Goal: Task Accomplishment & Management: Use online tool/utility

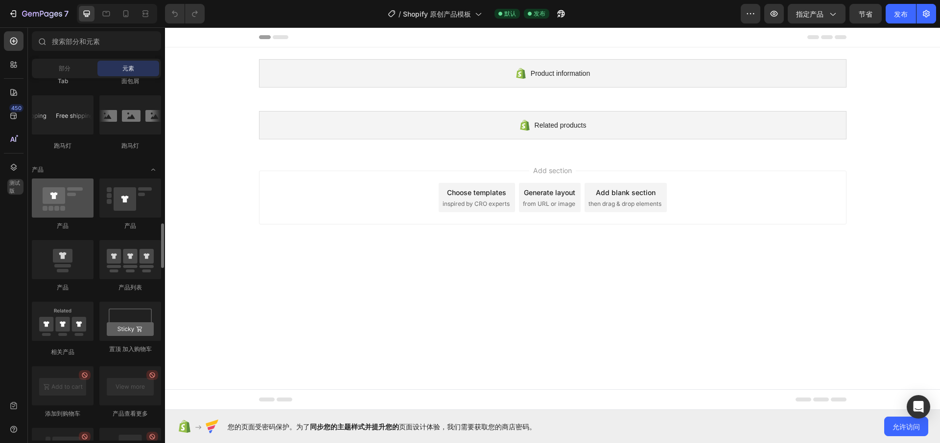
scroll to position [1169, 0]
click at [56, 196] on div at bounding box center [63, 196] width 62 height 39
click at [57, 196] on div at bounding box center [63, 196] width 62 height 39
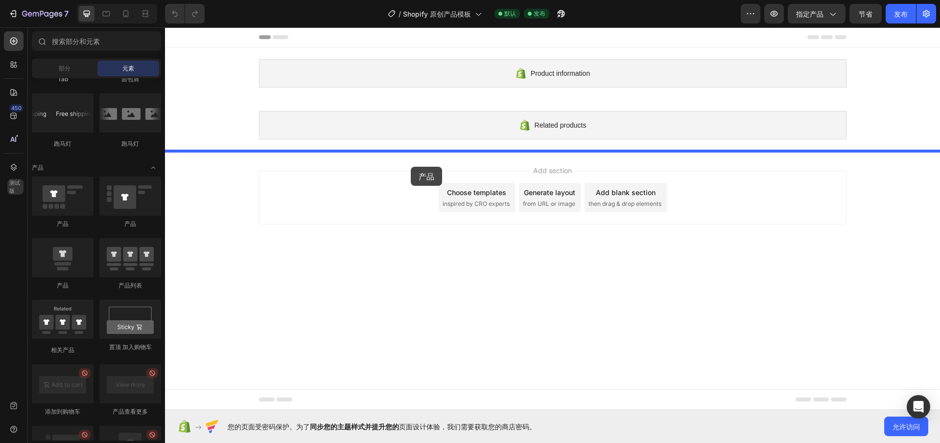
drag, startPoint x: 222, startPoint y: 224, endPoint x: 411, endPoint y: 167, distance: 197.3
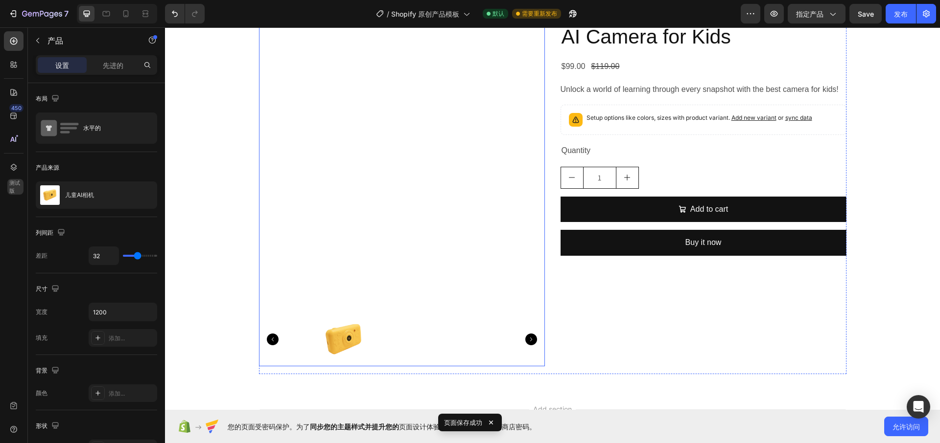
scroll to position [135, 0]
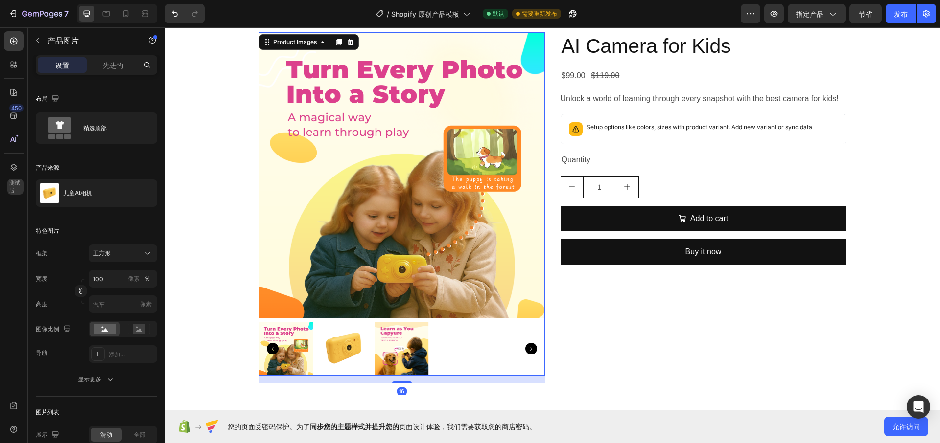
click at [344, 344] on img at bounding box center [344, 349] width 54 height 54
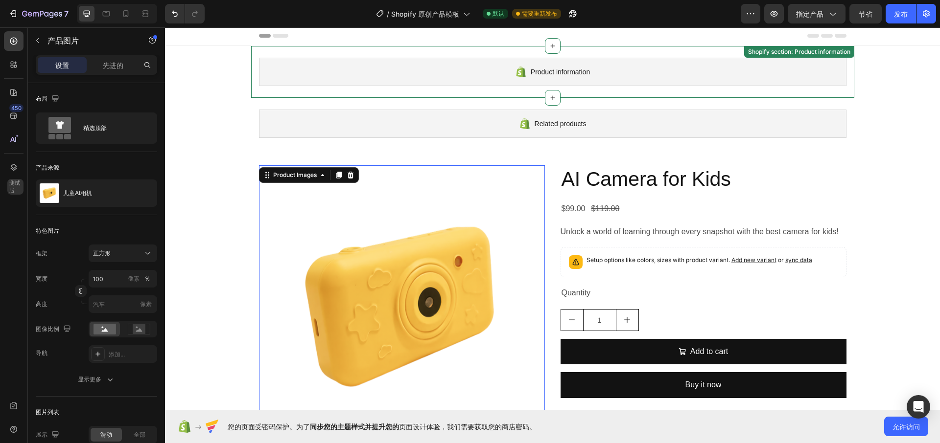
scroll to position [2, 0]
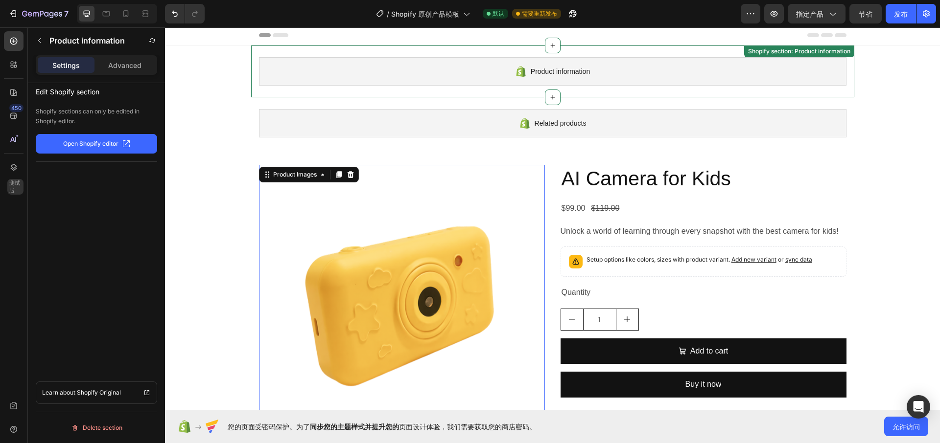
click at [536, 70] on span "Product information" at bounding box center [560, 72] width 59 height 12
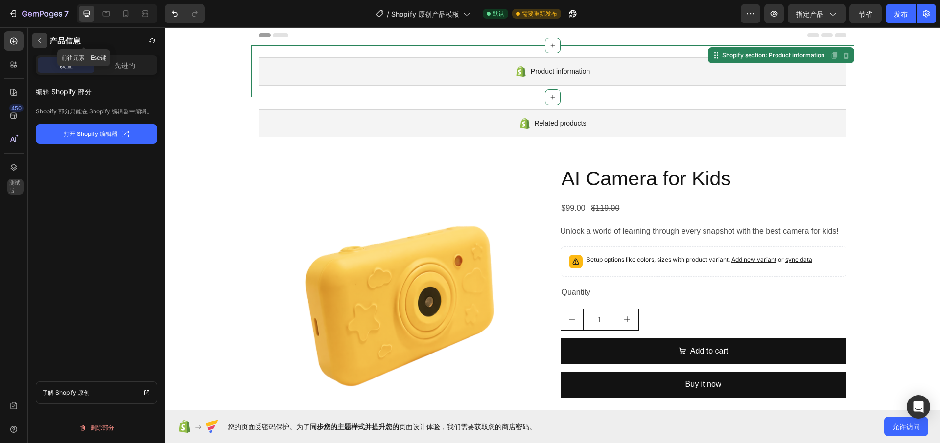
click at [34, 39] on button "button" at bounding box center [40, 41] width 16 height 16
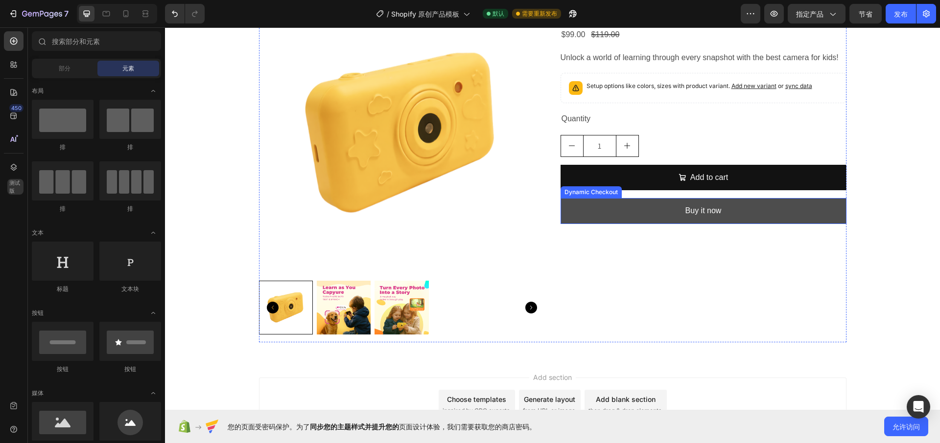
scroll to position [177, 0]
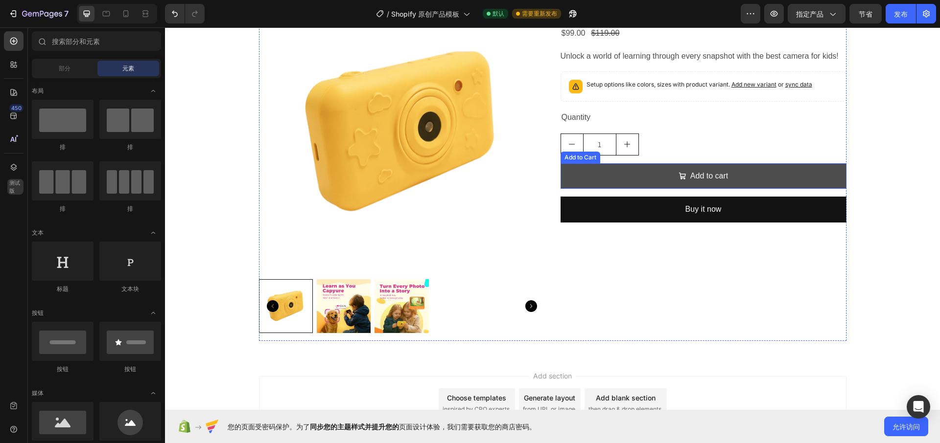
click at [632, 189] on button "Add to cart" at bounding box center [703, 176] width 286 height 26
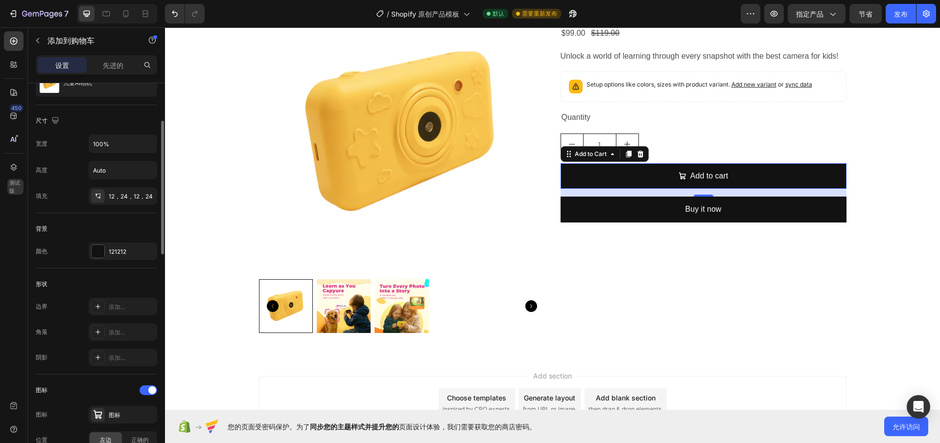
scroll to position [129, 0]
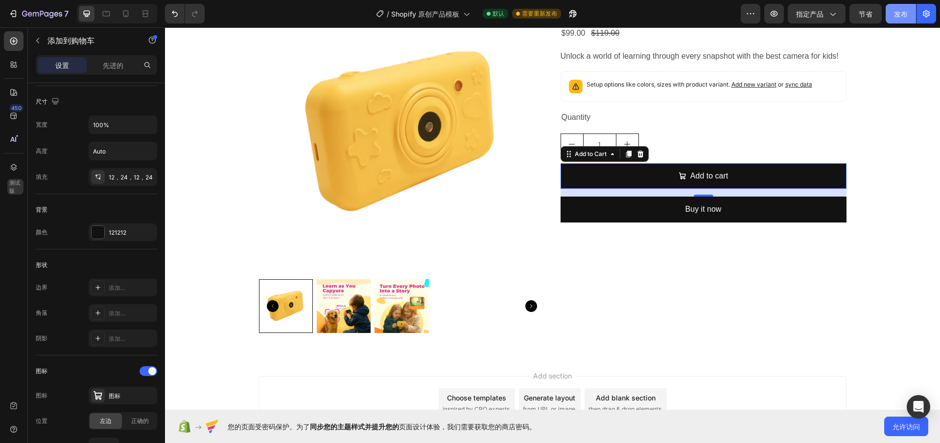
click at [896, 7] on button "发布" at bounding box center [900, 14] width 30 height 20
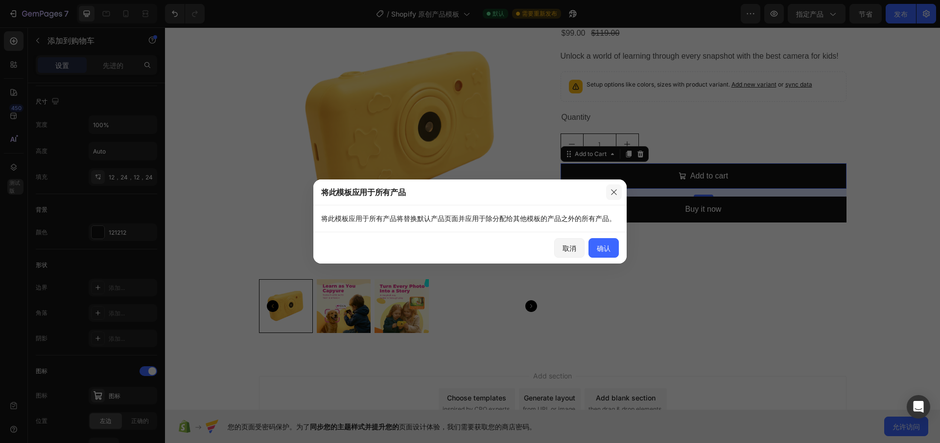
click at [612, 192] on icon "button" at bounding box center [614, 192] width 8 height 8
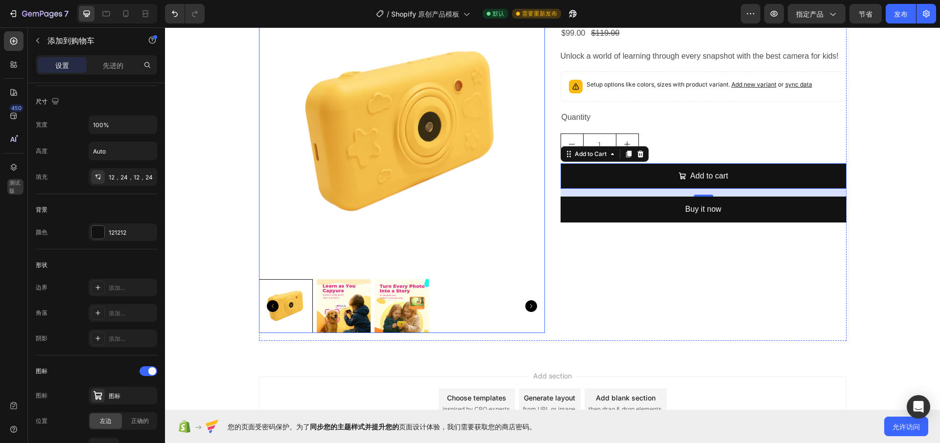
scroll to position [175, 0]
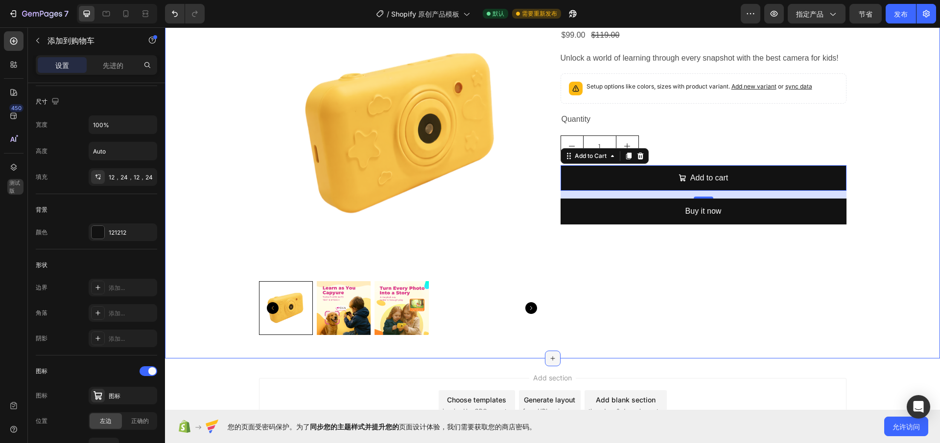
click at [545, 353] on div at bounding box center [553, 359] width 16 height 16
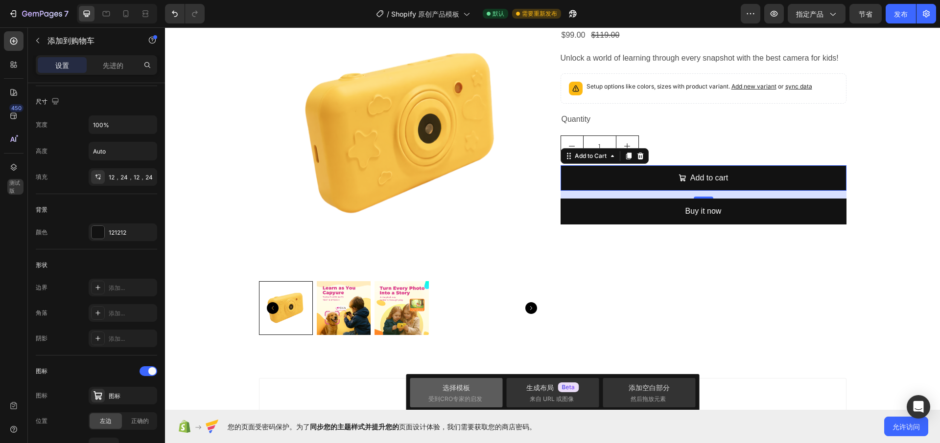
click at [506, 390] on div "选择模板 受到CRO专家的启发" at bounding box center [552, 392] width 93 height 29
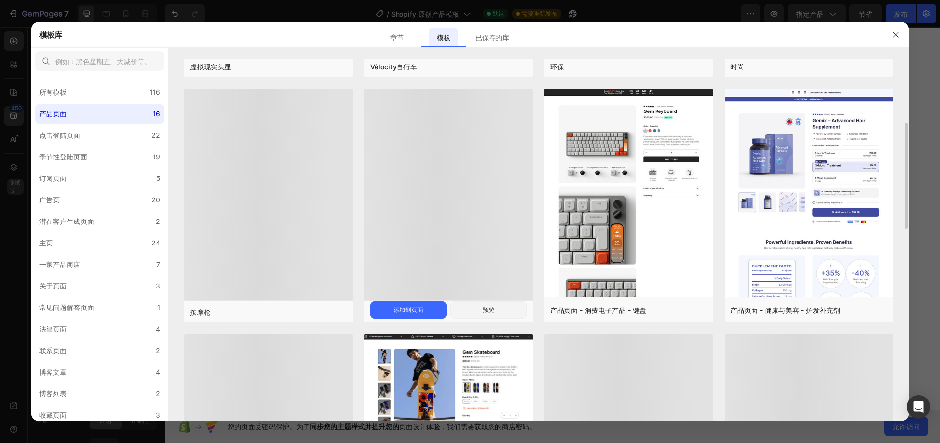
scroll to position [386, 0]
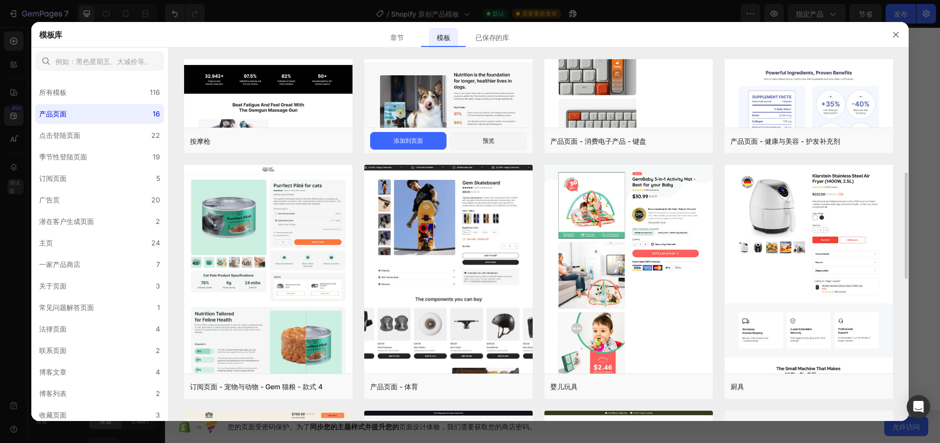
click at [174, 16] on div at bounding box center [470, 221] width 940 height 443
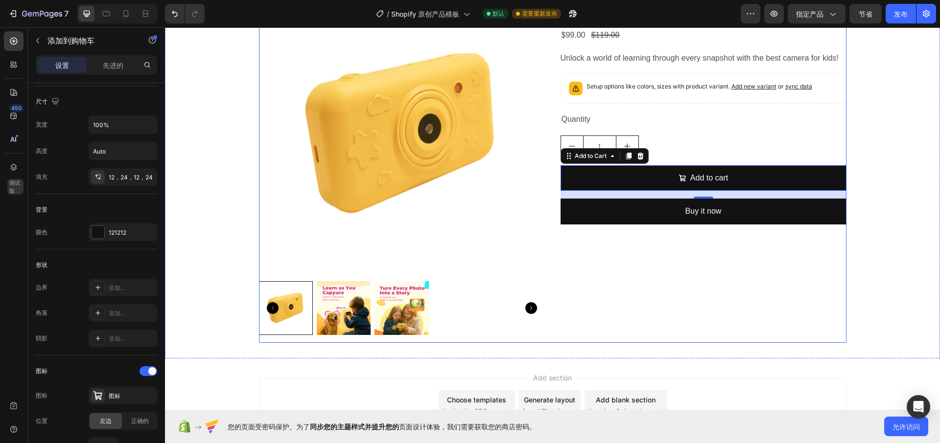
click at [552, 303] on div "Product Images AI Camera for Kids Product Title $99.00 Product Price Product Pr…" at bounding box center [552, 167] width 587 height 351
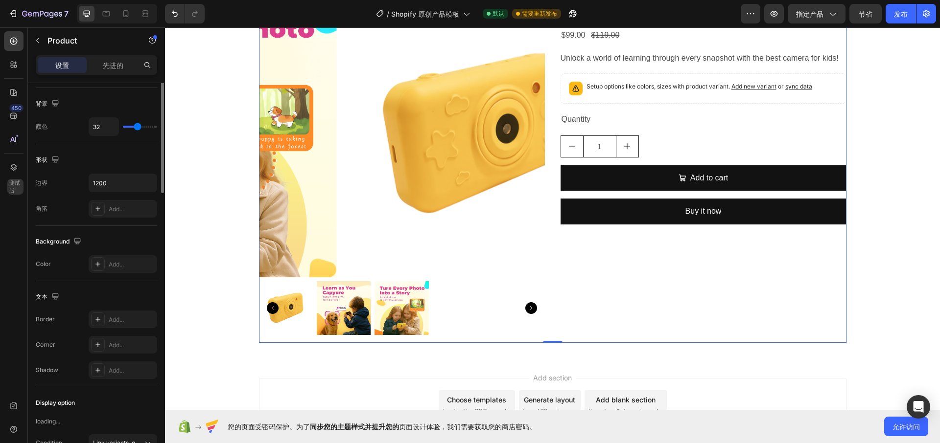
scroll to position [0, 0]
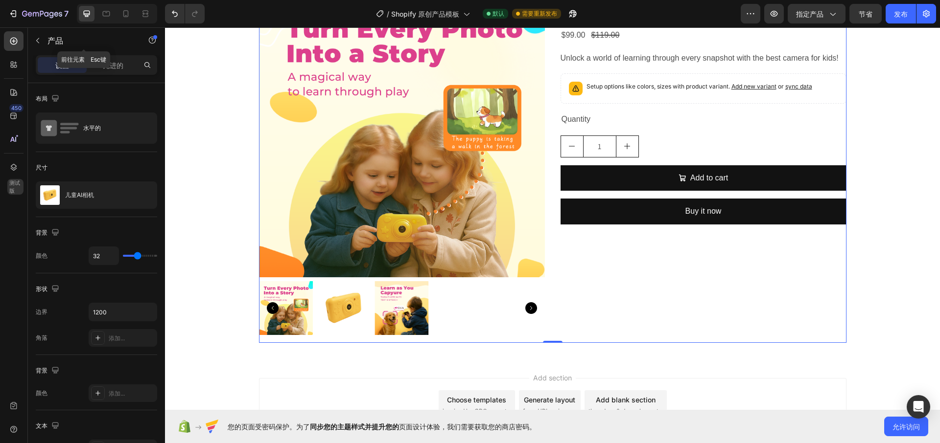
click at [45, 41] on button "button" at bounding box center [38, 41] width 16 height 16
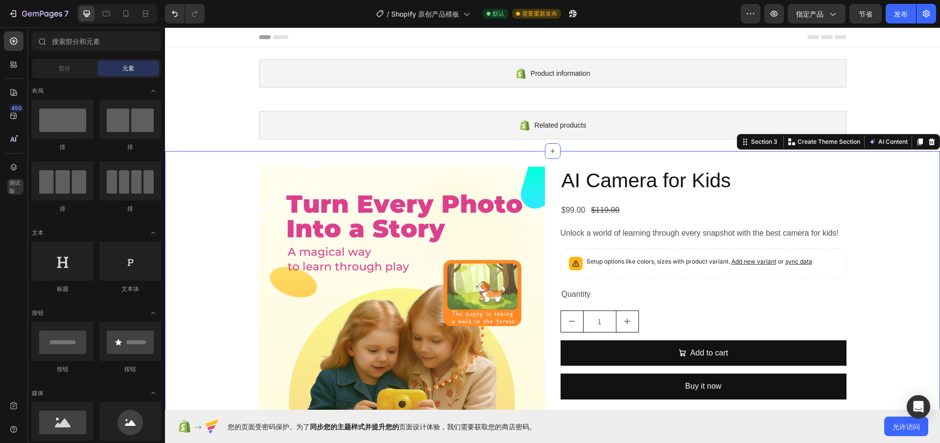
click at [885, 180] on div "Product Images AI Camera for Kids Product Title $99.00 Product Price Product Pr…" at bounding box center [552, 342] width 775 height 351
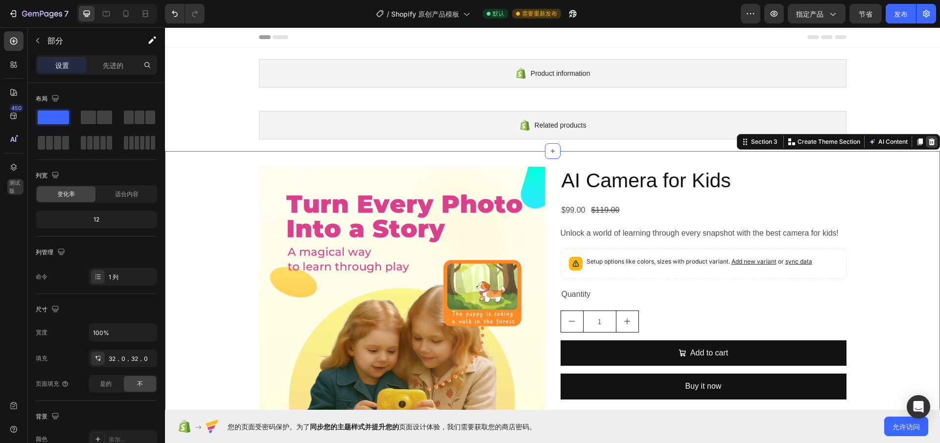
click at [930, 142] on div at bounding box center [932, 142] width 12 height 12
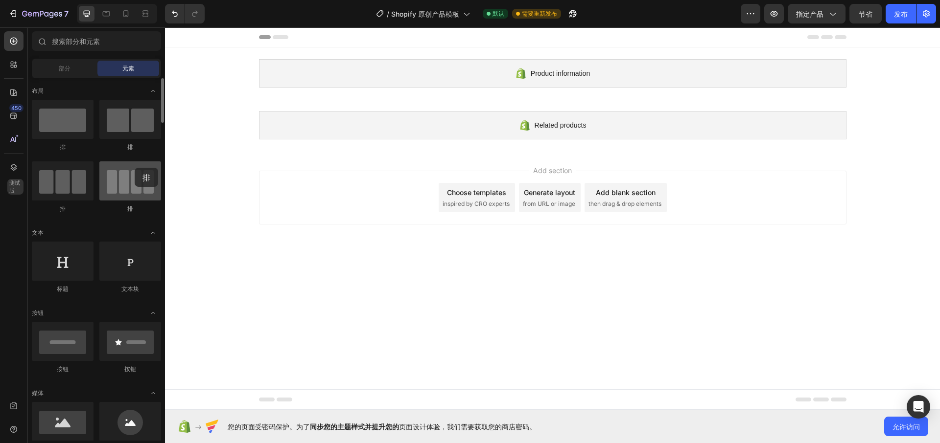
drag, startPoint x: 128, startPoint y: 187, endPoint x: 122, endPoint y: 180, distance: 9.0
click at [122, 180] on div at bounding box center [130, 181] width 62 height 39
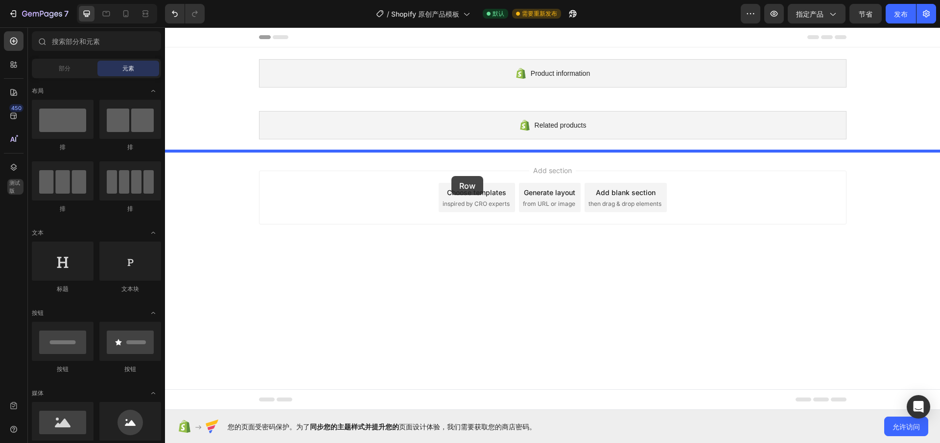
drag, startPoint x: 230, startPoint y: 218, endPoint x: 451, endPoint y: 176, distance: 225.6
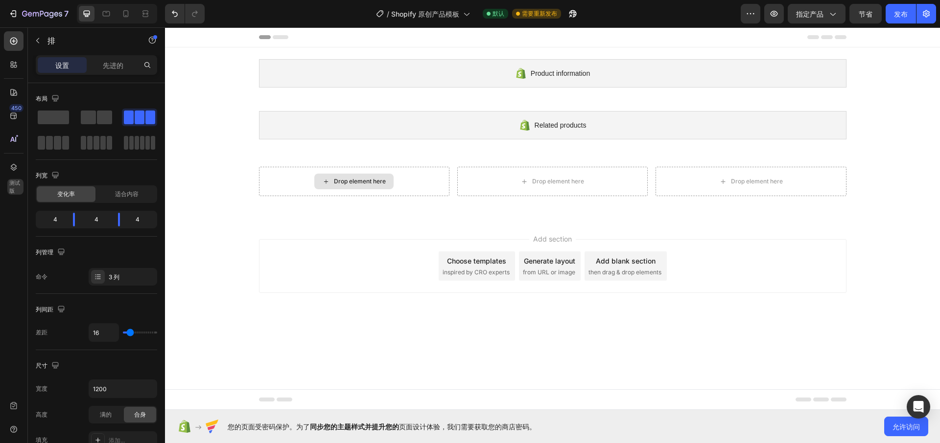
click at [359, 185] on div "Drop element here" at bounding box center [360, 182] width 52 height 8
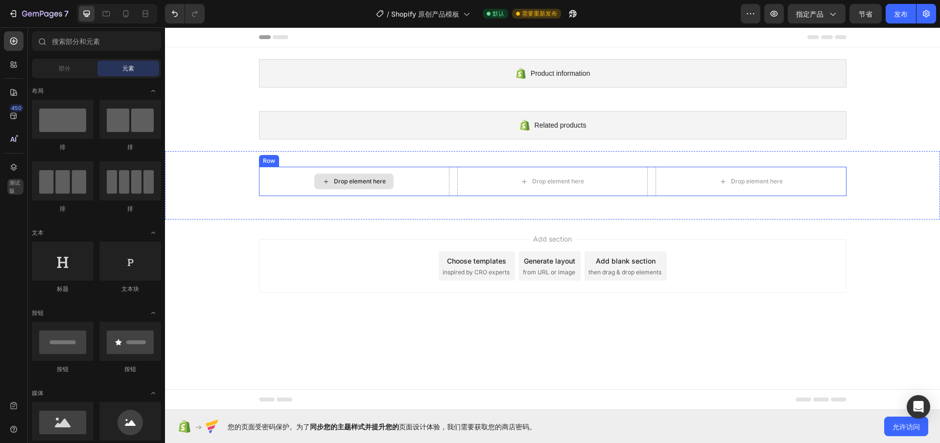
click at [325, 181] on icon at bounding box center [326, 182] width 8 height 8
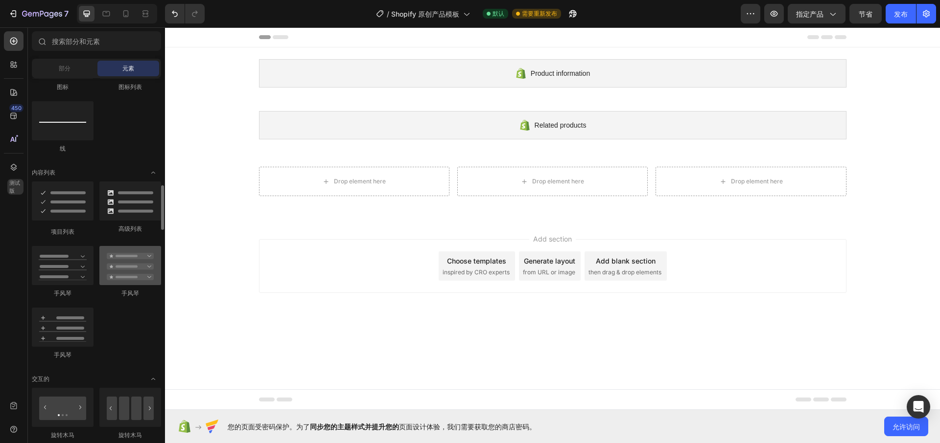
scroll to position [710, 0]
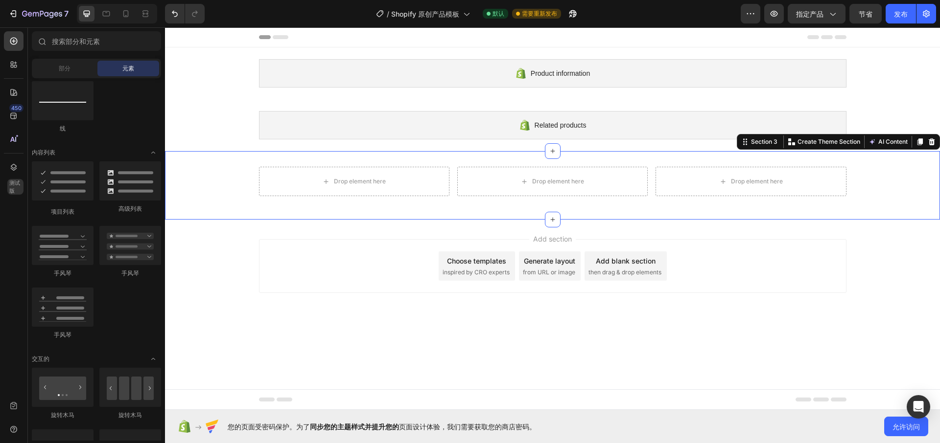
click at [896, 168] on div "Drop element here Drop element here Drop element here Row" at bounding box center [552, 185] width 775 height 37
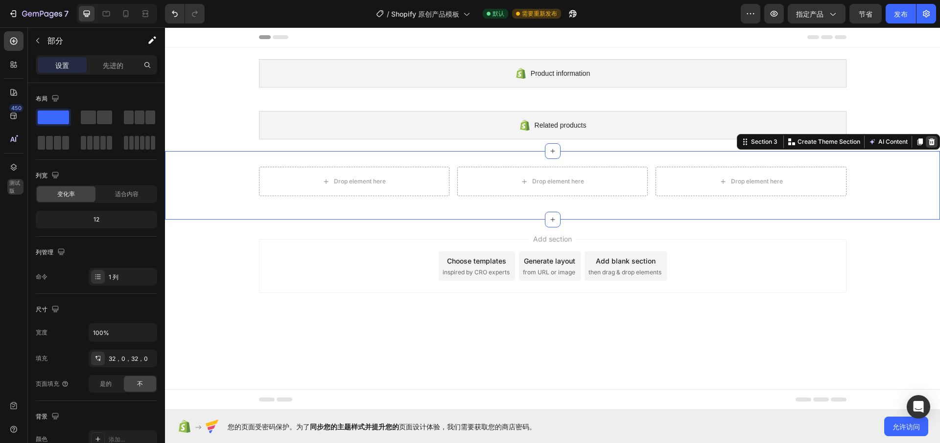
click at [934, 140] on icon at bounding box center [932, 142] width 8 height 8
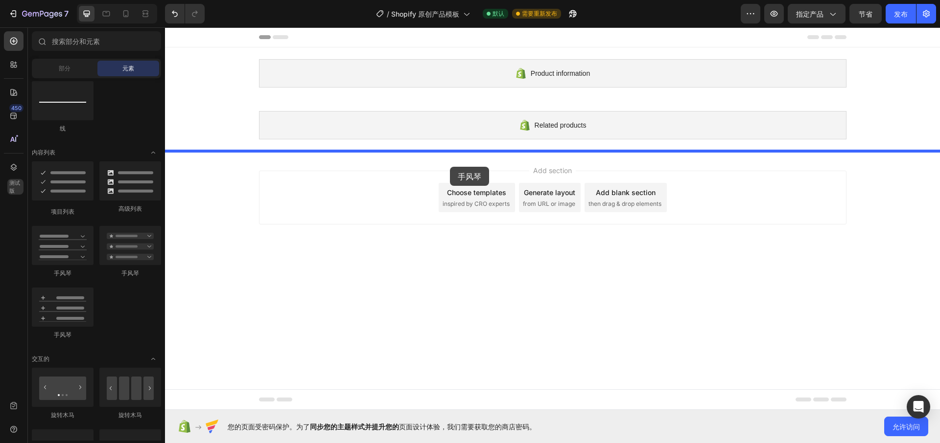
drag, startPoint x: 246, startPoint y: 272, endPoint x: 451, endPoint y: 166, distance: 231.2
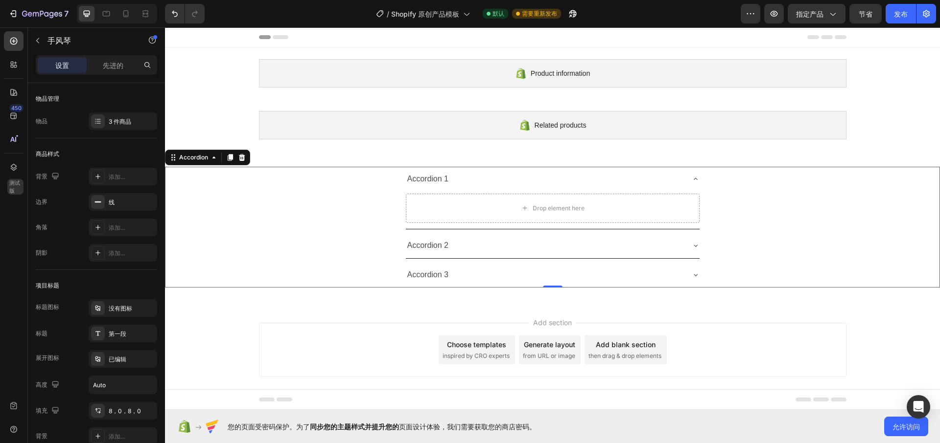
click at [697, 180] on icon at bounding box center [696, 179] width 8 height 8
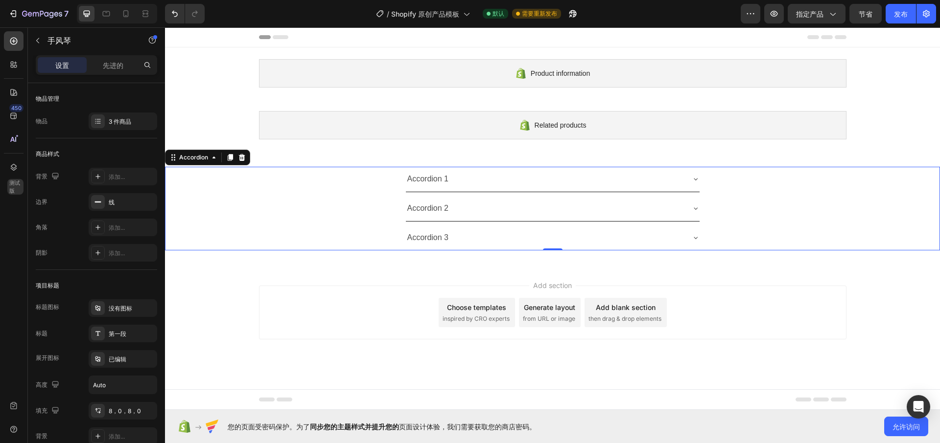
click at [697, 180] on icon at bounding box center [696, 179] width 8 height 8
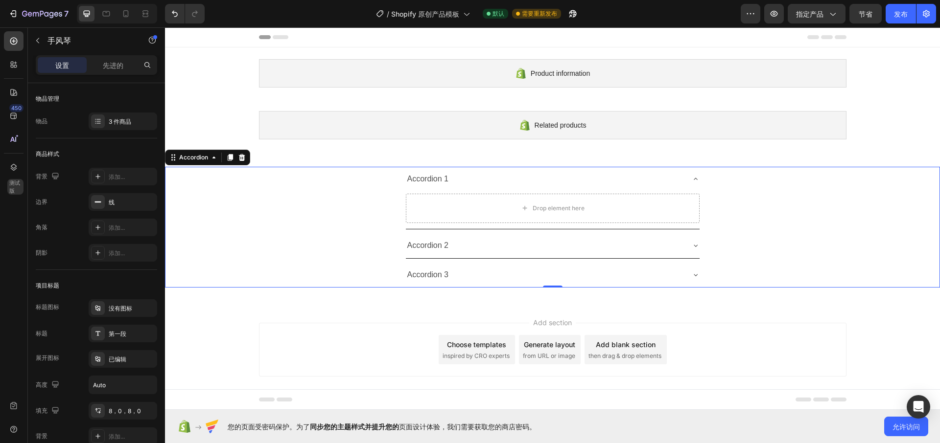
click at [697, 180] on icon at bounding box center [696, 179] width 8 height 8
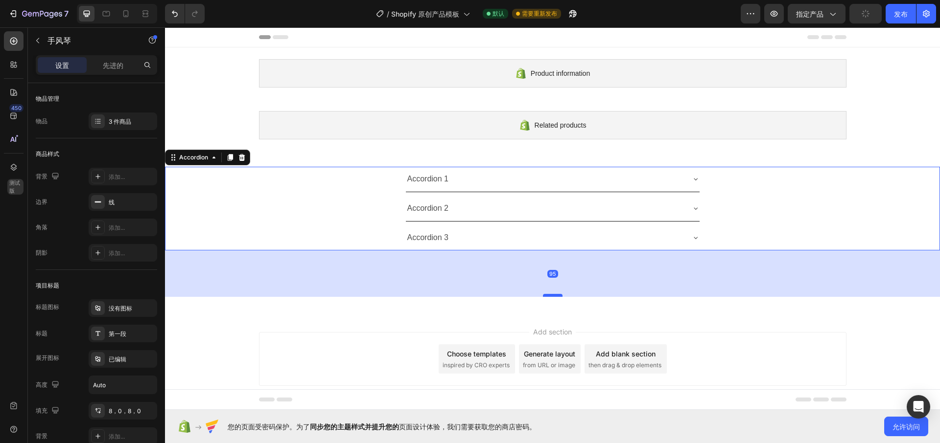
drag, startPoint x: 551, startPoint y: 249, endPoint x: 554, endPoint y: 296, distance: 46.6
click at [554, 296] on div at bounding box center [553, 295] width 20 height 3
type input "100%"
type input "100"
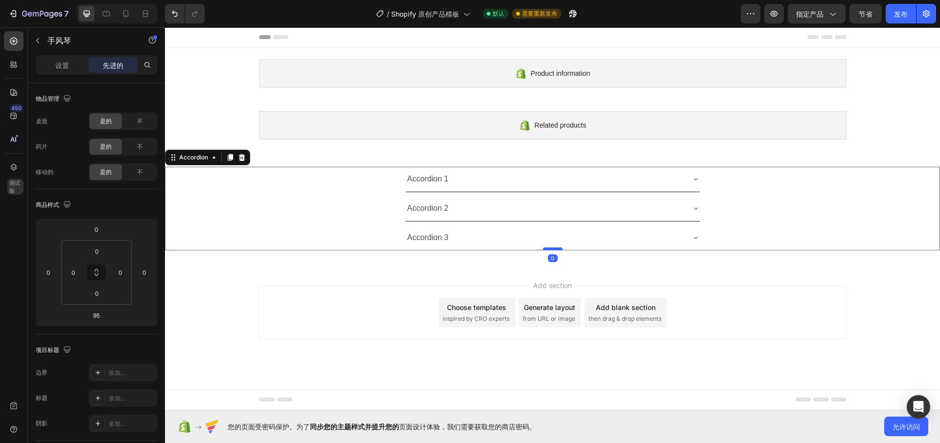
drag, startPoint x: 554, startPoint y: 296, endPoint x: 558, endPoint y: 248, distance: 48.1
click at [558, 248] on div at bounding box center [553, 249] width 20 height 3
type input "0"
click at [512, 238] on div "Accordion 3" at bounding box center [545, 238] width 278 height 17
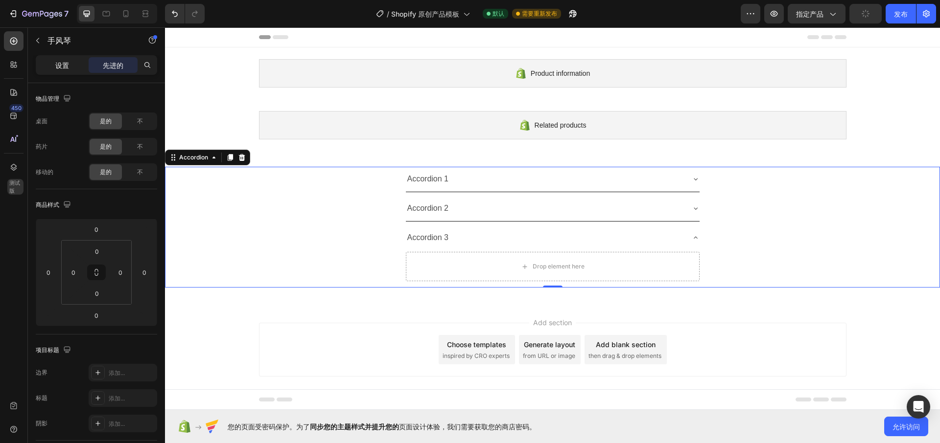
click at [57, 62] on font "设置" at bounding box center [62, 65] width 14 height 8
type input "8"
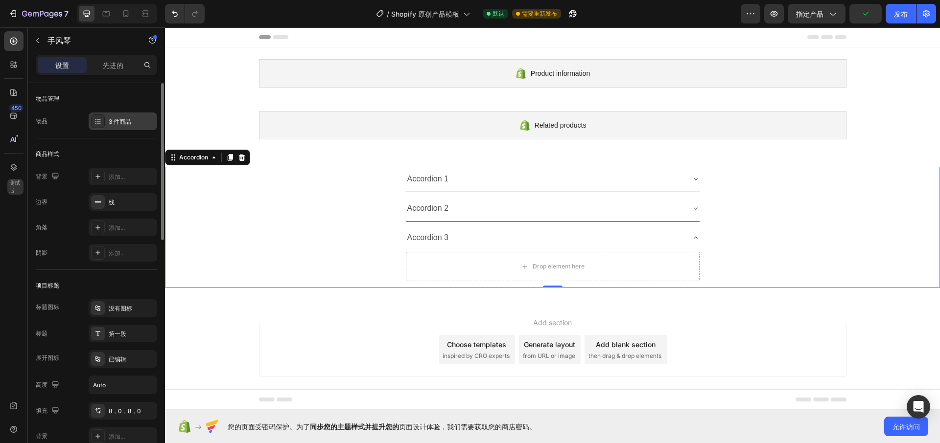
click at [101, 126] on div at bounding box center [98, 122] width 14 height 14
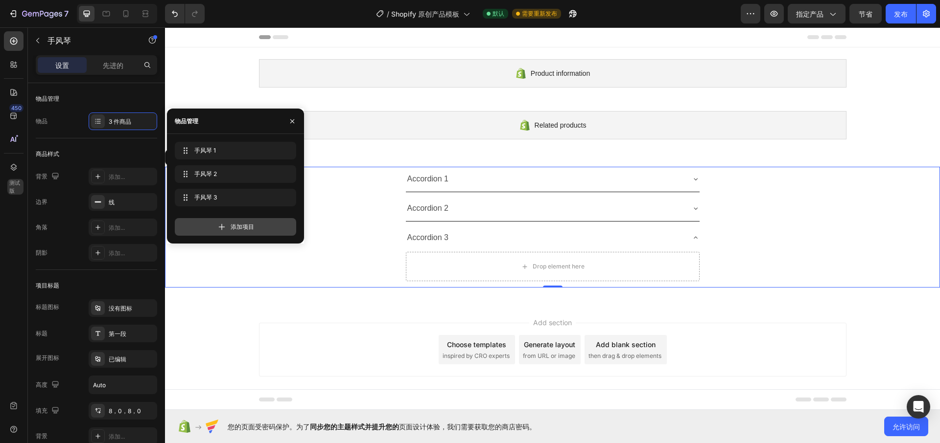
click at [244, 223] on span "添加项目" at bounding box center [242, 227] width 23 height 9
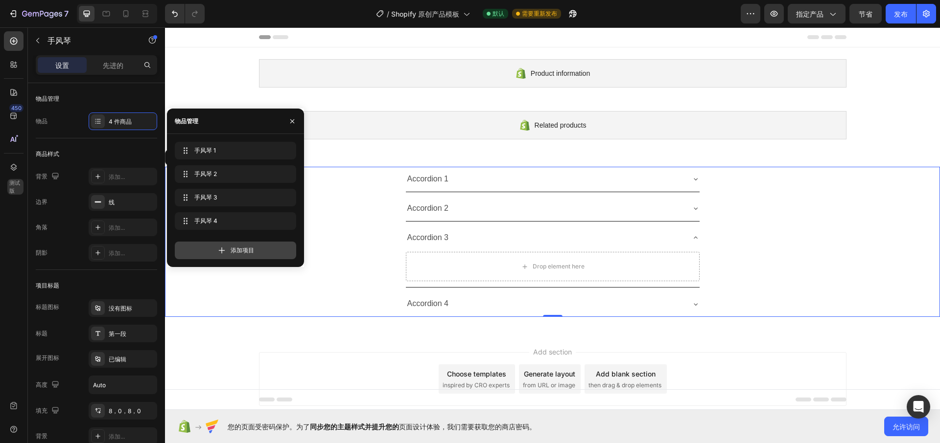
click at [219, 252] on icon at bounding box center [222, 251] width 10 height 10
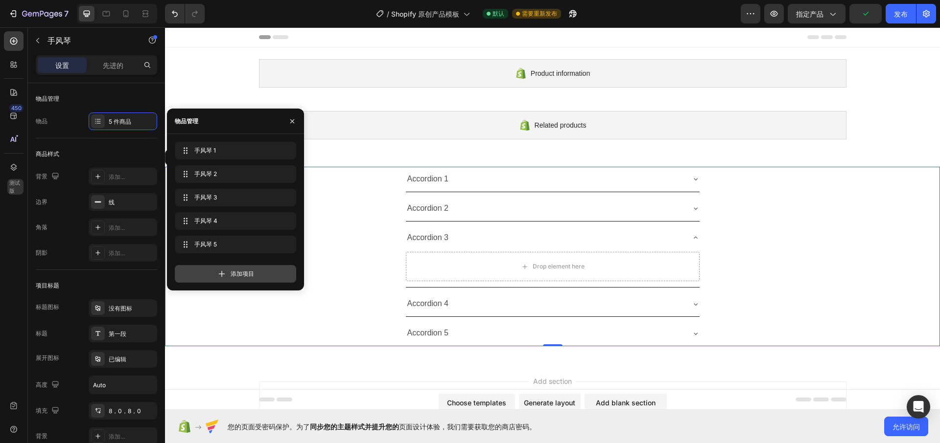
click at [234, 274] on font "添加项目" at bounding box center [242, 273] width 23 height 7
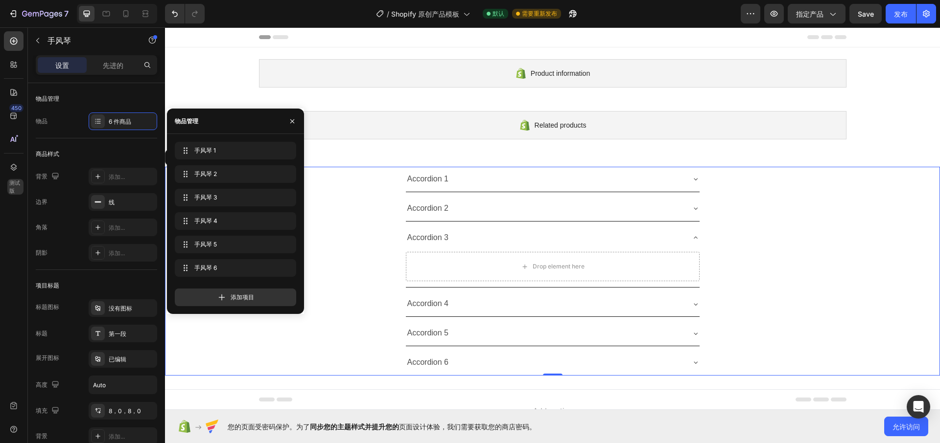
click at [754, 292] on div "Accordion 4" at bounding box center [552, 304] width 774 height 25
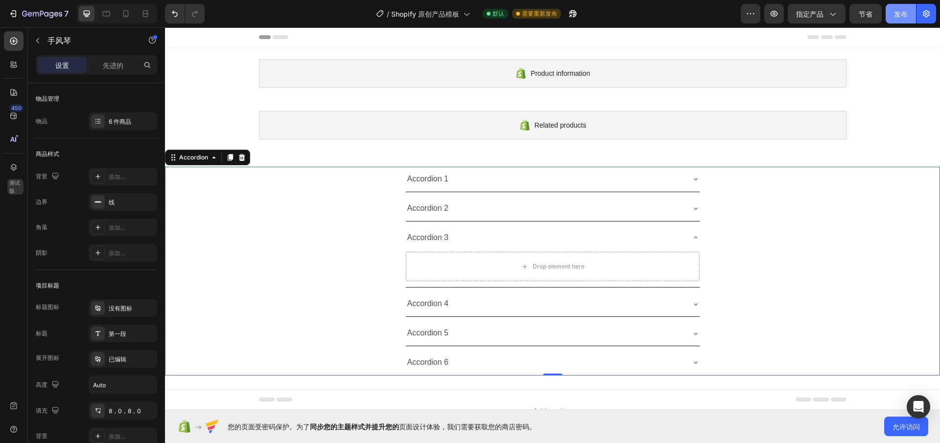
click at [900, 16] on font "发布" at bounding box center [901, 14] width 14 height 8
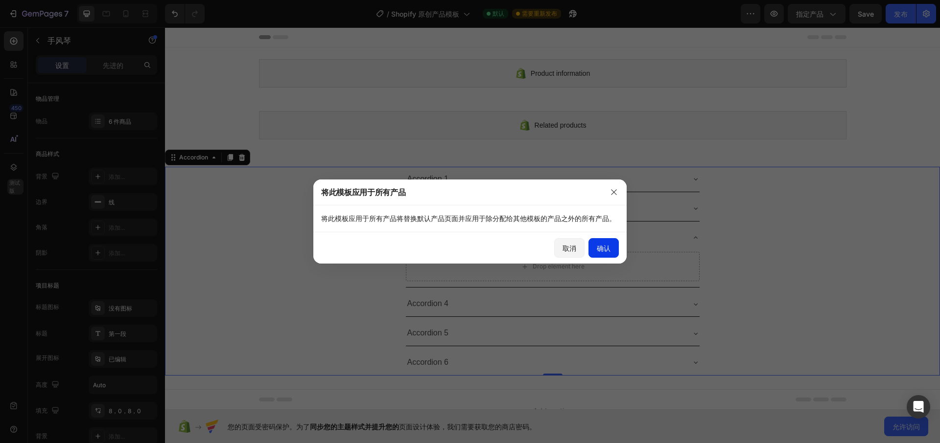
click at [603, 255] on button "确认" at bounding box center [603, 248] width 30 height 20
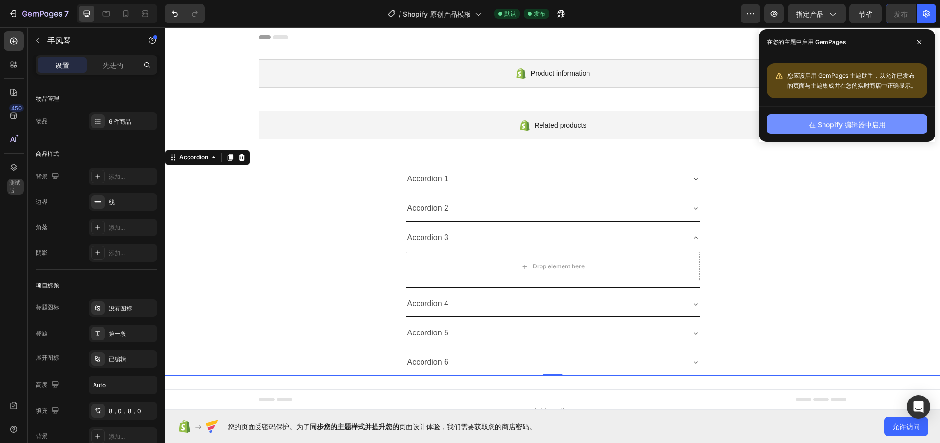
click at [803, 133] on button "在 Shopify 编辑器中启用" at bounding box center [847, 125] width 161 height 20
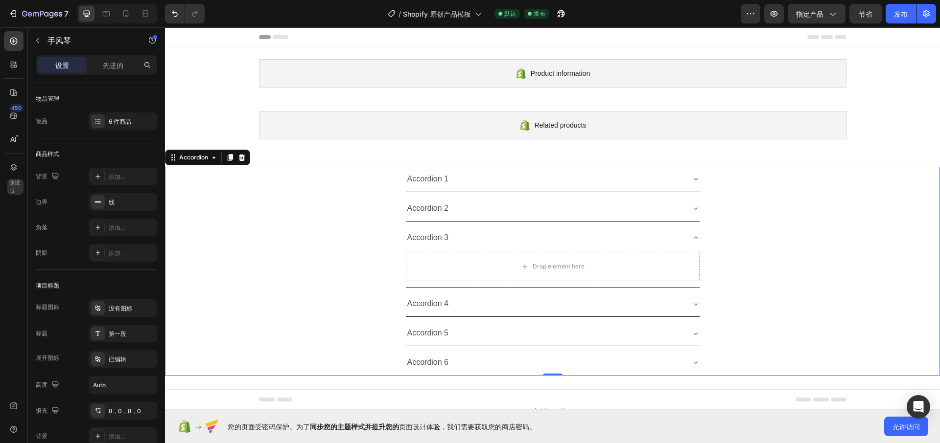
click at [377, 226] on div "Accordion 3 Drop element here" at bounding box center [552, 257] width 774 height 63
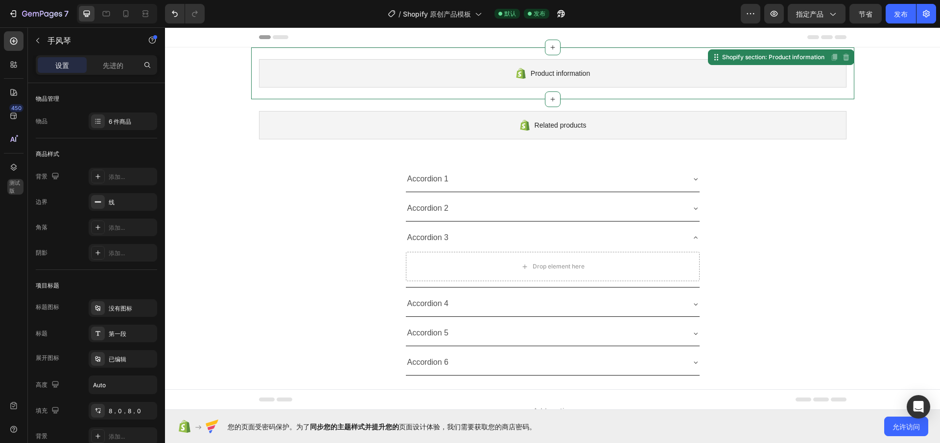
click at [548, 69] on span "Product information" at bounding box center [560, 74] width 59 height 12
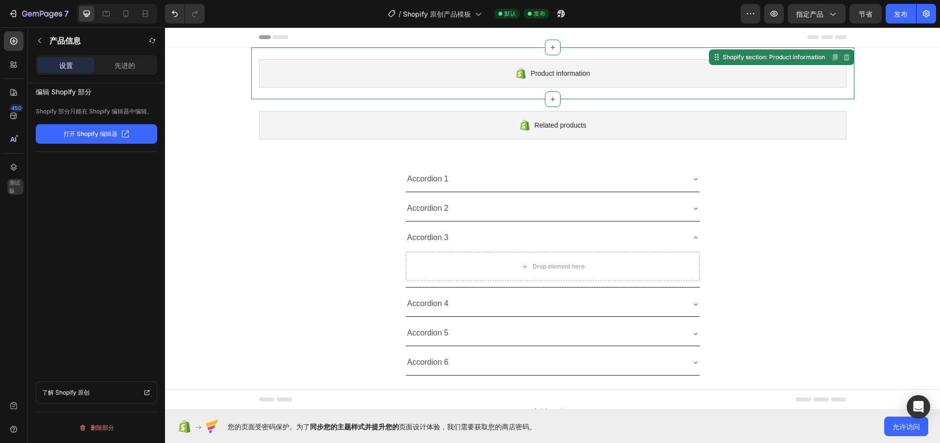
click at [534, 72] on span "Product information" at bounding box center [560, 74] width 59 height 12
click at [388, 186] on div "Accordion 1" at bounding box center [552, 179] width 774 height 25
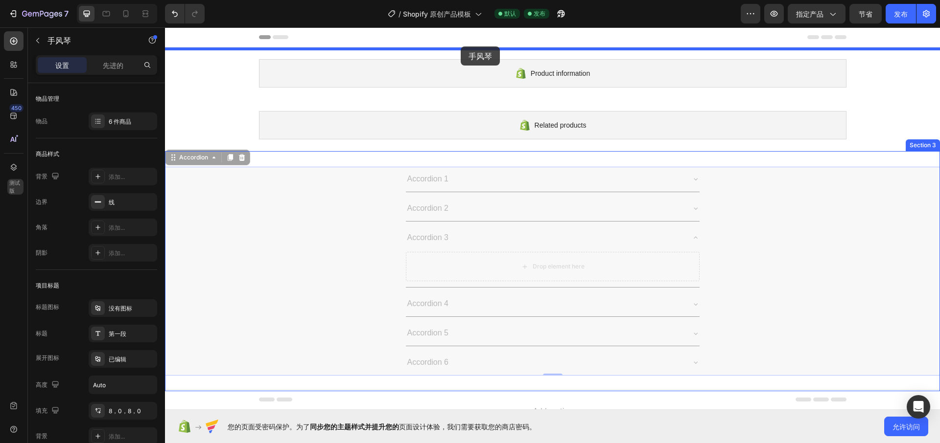
drag, startPoint x: 281, startPoint y: 197, endPoint x: 461, endPoint y: 47, distance: 234.5
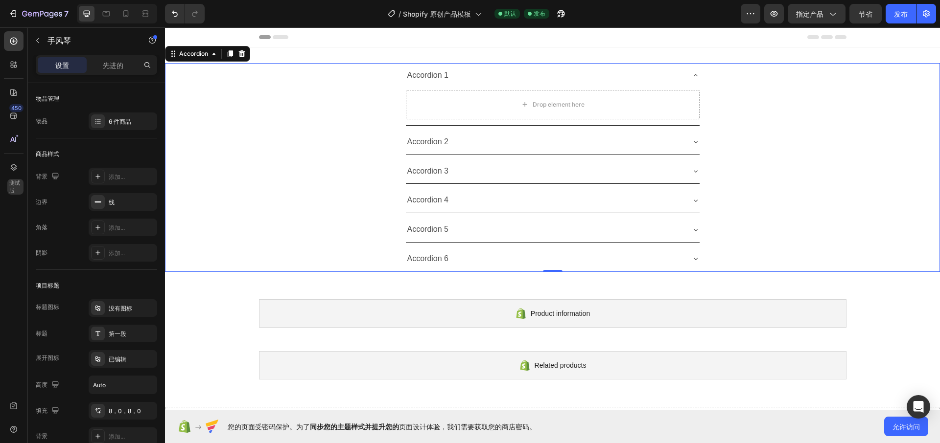
click at [281, 39] on icon at bounding box center [281, 37] width 16 height 4
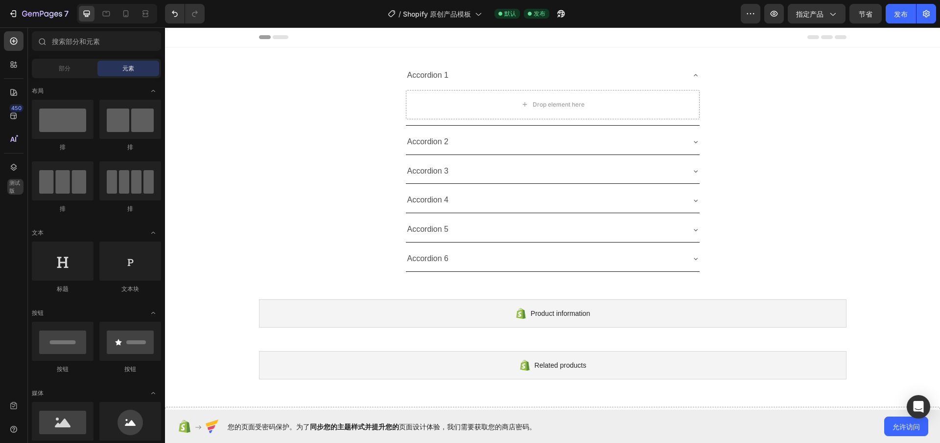
click at [277, 38] on icon at bounding box center [281, 37] width 16 height 4
click at [260, 38] on icon at bounding box center [265, 37] width 12 height 4
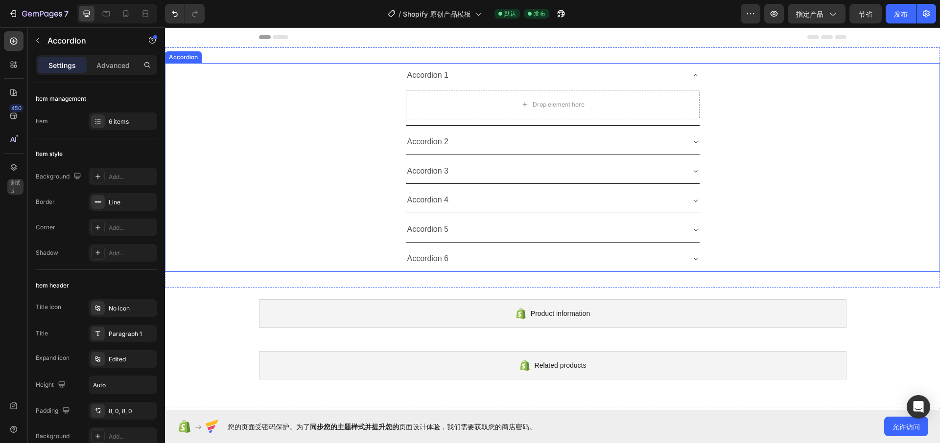
click at [372, 104] on div "Accordion 1 Drop element here" at bounding box center [552, 94] width 774 height 63
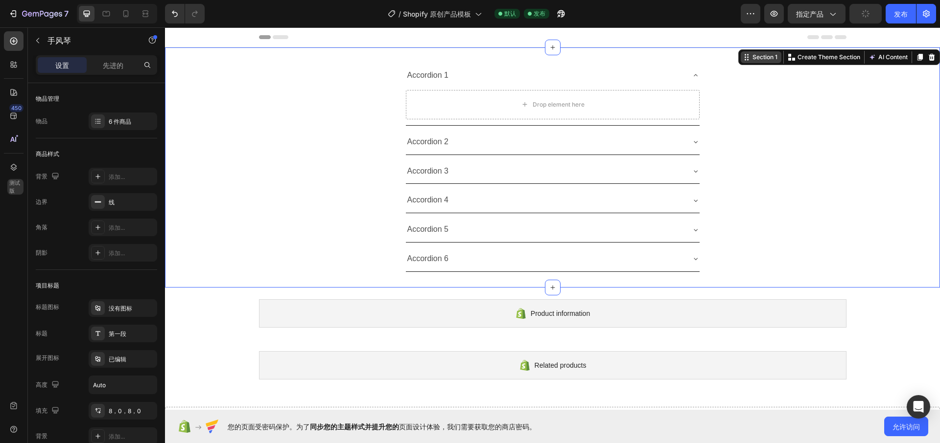
click at [923, 53] on div "Section 1 You can create reusable sections Create Theme Section AI Content Writ…" at bounding box center [839, 57] width 202 height 16
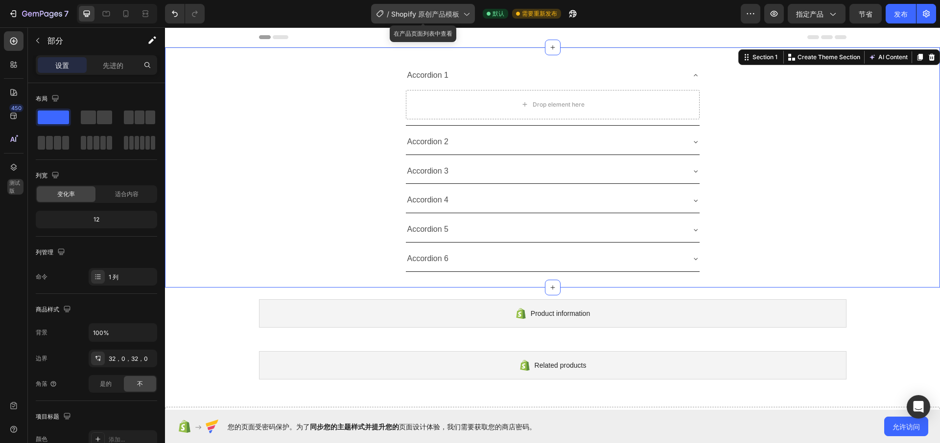
click at [456, 13] on font "Shopify 原创产品模板" at bounding box center [425, 14] width 68 height 8
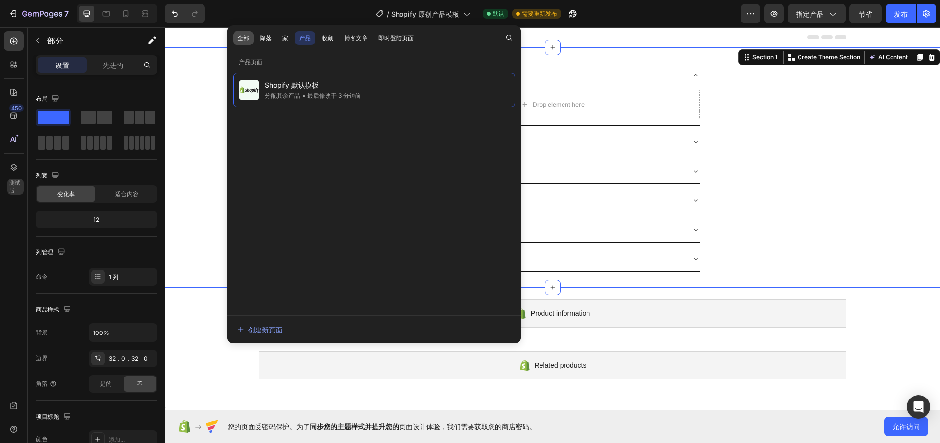
click at [242, 40] on font "全部" at bounding box center [243, 37] width 12 height 7
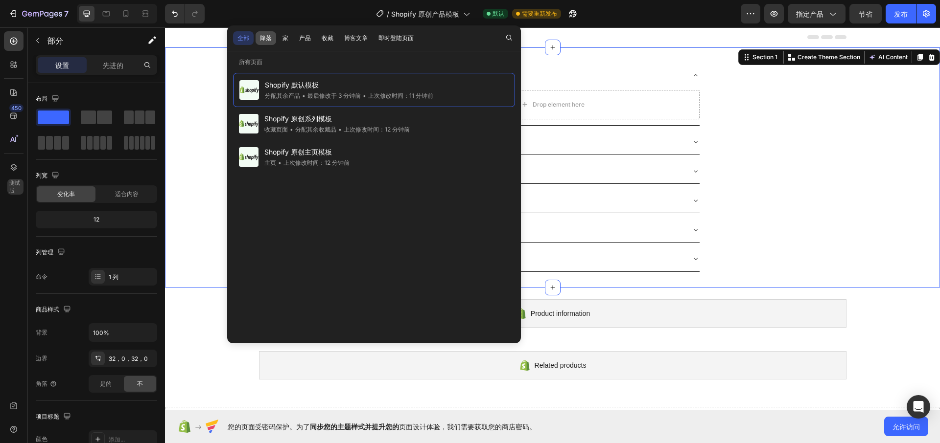
click at [278, 38] on button "降落" at bounding box center [285, 38] width 15 height 14
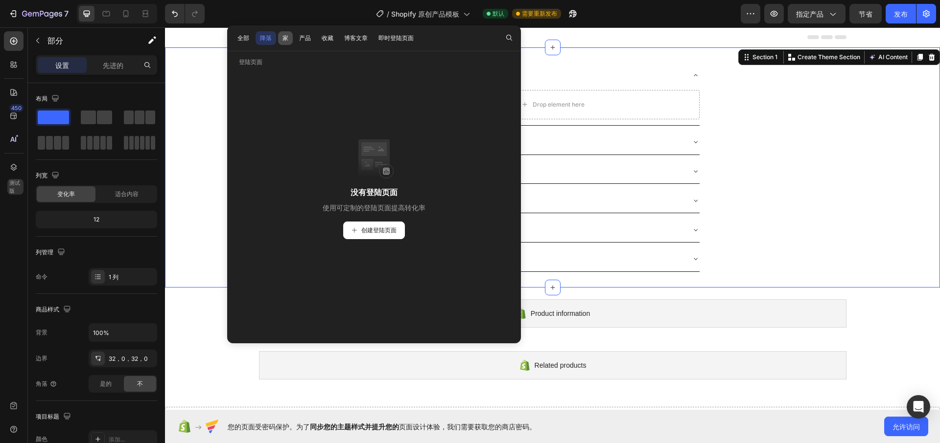
click at [295, 39] on button "家" at bounding box center [305, 38] width 21 height 14
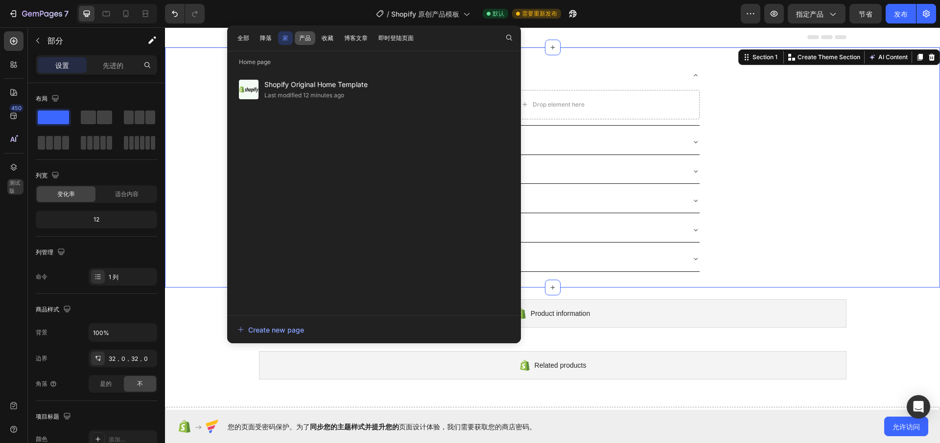
click at [317, 38] on button "产品" at bounding box center [327, 38] width 21 height 14
click at [420, 37] on div "全部 降落 家 产品 收藏 博客文章 即时登陆页面" at bounding box center [325, 37] width 197 height 25
click at [410, 40] on font "即时登陆页面" at bounding box center [395, 37] width 35 height 7
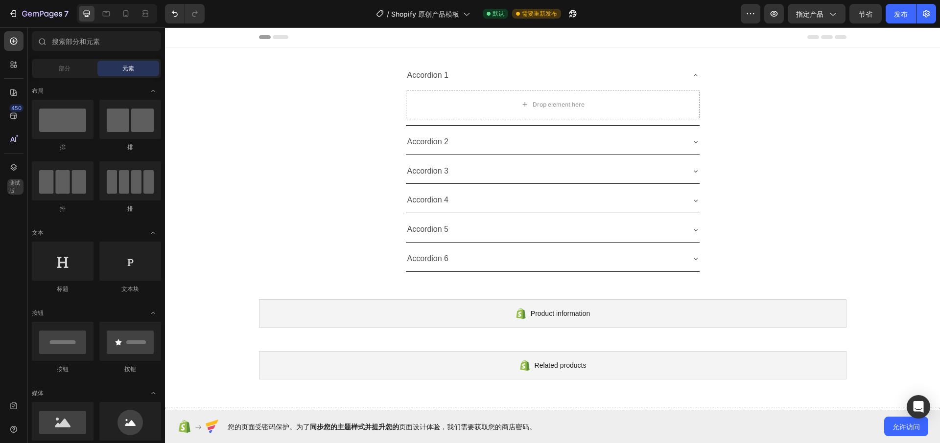
click at [782, 34] on div at bounding box center [552, 37] width 587 height 20
click at [892, 20] on button "发布" at bounding box center [900, 14] width 30 height 20
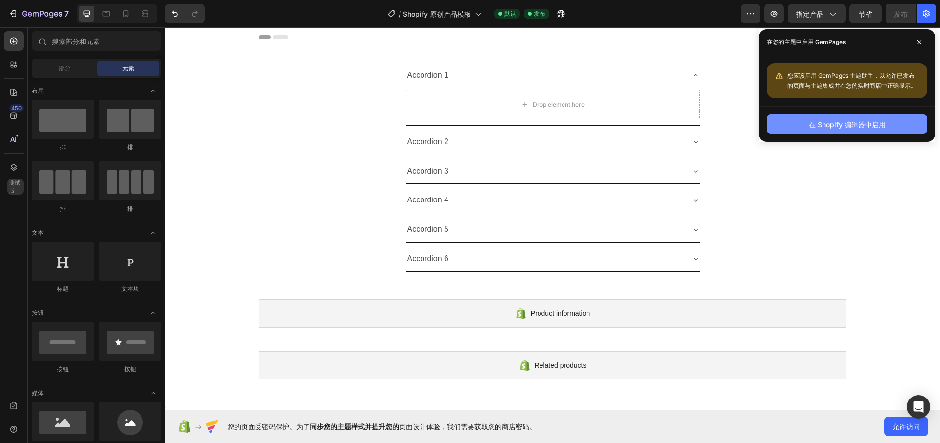
click at [827, 122] on font "在 Shopify 编辑器中启用" at bounding box center [847, 124] width 77 height 8
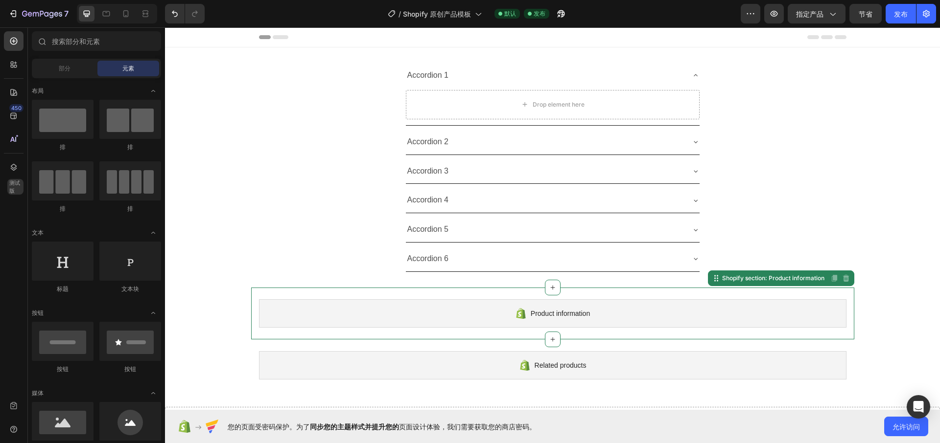
click at [562, 321] on div "Product information" at bounding box center [552, 314] width 587 height 28
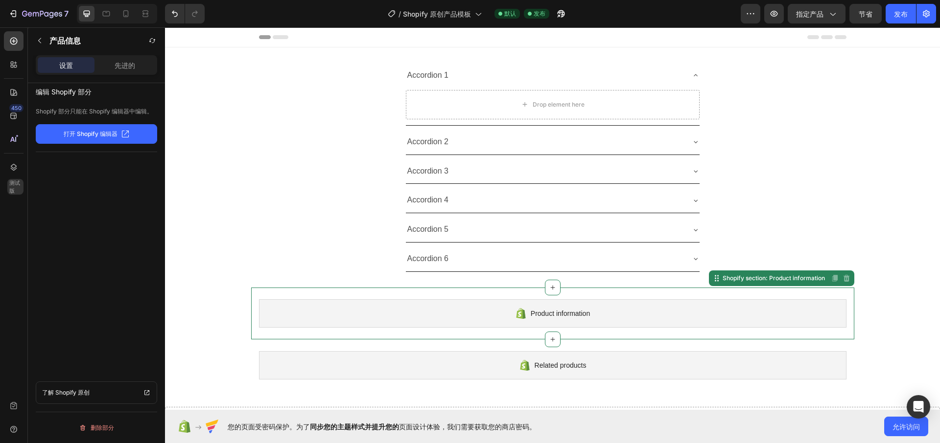
click at [544, 314] on span "Product information" at bounding box center [560, 314] width 59 height 12
click at [90, 134] on font "打开 Shopify 编辑器" at bounding box center [91, 133] width 54 height 7
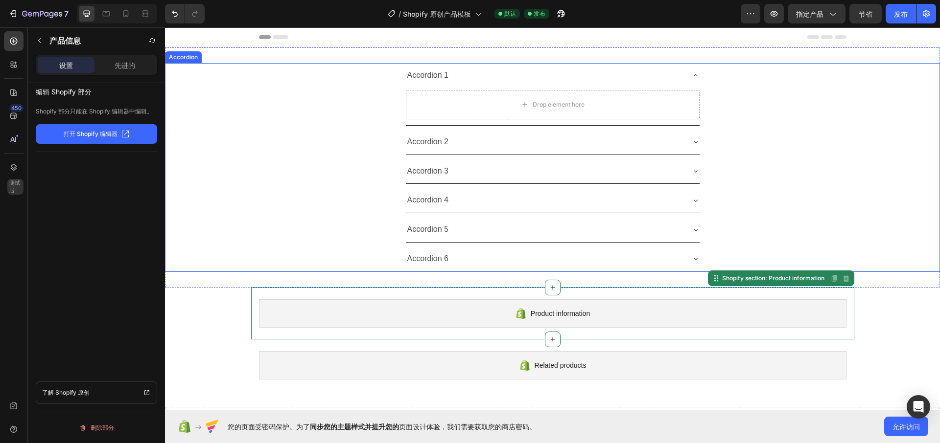
click at [635, 225] on div "Accordion 5" at bounding box center [545, 229] width 278 height 17
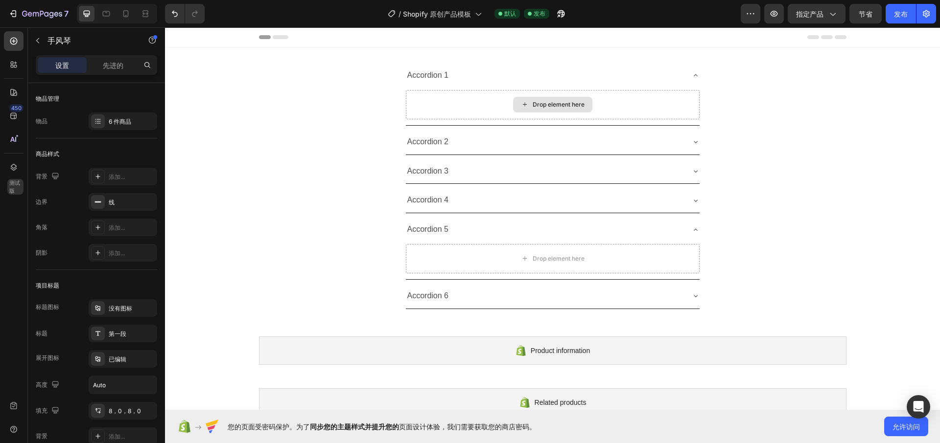
click at [525, 100] on div "Drop element here" at bounding box center [552, 105] width 79 height 16
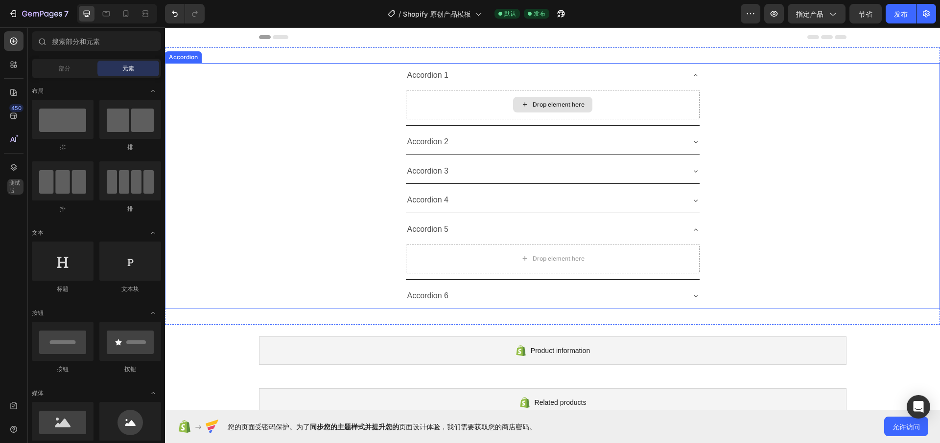
click at [521, 108] on icon at bounding box center [525, 104] width 8 height 8
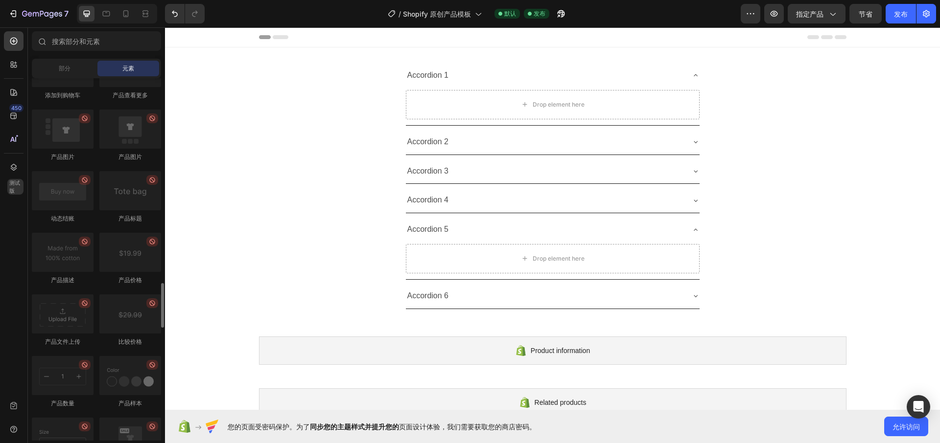
scroll to position [1672, 0]
click at [84, 69] on div "部分" at bounding box center [65, 69] width 62 height 16
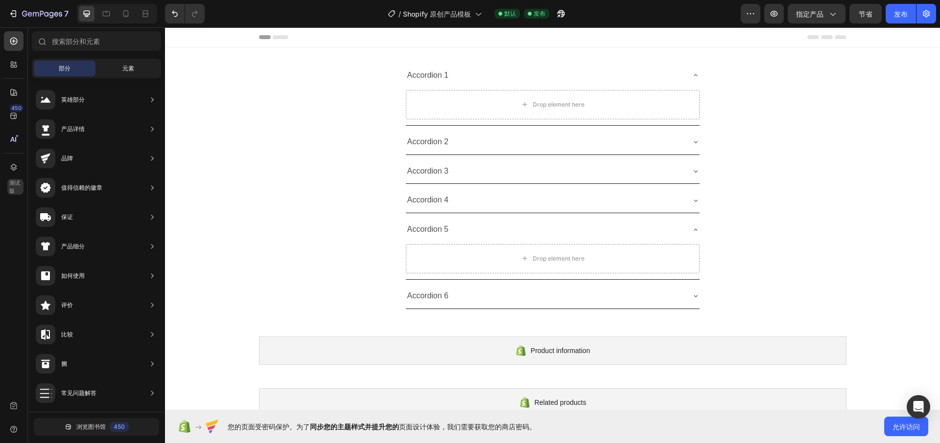
click at [138, 69] on div "元素" at bounding box center [128, 69] width 62 height 16
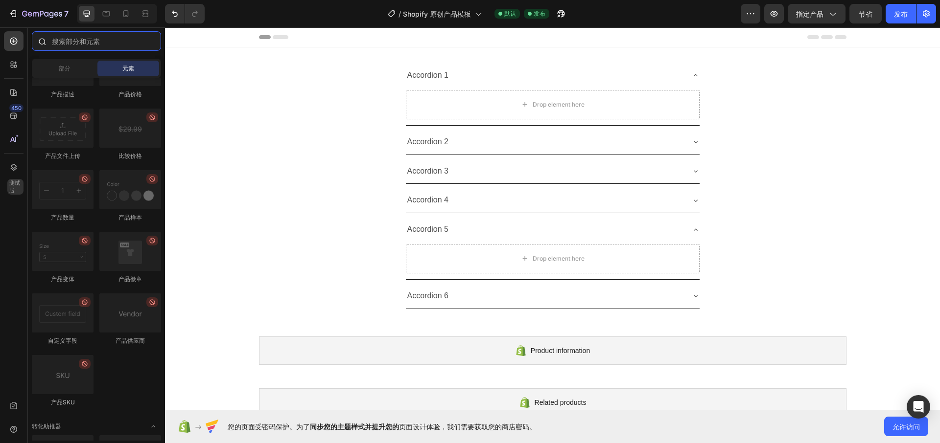
click at [113, 49] on input "text" at bounding box center [96, 41] width 129 height 20
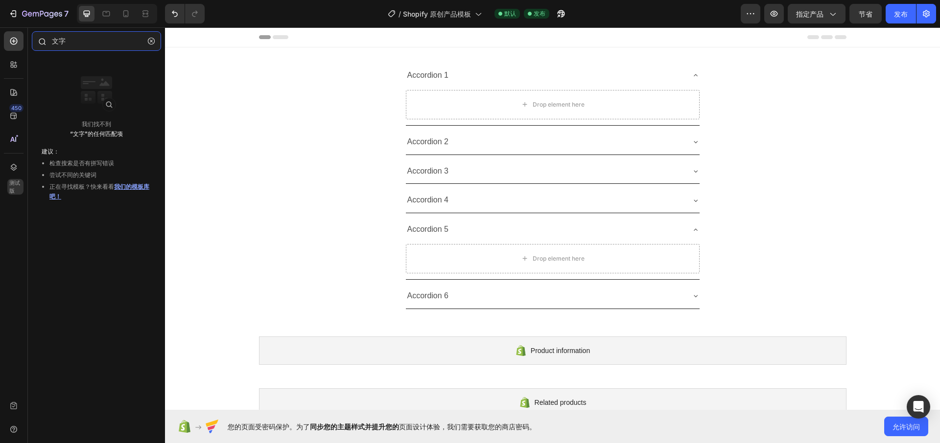
type input "文"
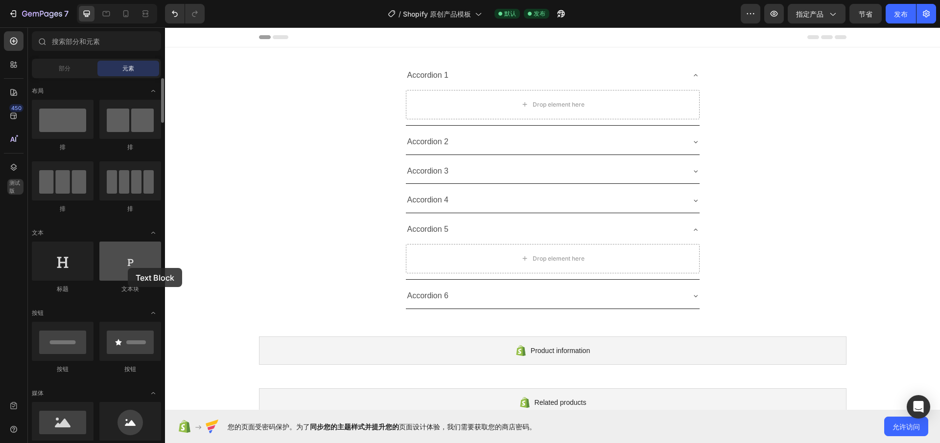
click at [128, 268] on div at bounding box center [130, 261] width 62 height 39
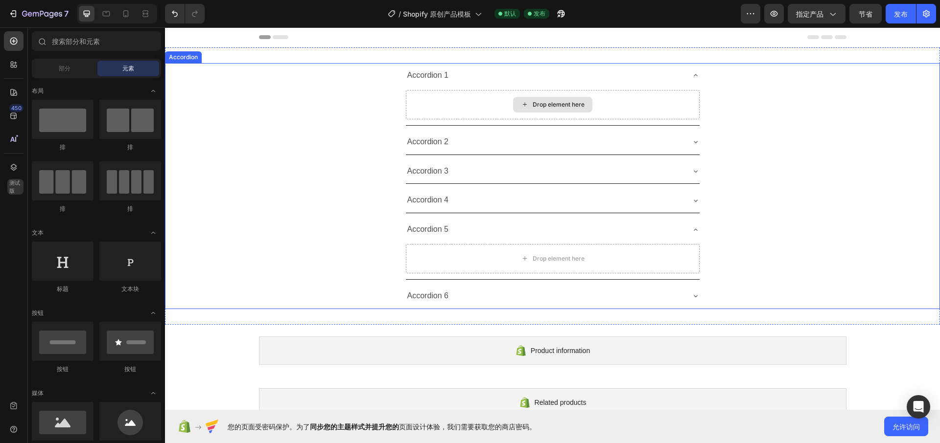
click at [521, 107] on icon at bounding box center [525, 104] width 8 height 8
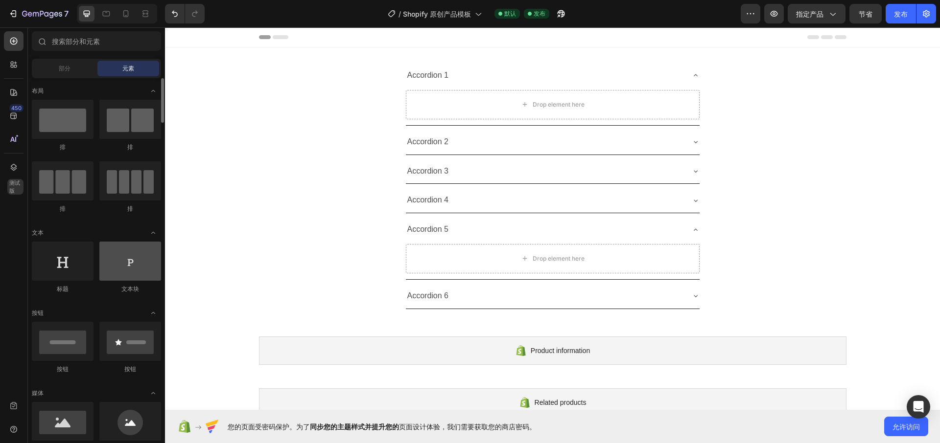
click at [123, 272] on div at bounding box center [130, 261] width 62 height 39
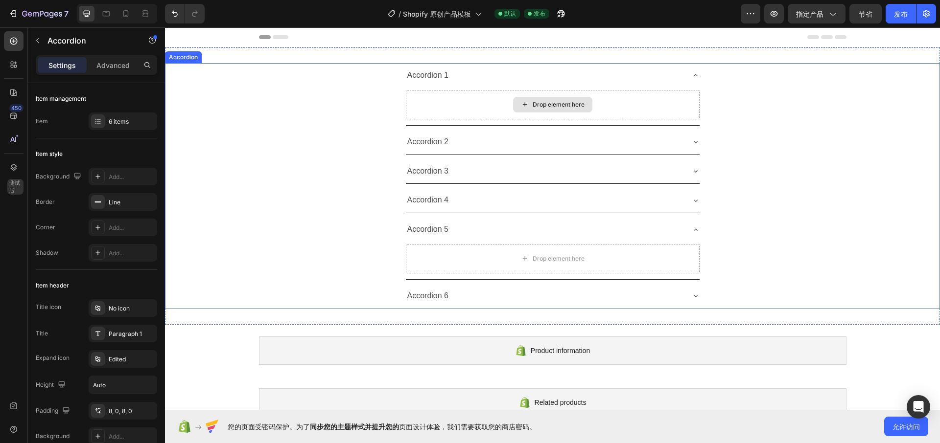
click at [519, 113] on div "Drop element here" at bounding box center [553, 104] width 294 height 29
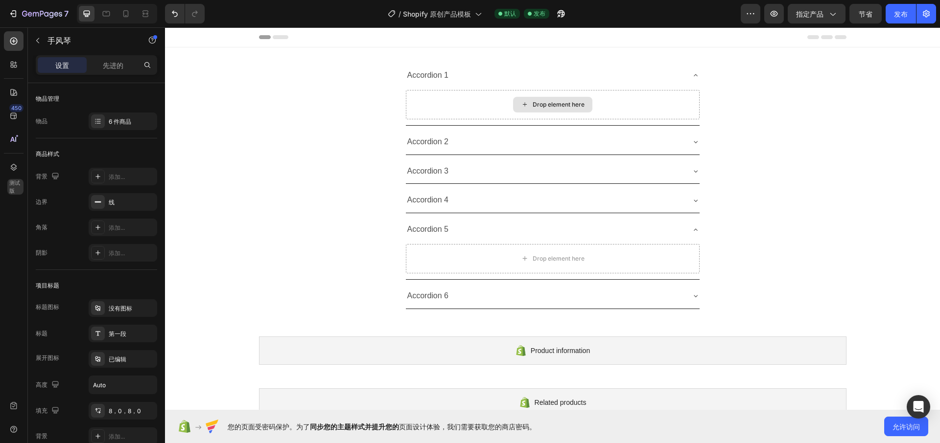
click at [530, 97] on div "Drop element here" at bounding box center [552, 105] width 79 height 16
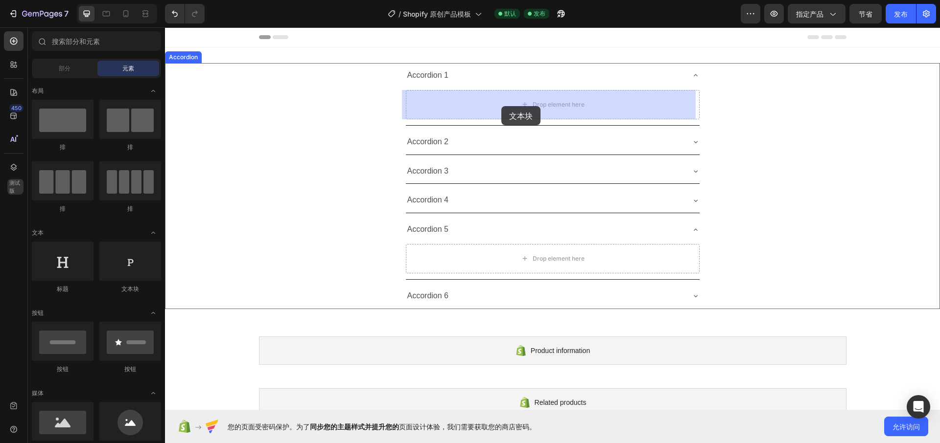
drag, startPoint x: 295, startPoint y: 294, endPoint x: 501, endPoint y: 106, distance: 278.9
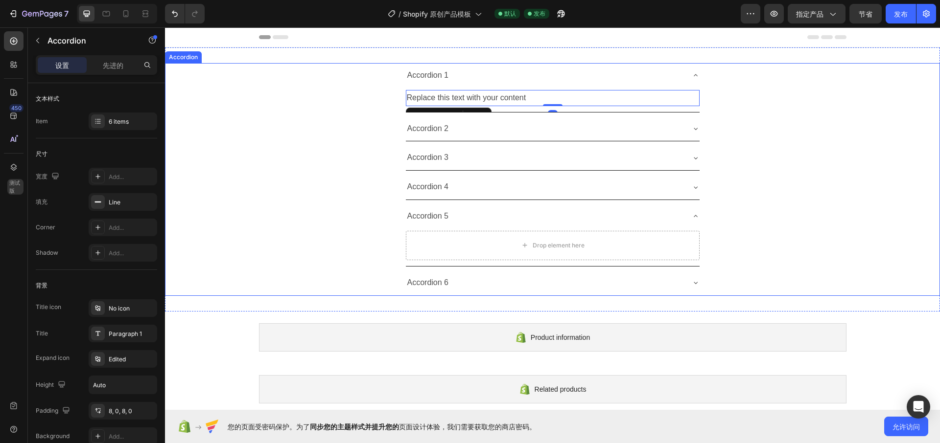
click at [540, 121] on div "Accordion 2" at bounding box center [545, 128] width 278 height 17
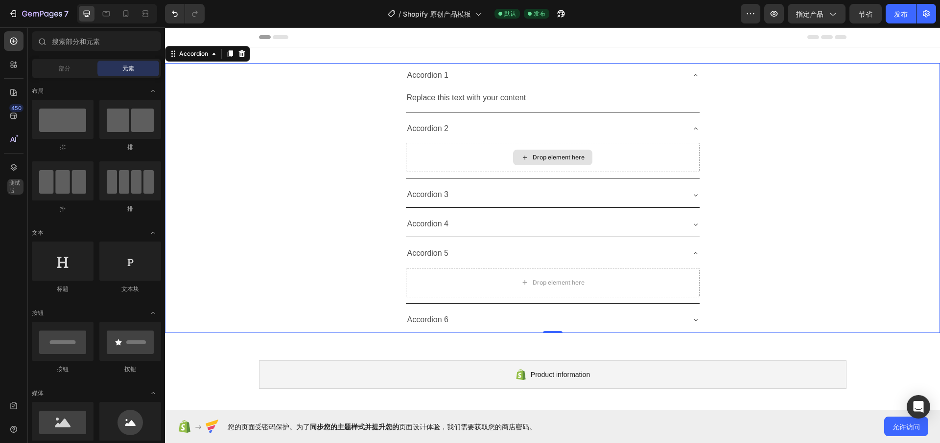
click at [556, 158] on div "Drop element here" at bounding box center [559, 158] width 52 height 8
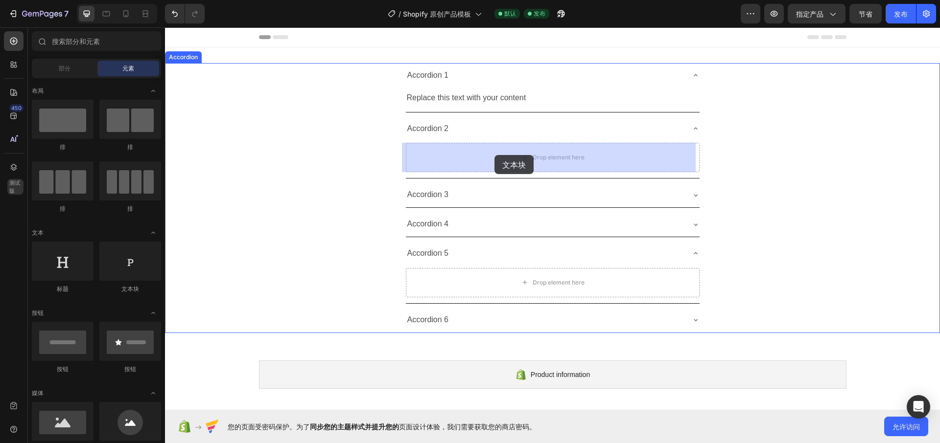
drag, startPoint x: 311, startPoint y: 279, endPoint x: 494, endPoint y: 155, distance: 221.1
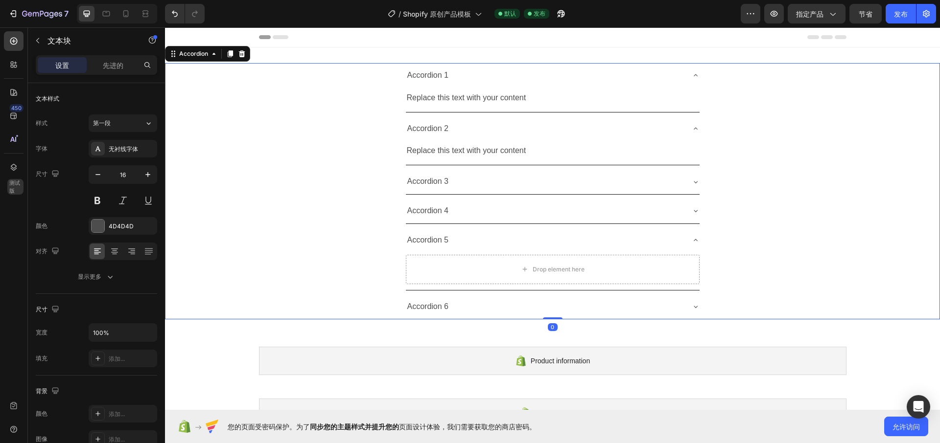
click at [543, 180] on div "Accordion 3" at bounding box center [545, 181] width 278 height 17
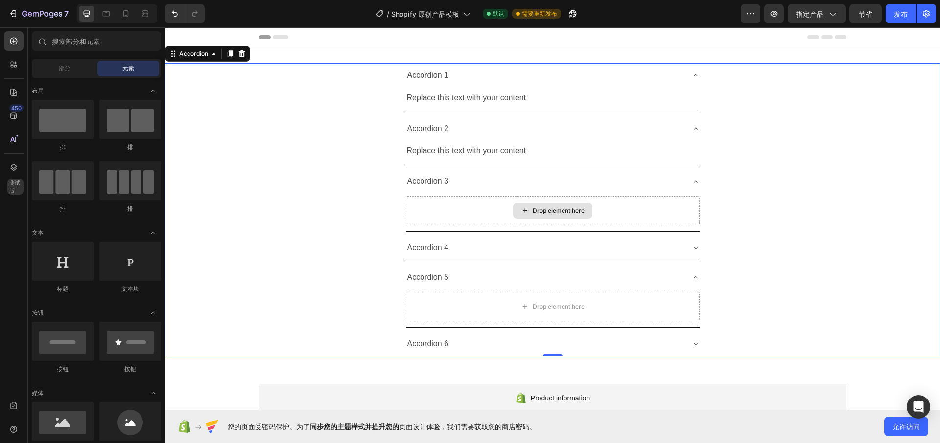
click at [536, 216] on div "Drop element here" at bounding box center [552, 211] width 79 height 16
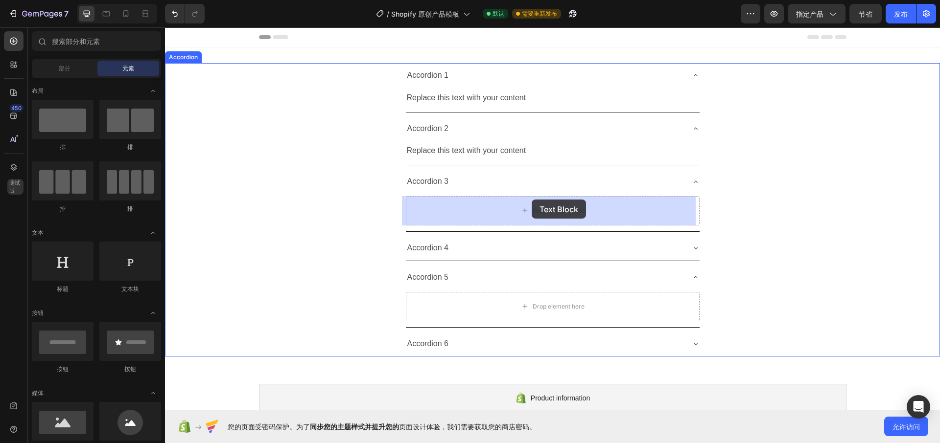
drag, startPoint x: 313, startPoint y: 290, endPoint x: 532, endPoint y: 201, distance: 235.6
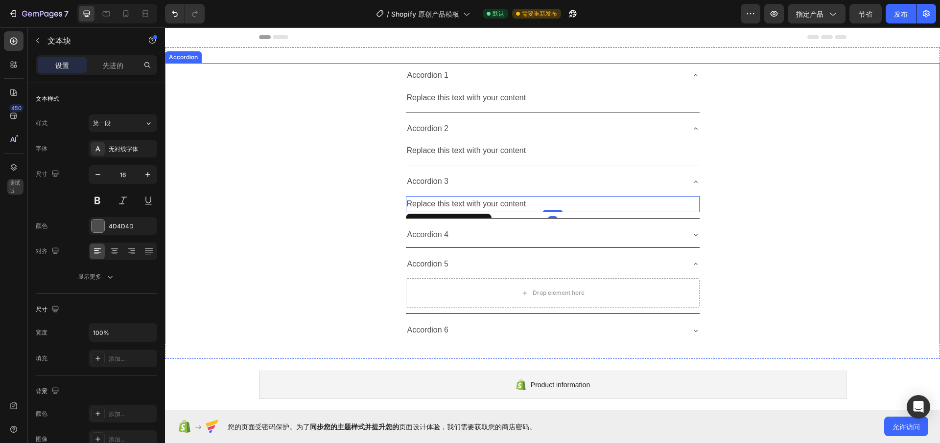
click at [541, 239] on div "Accordion 4" at bounding box center [545, 235] width 278 height 17
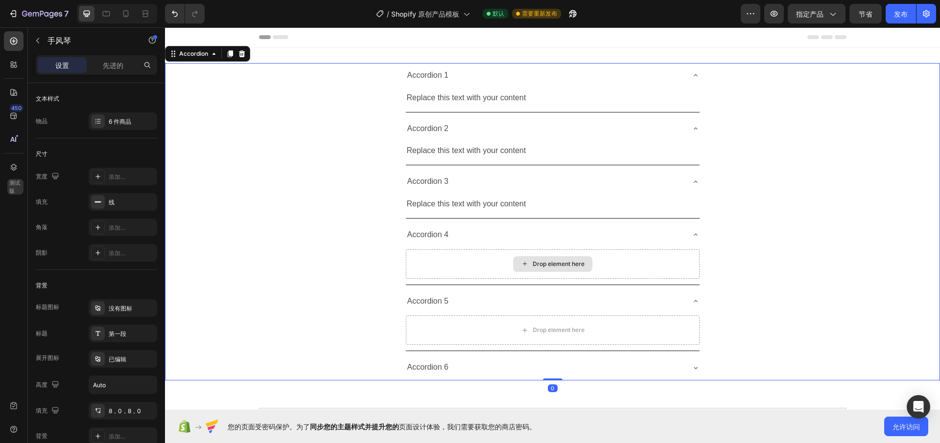
click at [544, 264] on div "Drop element here" at bounding box center [559, 264] width 52 height 8
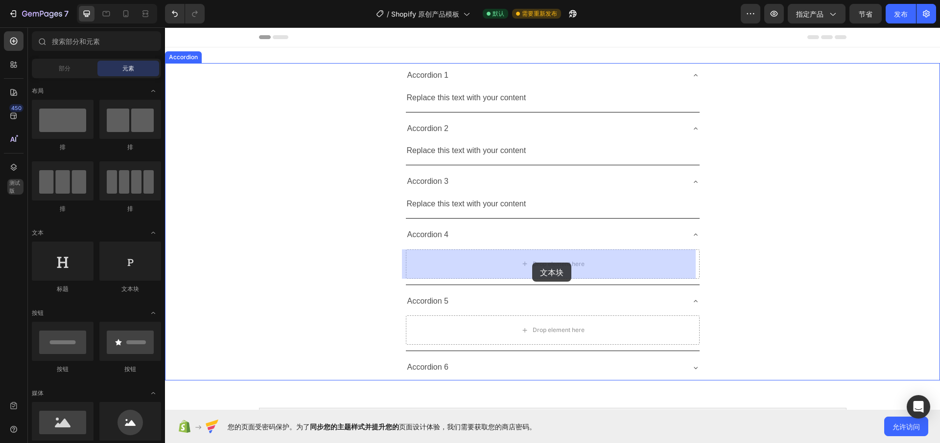
drag, startPoint x: 292, startPoint y: 289, endPoint x: 531, endPoint y: 273, distance: 239.4
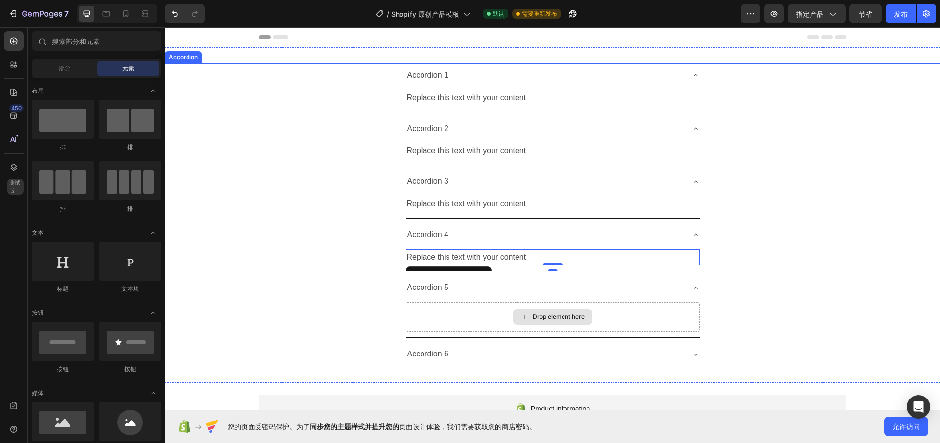
click at [525, 318] on div "Drop element here" at bounding box center [552, 317] width 79 height 16
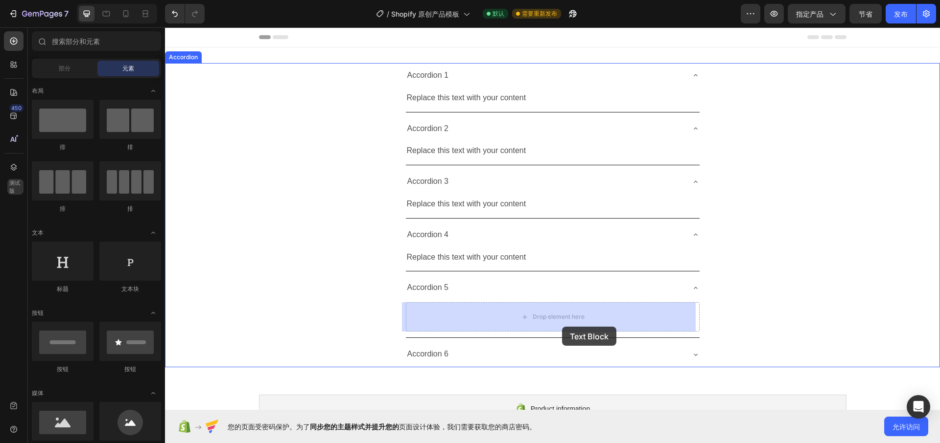
drag, startPoint x: 286, startPoint y: 288, endPoint x: 561, endPoint y: 326, distance: 277.7
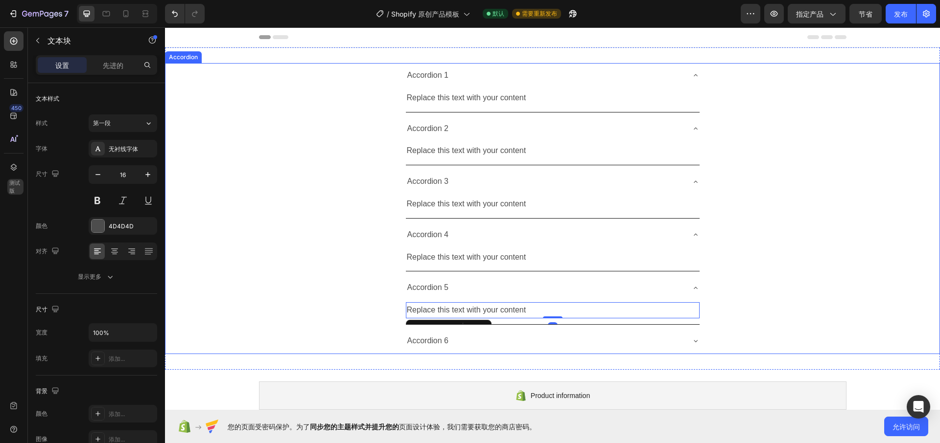
click at [547, 341] on div "Accordion 6" at bounding box center [545, 341] width 278 height 17
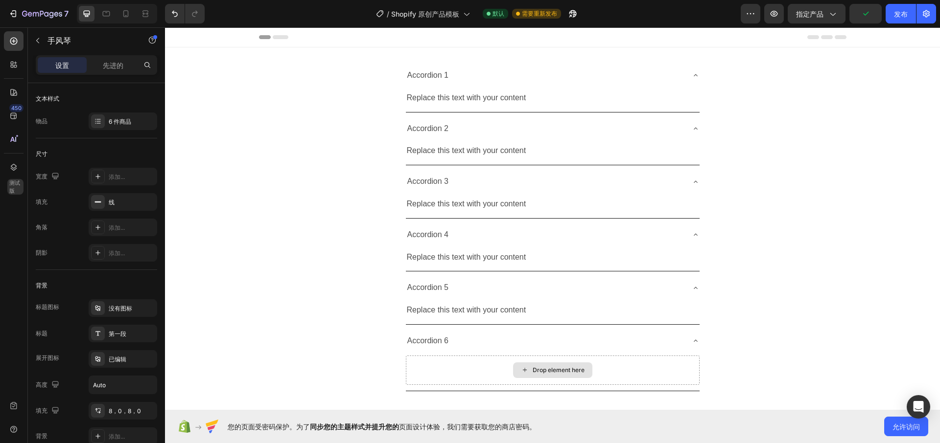
click at [527, 371] on div "Drop element here" at bounding box center [552, 371] width 79 height 16
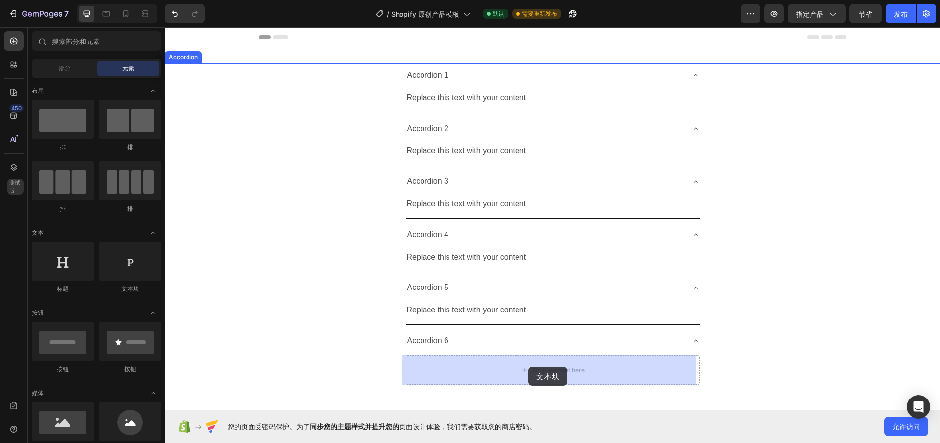
drag, startPoint x: 289, startPoint y: 297, endPoint x: 528, endPoint y: 369, distance: 249.5
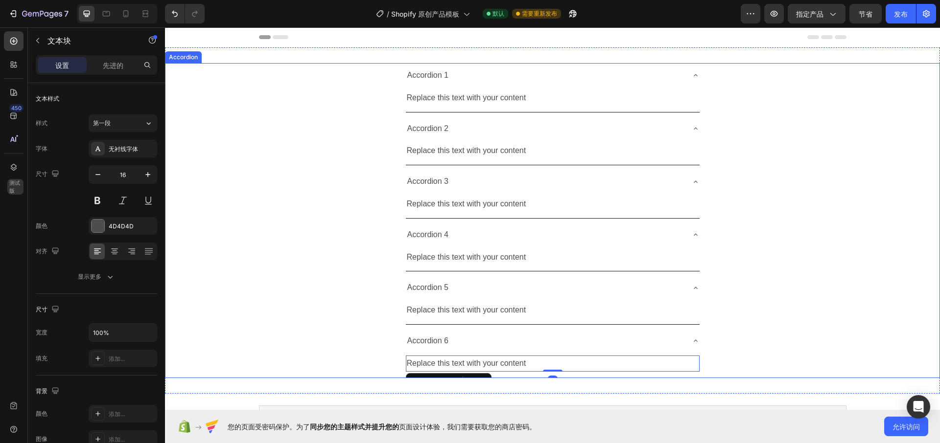
click at [693, 77] on icon at bounding box center [696, 75] width 8 height 8
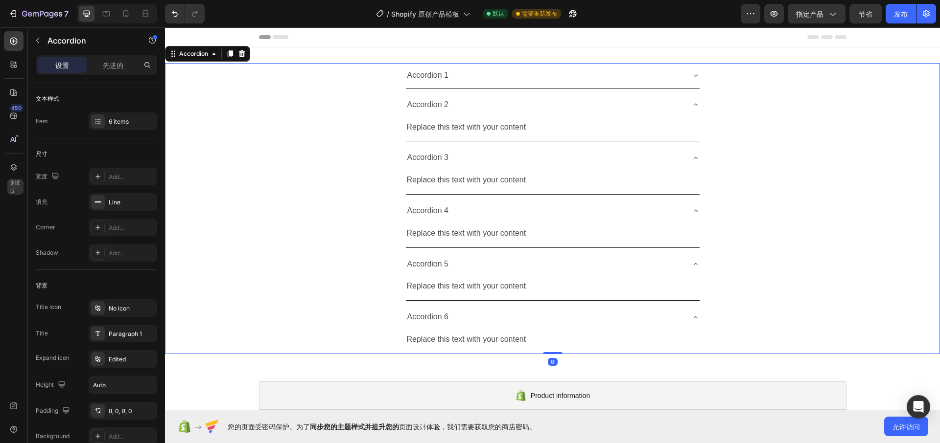
click at [694, 109] on div "Accordion 2" at bounding box center [553, 105] width 294 height 25
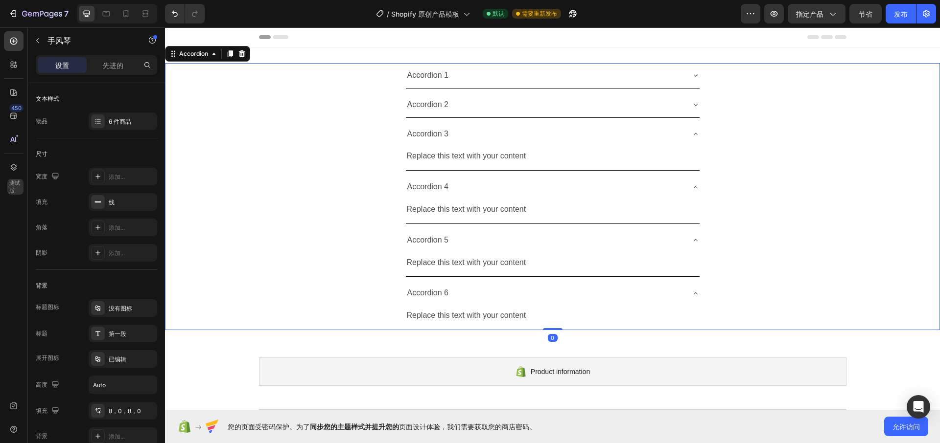
click at [694, 133] on icon at bounding box center [696, 134] width 8 height 8
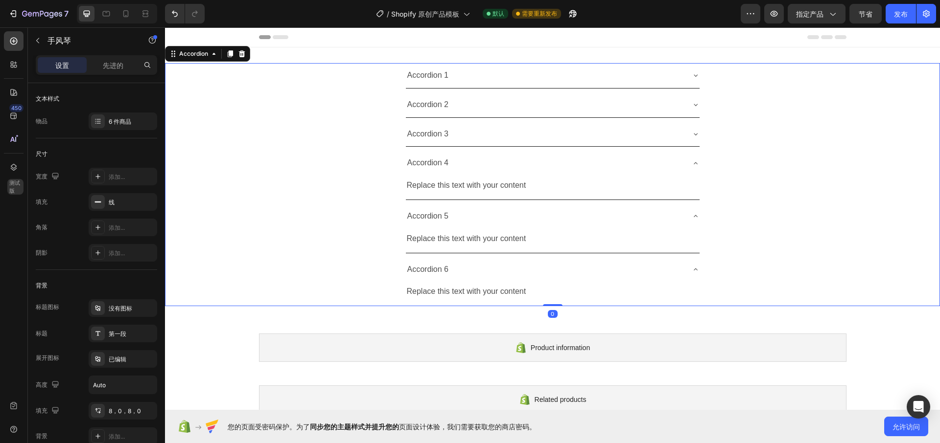
click at [692, 163] on icon at bounding box center [696, 164] width 8 height 8
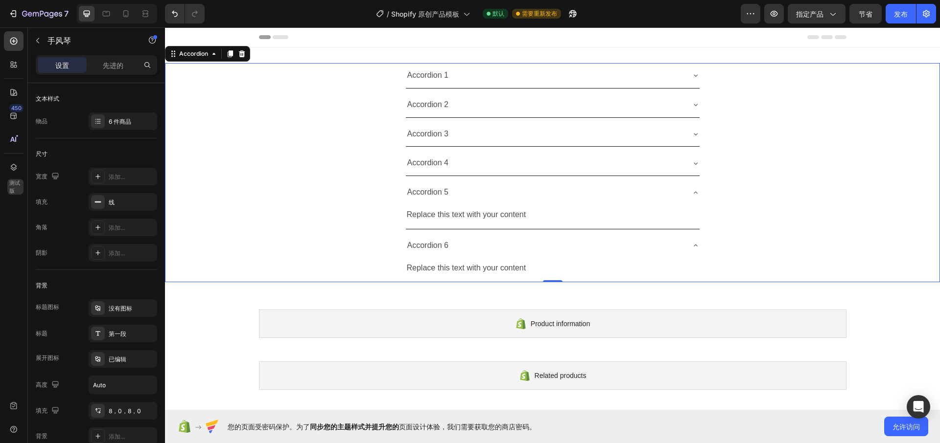
click at [691, 199] on div "Accordion 5" at bounding box center [553, 192] width 294 height 25
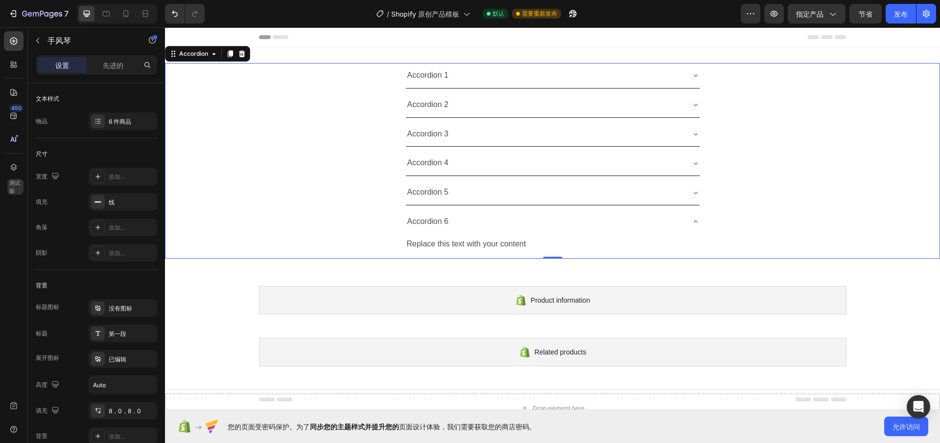
click at [692, 218] on icon at bounding box center [696, 222] width 8 height 8
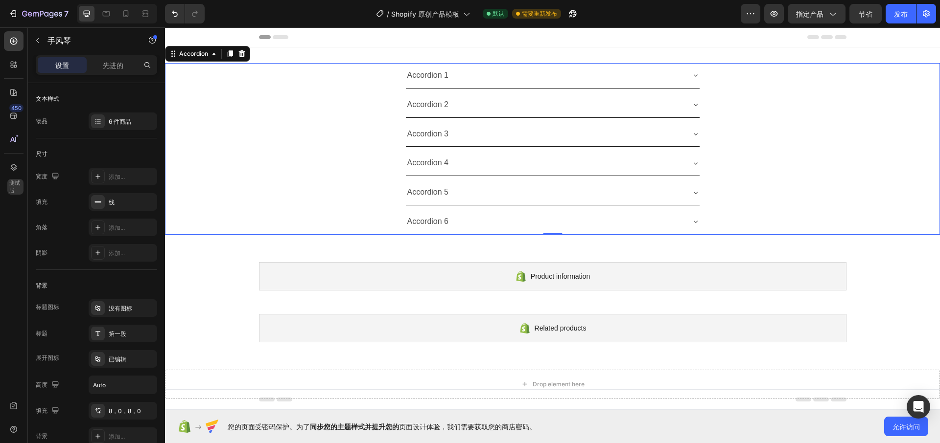
click at [359, 121] on div "Accordion 1 Accordion 2 Accordion 3 Accordion 4 Accordion 5 Accordion 6" at bounding box center [552, 149] width 775 height 172
click at [400, 109] on div "Accordion 2" at bounding box center [552, 105] width 774 height 25
click at [422, 102] on div "Accordion 2" at bounding box center [428, 104] width 45 height 17
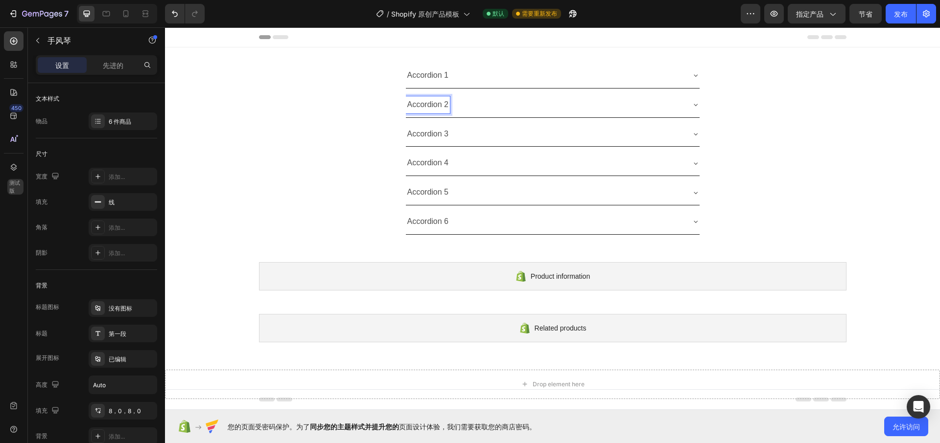
click at [442, 73] on p "Accordion 1" at bounding box center [428, 76] width 42 height 14
click at [682, 107] on div "Accordion 2" at bounding box center [553, 105] width 294 height 25
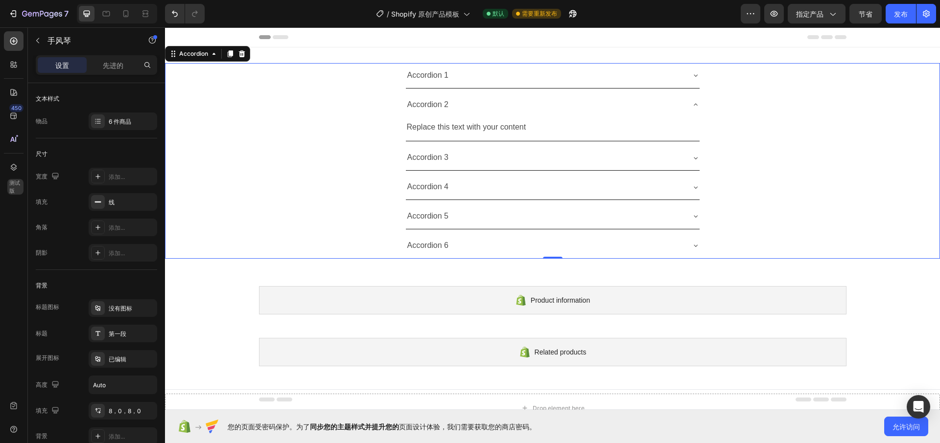
click at [573, 147] on div "Accordion 3" at bounding box center [553, 157] width 294 height 25
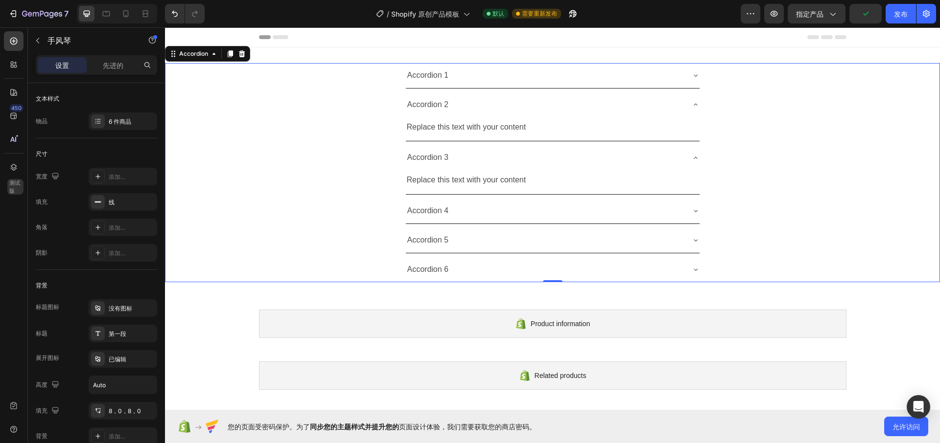
click at [306, 182] on div "Accordion 3 Replace this text with your content Text Block" at bounding box center [552, 169] width 774 height 49
click at [150, 202] on icon "button" at bounding box center [147, 202] width 8 height 8
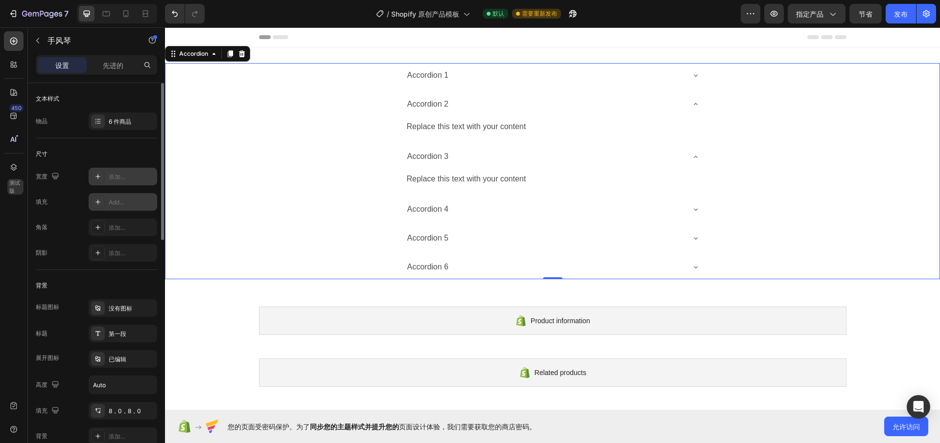
click at [116, 181] on div "添加..." at bounding box center [132, 177] width 46 height 9
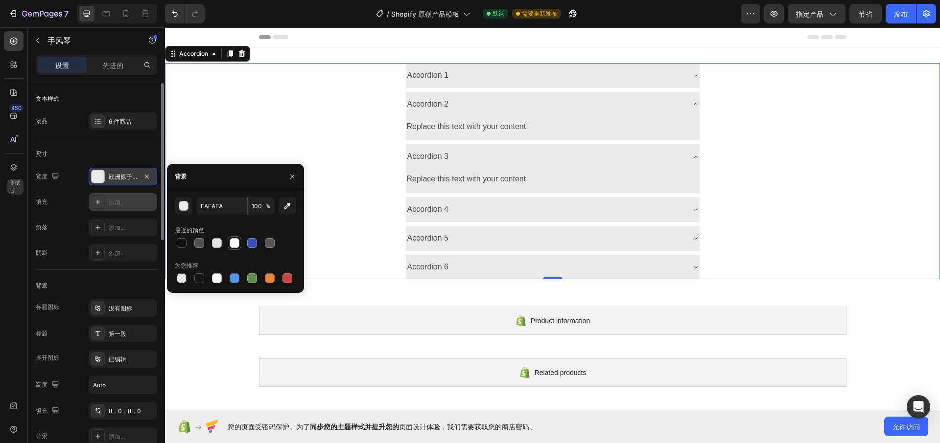
click at [233, 246] on div at bounding box center [235, 243] width 10 height 10
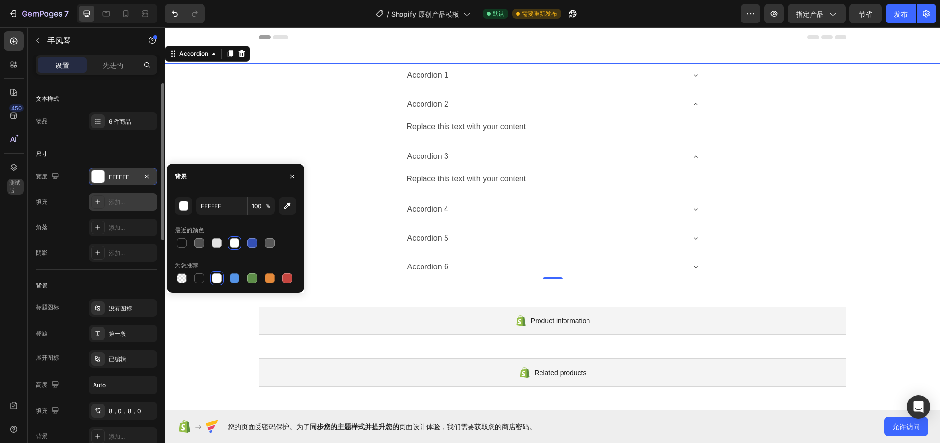
click at [234, 244] on div at bounding box center [235, 243] width 10 height 10
click at [183, 287] on div "FFFFFF 100 ％ 最近的颜色 为您推荐" at bounding box center [235, 241] width 137 height 104
click at [181, 280] on div at bounding box center [182, 279] width 10 height 10
type input "000000"
type input "0"
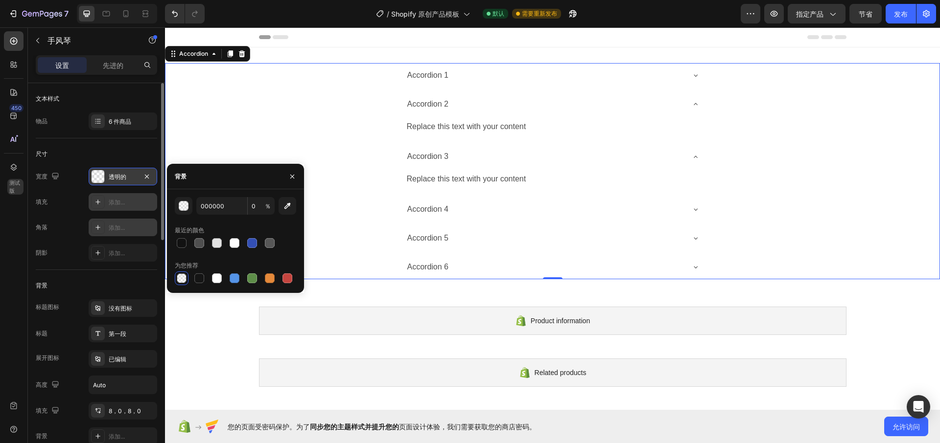
click at [109, 222] on div "添加..." at bounding box center [123, 228] width 69 height 18
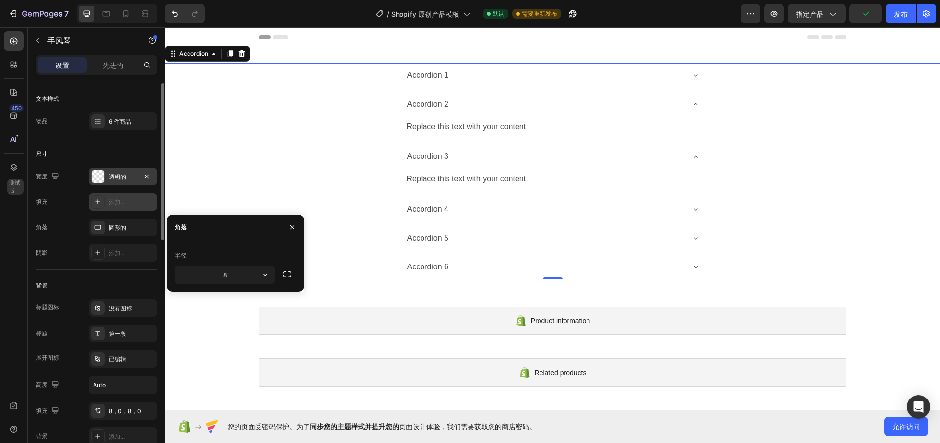
click at [133, 190] on div "宽度 透明的 填充 添加... 角落 圆形的 阴影 添加..." at bounding box center [96, 215] width 121 height 94
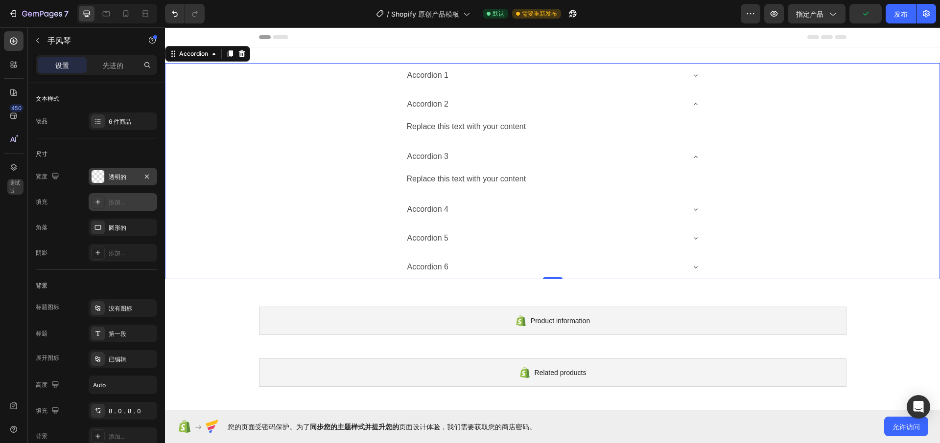
click at [134, 184] on div "透明的" at bounding box center [123, 177] width 69 height 18
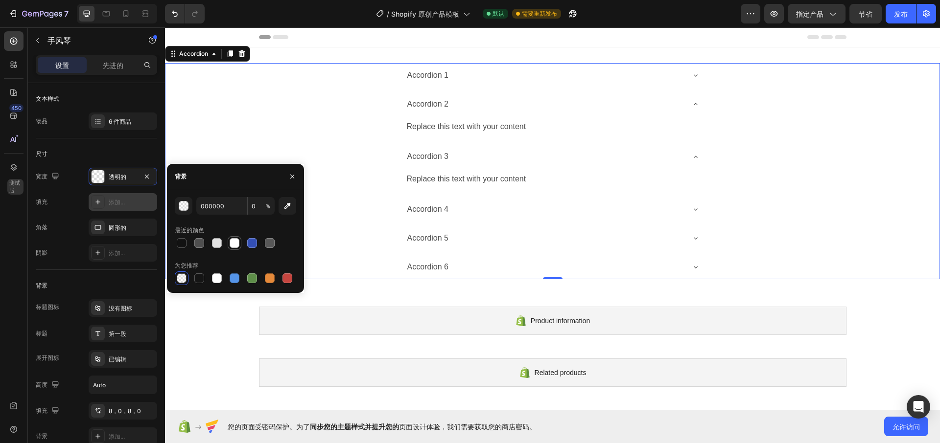
click at [255, 247] on div at bounding box center [252, 243] width 10 height 10
type input "334FB4"
type input "100"
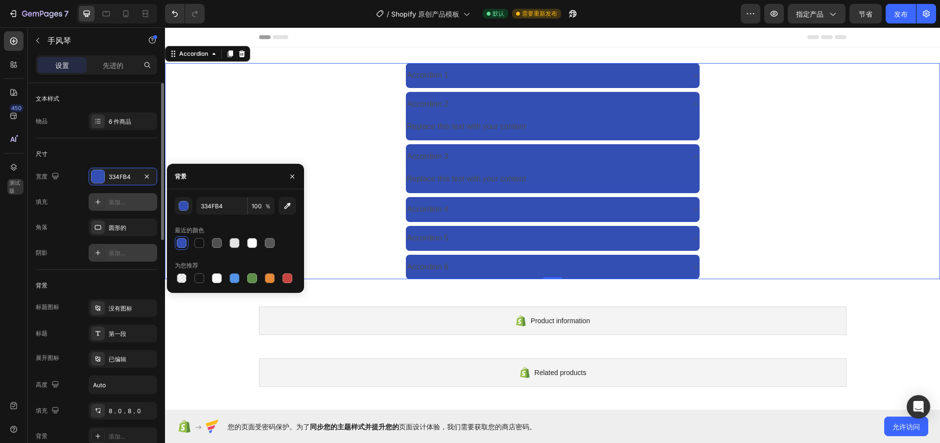
click at [115, 251] on font "添加..." at bounding box center [117, 253] width 16 height 7
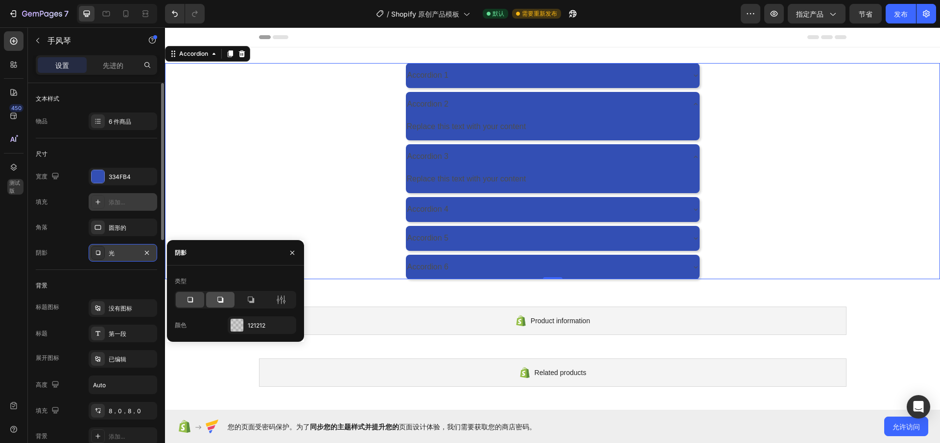
click at [215, 302] on icon at bounding box center [220, 300] width 10 height 10
click at [186, 302] on icon at bounding box center [190, 300] width 10 height 10
click at [341, 209] on div "Accordion 4" at bounding box center [552, 209] width 774 height 25
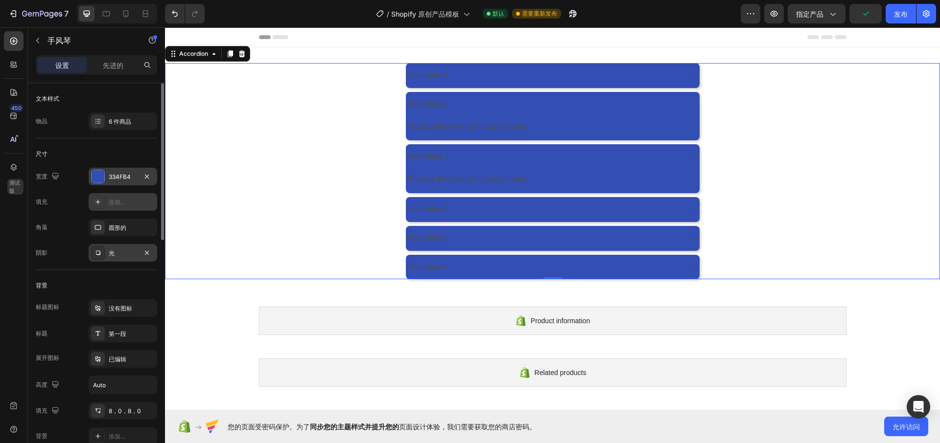
click at [137, 182] on div "334FB4" at bounding box center [123, 177] width 69 height 18
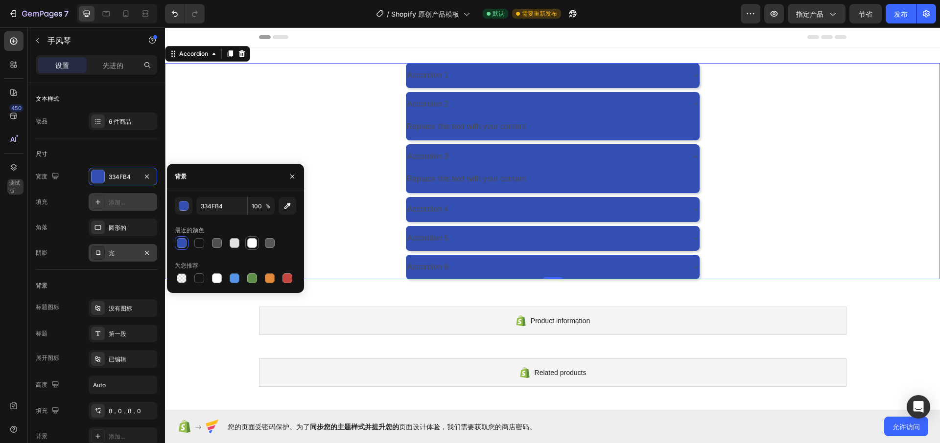
click at [249, 243] on div at bounding box center [252, 243] width 10 height 10
type input "FFFFFF"
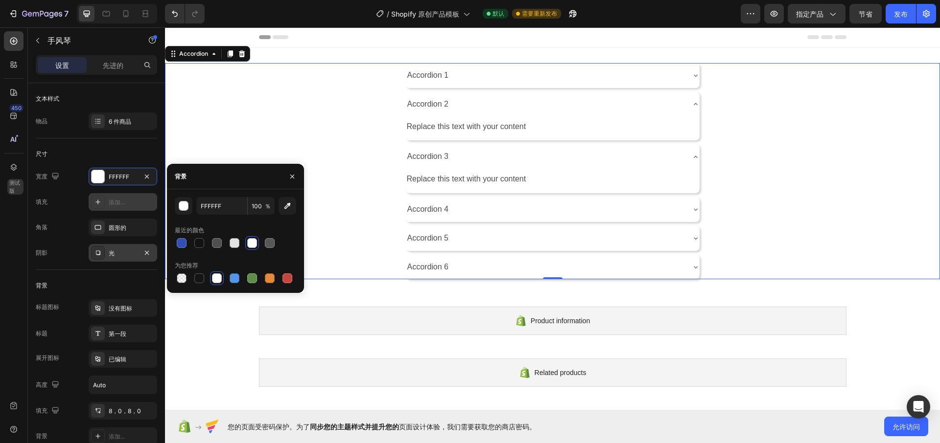
click at [315, 116] on div "Accordion 2 Replace this text with your content Text Block" at bounding box center [552, 116] width 774 height 49
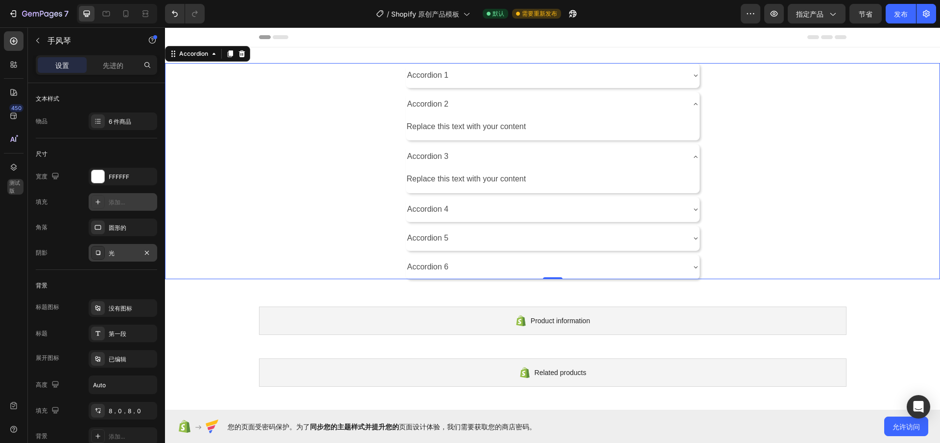
click at [692, 158] on icon at bounding box center [696, 157] width 8 height 8
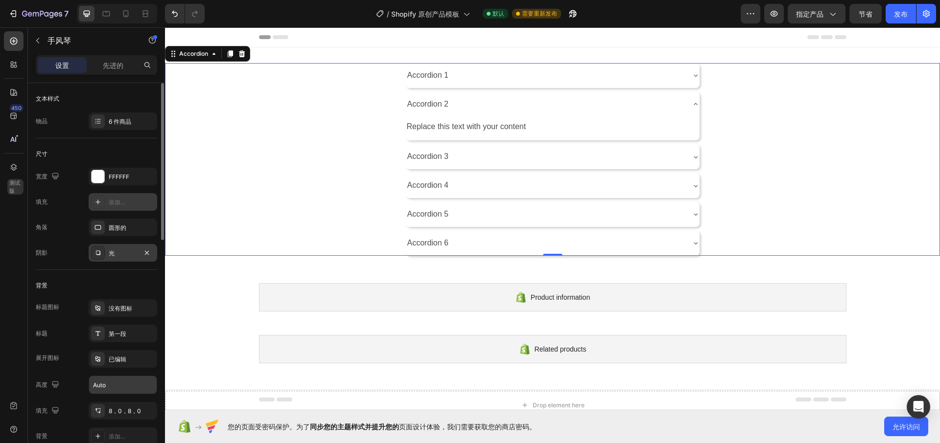
scroll to position [59, 0]
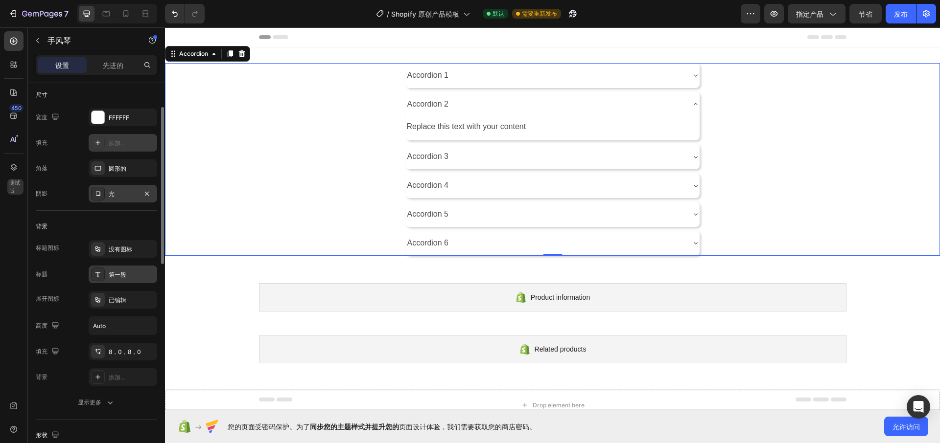
click at [125, 280] on div "第一段" at bounding box center [123, 275] width 69 height 18
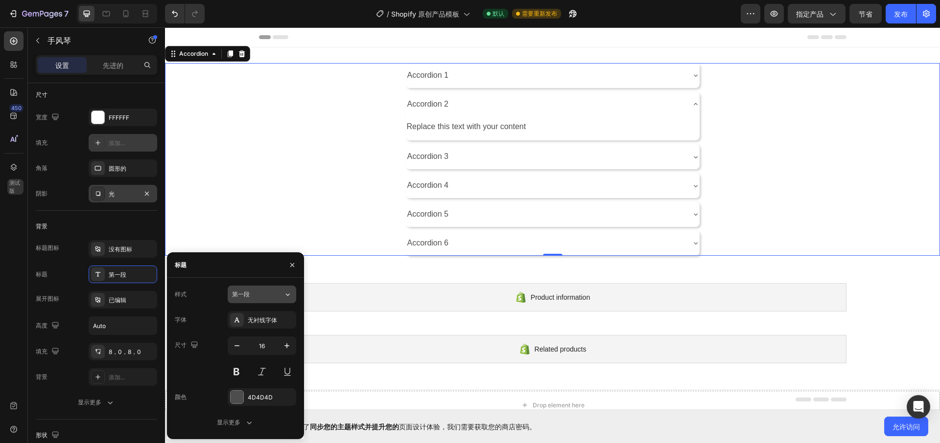
click at [287, 299] on icon at bounding box center [287, 295] width 8 height 10
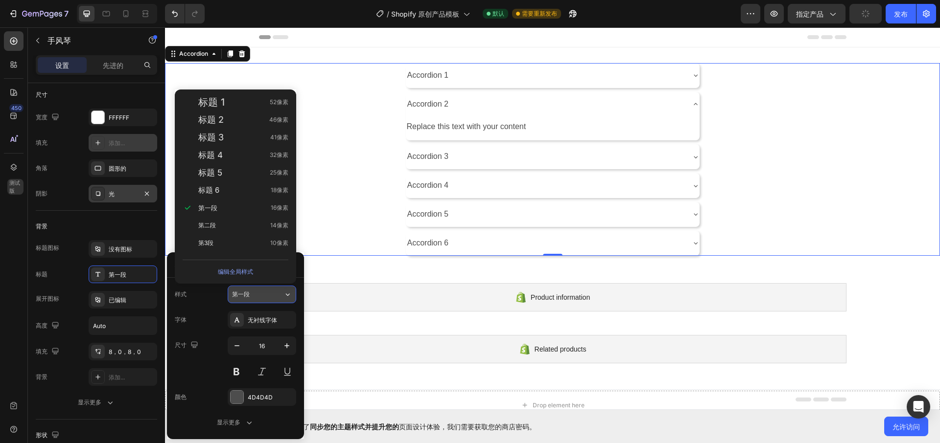
click at [287, 299] on icon at bounding box center [287, 295] width 8 height 10
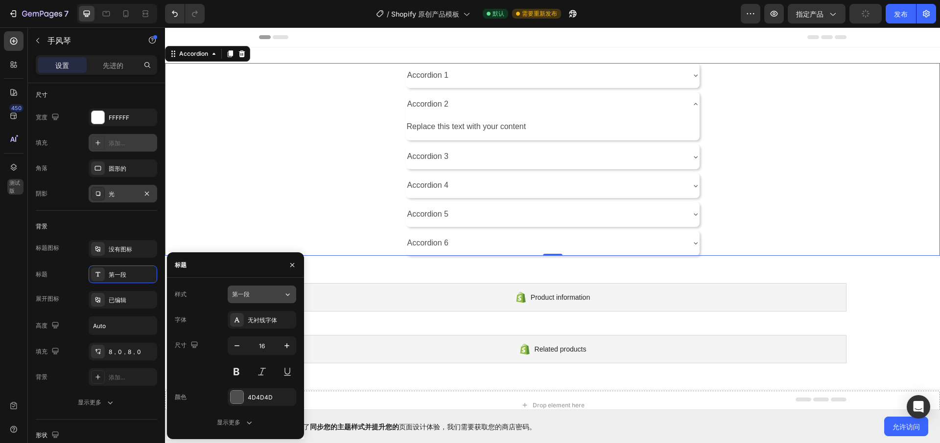
click at [288, 297] on icon at bounding box center [287, 295] width 8 height 10
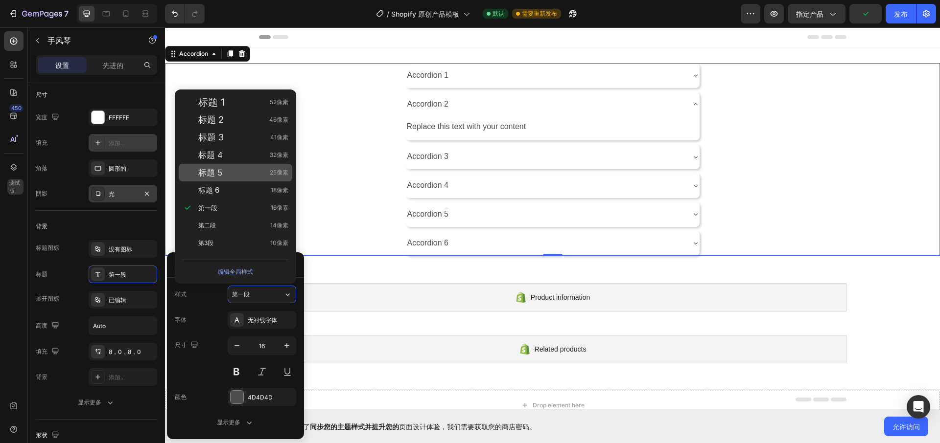
click at [264, 167] on div "标题 5 25像素" at bounding box center [236, 173] width 114 height 18
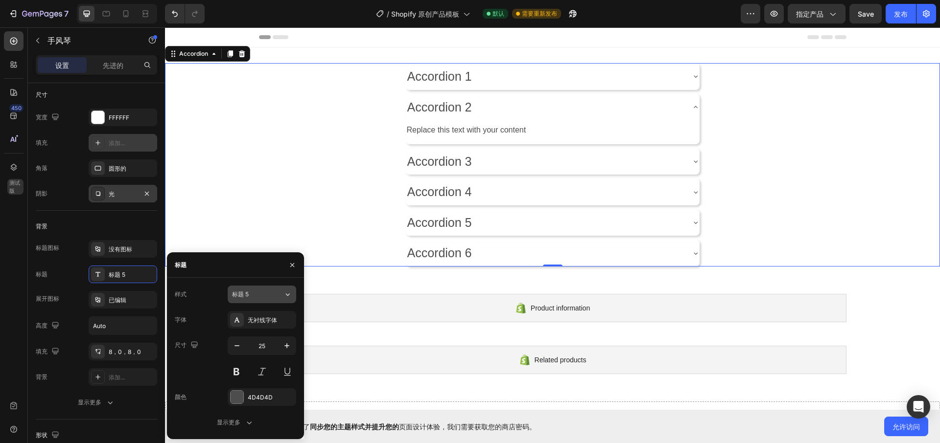
click at [286, 293] on icon at bounding box center [287, 295] width 8 height 10
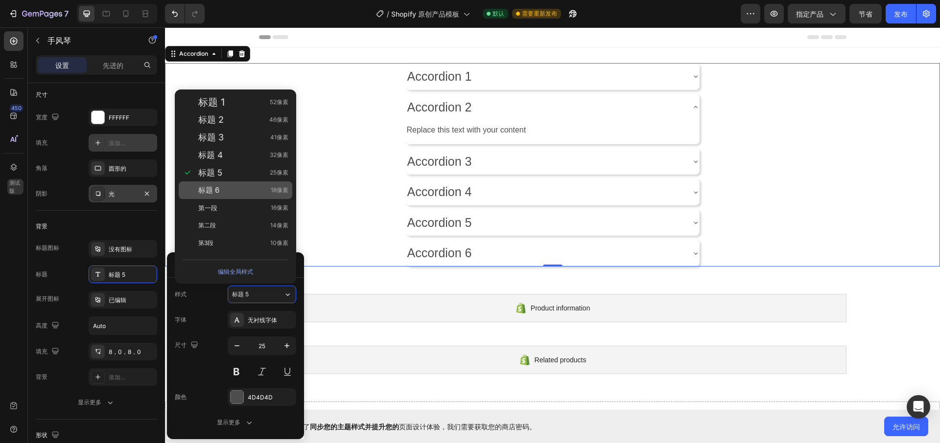
click at [238, 197] on div "标题 6 18像素" at bounding box center [236, 191] width 114 height 18
type input "18"
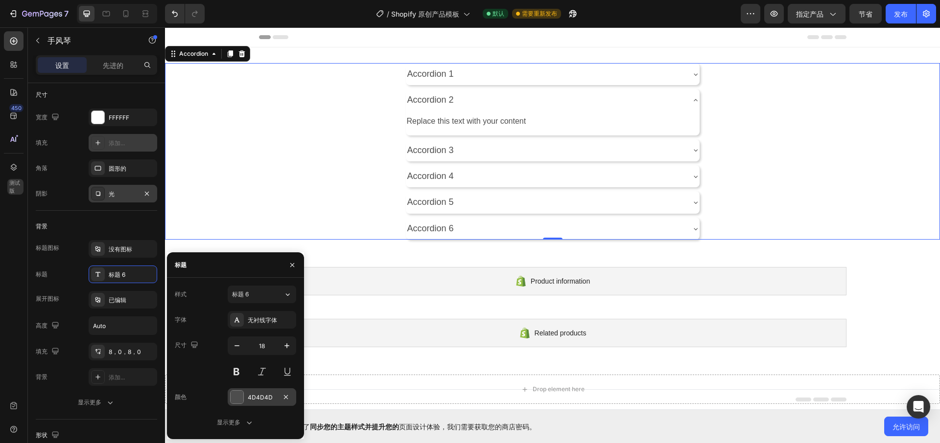
click at [241, 398] on div at bounding box center [237, 397] width 13 height 13
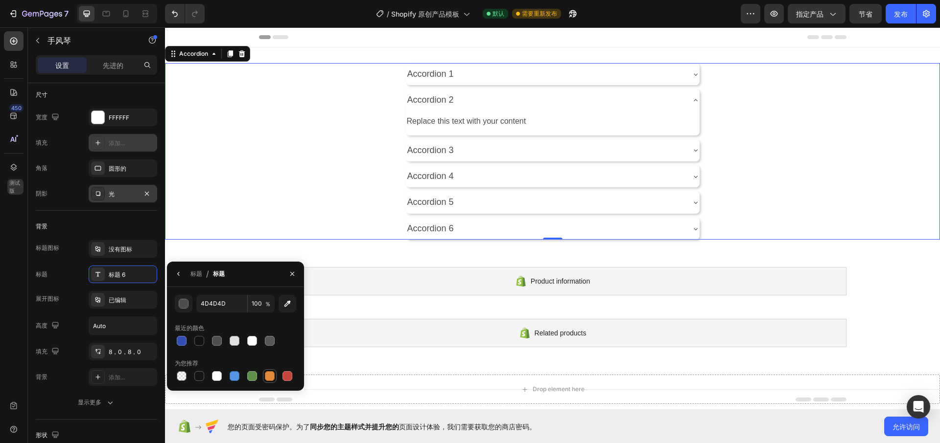
click at [264, 370] on div at bounding box center [270, 377] width 14 height 14
type input "E4893A"
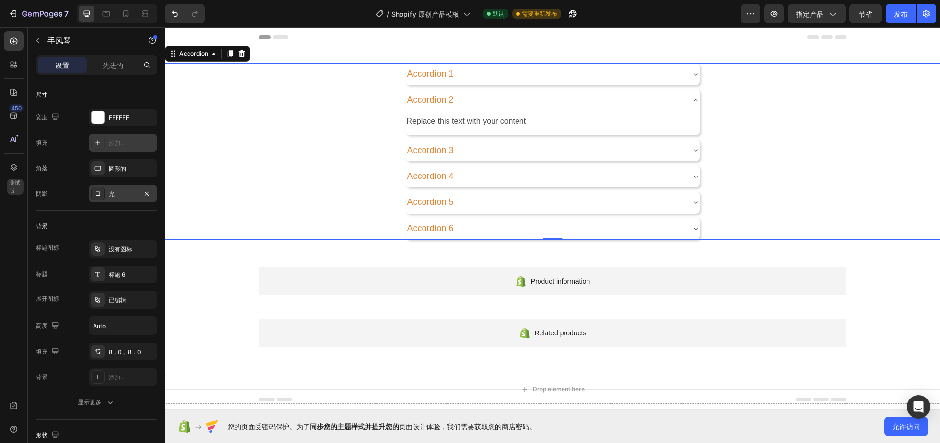
click at [366, 177] on div "Accordion 4" at bounding box center [552, 176] width 774 height 22
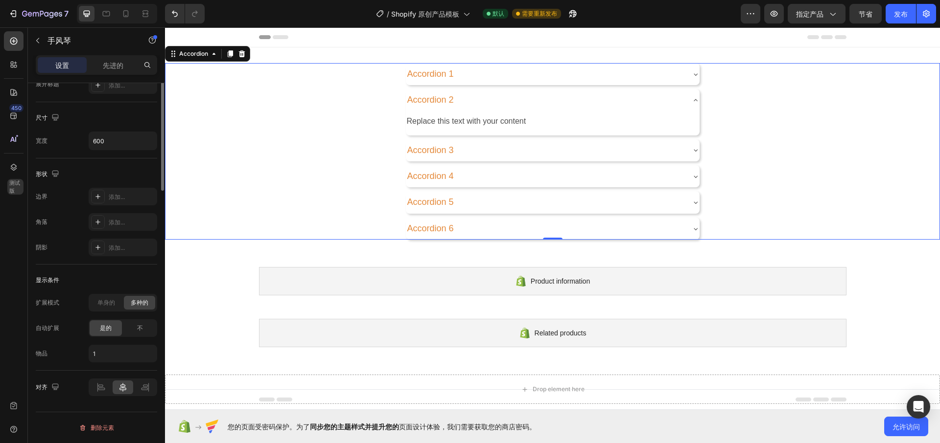
scroll to position [0, 0]
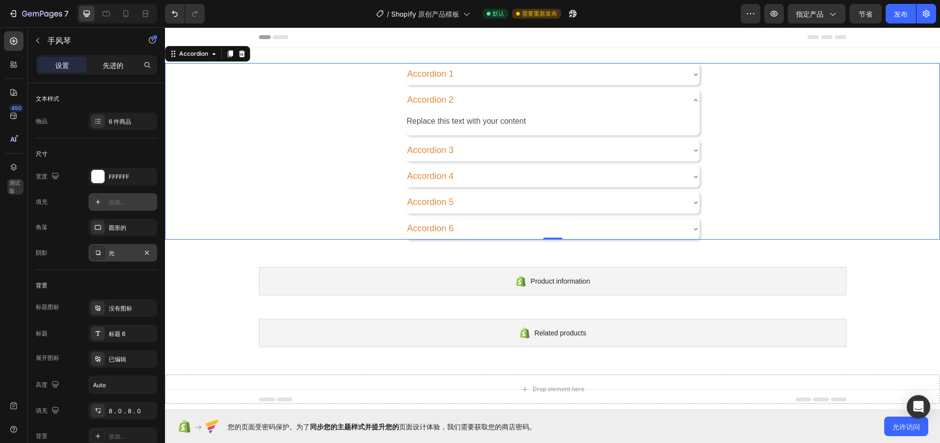
click at [118, 67] on font "先进的" at bounding box center [113, 65] width 21 height 8
type input "100%"
type input "100"
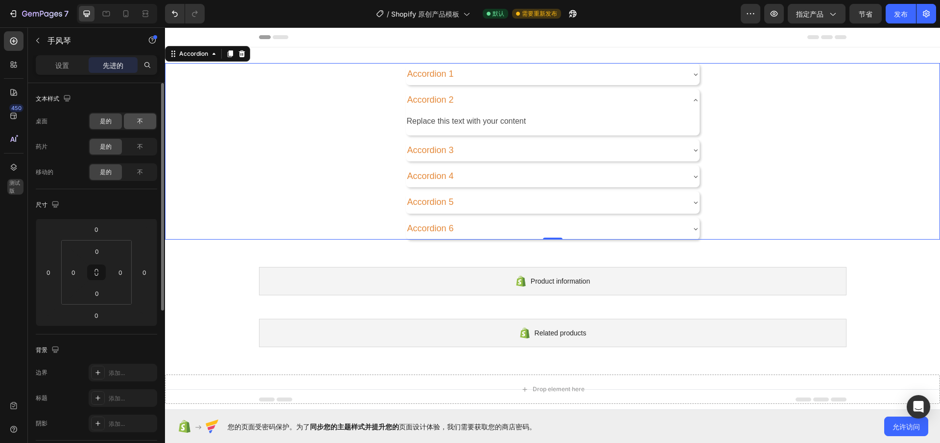
click at [137, 126] on div "不" at bounding box center [140, 122] width 32 height 16
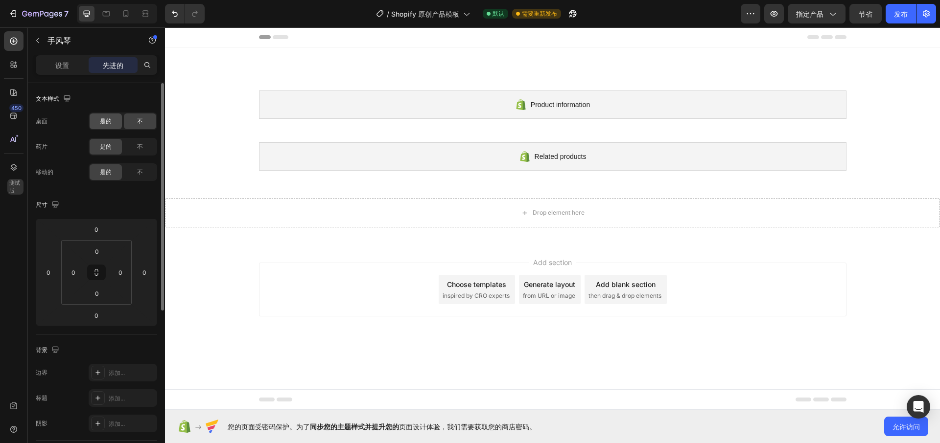
click at [100, 123] on font "是的" at bounding box center [106, 120] width 12 height 7
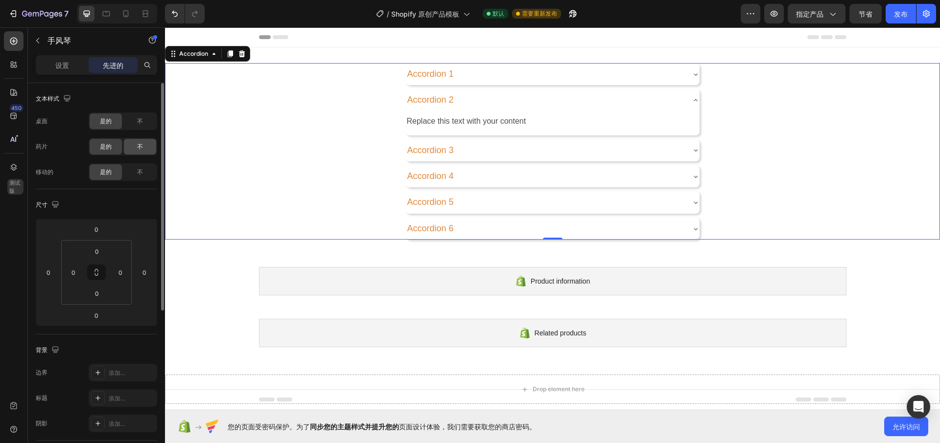
click at [139, 153] on div "不" at bounding box center [140, 147] width 32 height 16
click at [102, 152] on div "是的" at bounding box center [106, 147] width 32 height 16
click at [56, 67] on font "设置" at bounding box center [62, 65] width 14 height 8
type input "8"
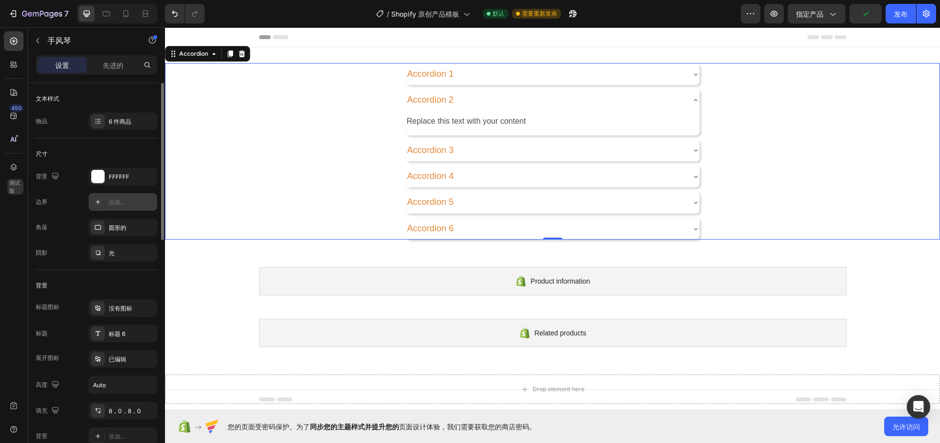
click at [103, 204] on div at bounding box center [98, 202] width 14 height 14
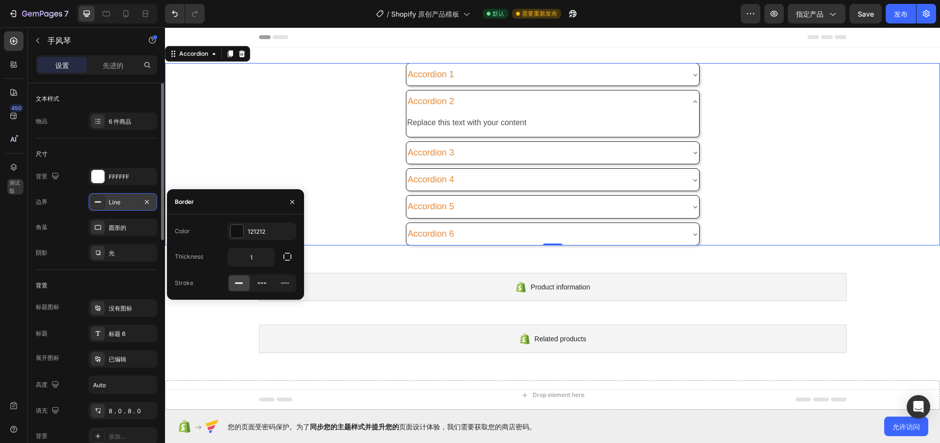
click at [103, 204] on div at bounding box center [98, 202] width 14 height 14
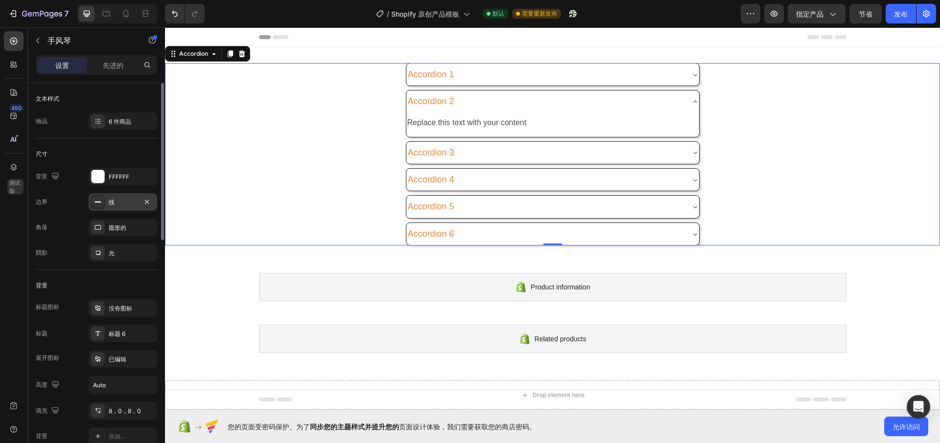
click at [101, 204] on icon at bounding box center [98, 202] width 8 height 8
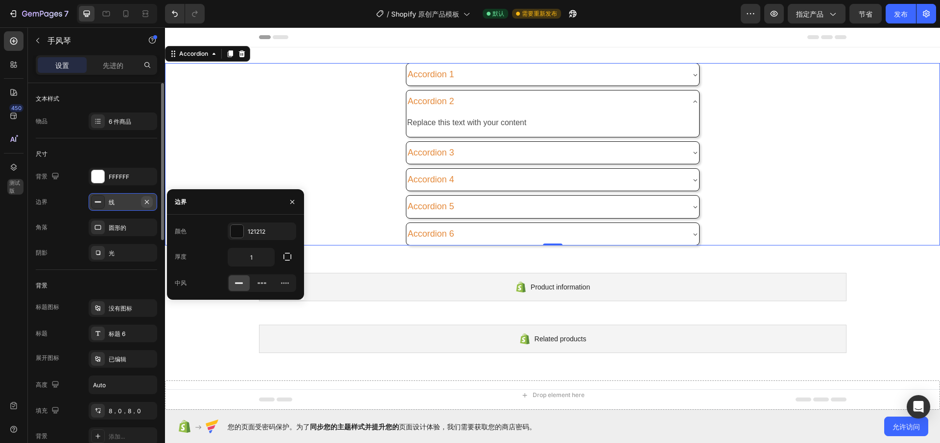
click at [145, 204] on icon "button" at bounding box center [147, 202] width 8 height 8
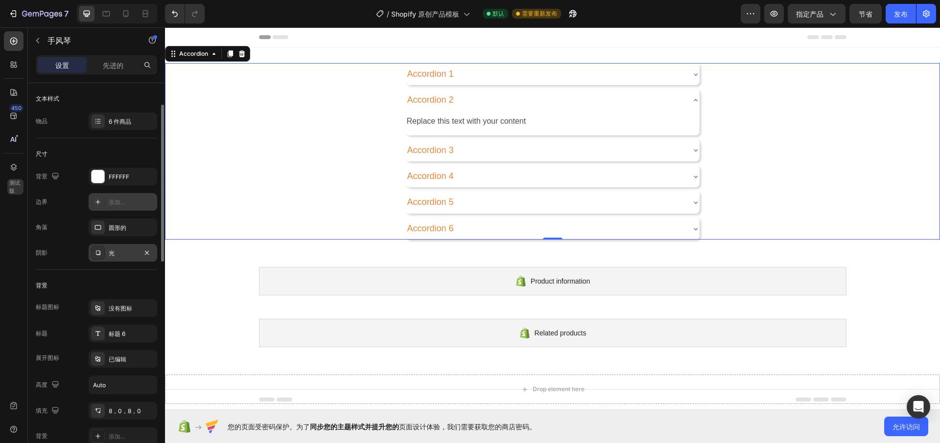
scroll to position [57, 0]
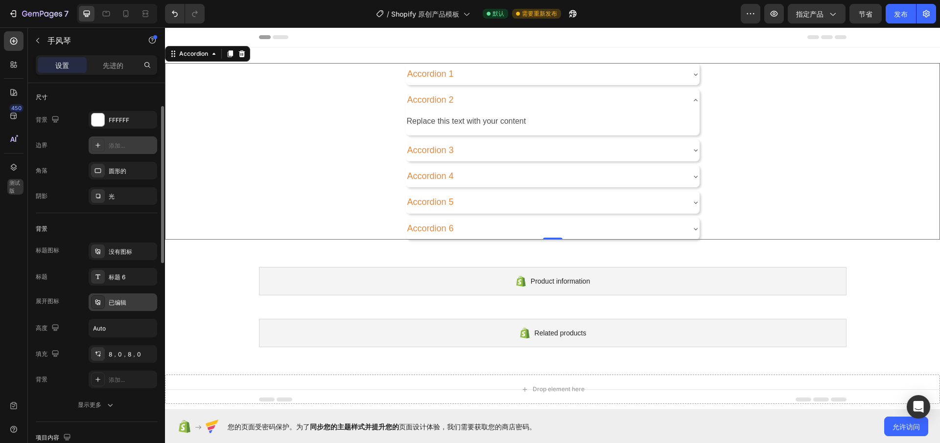
click at [105, 304] on div "已编辑" at bounding box center [123, 303] width 69 height 18
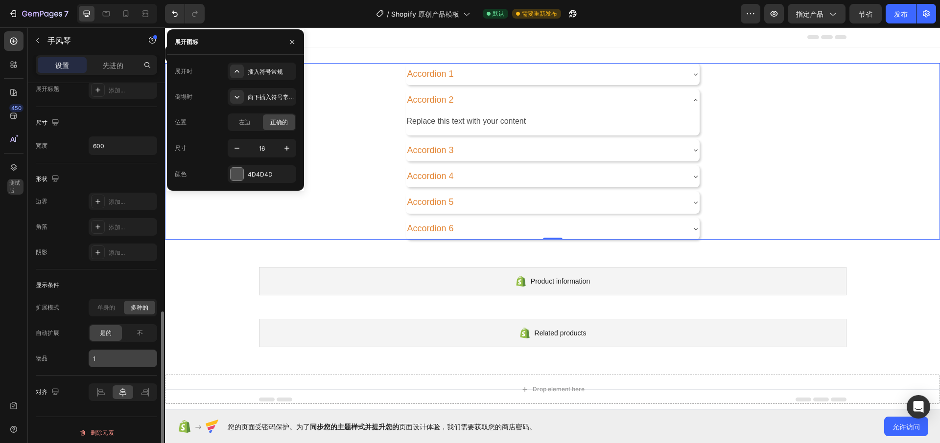
scroll to position [569, 0]
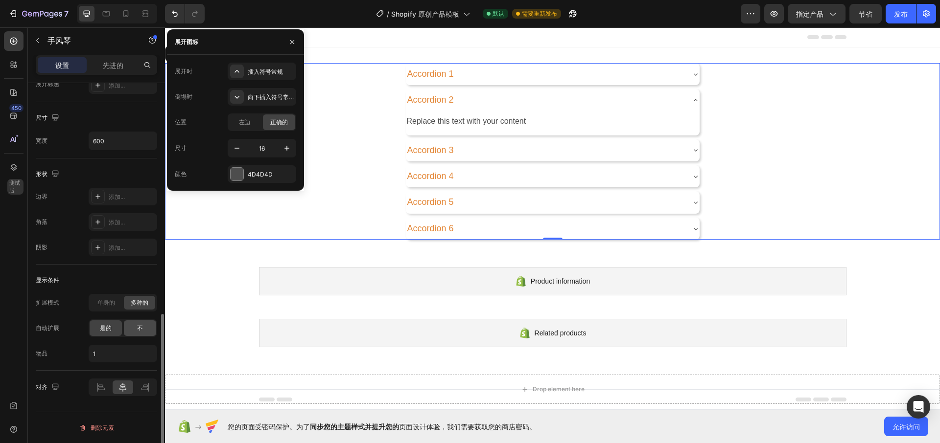
click at [143, 329] on div "不" at bounding box center [140, 329] width 32 height 16
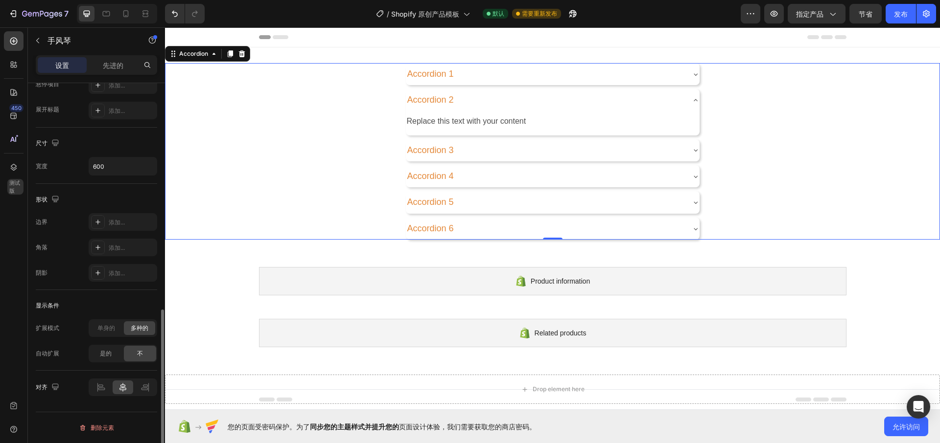
scroll to position [544, 0]
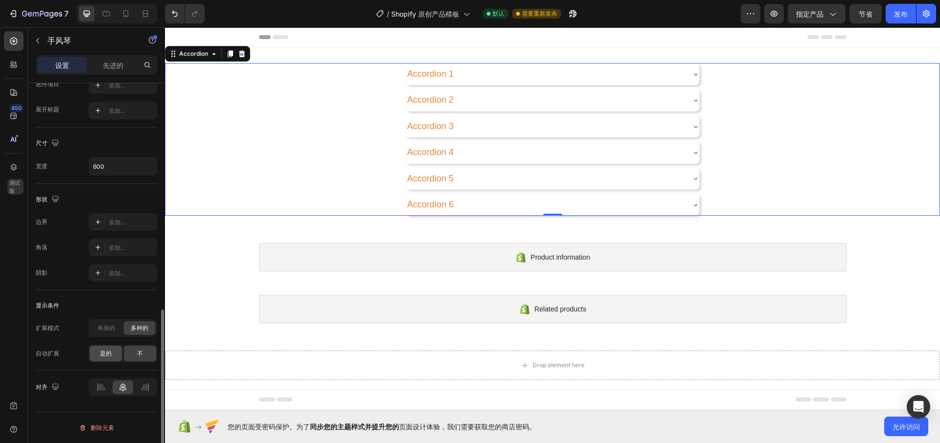
click at [111, 352] on font "是的" at bounding box center [106, 353] width 12 height 7
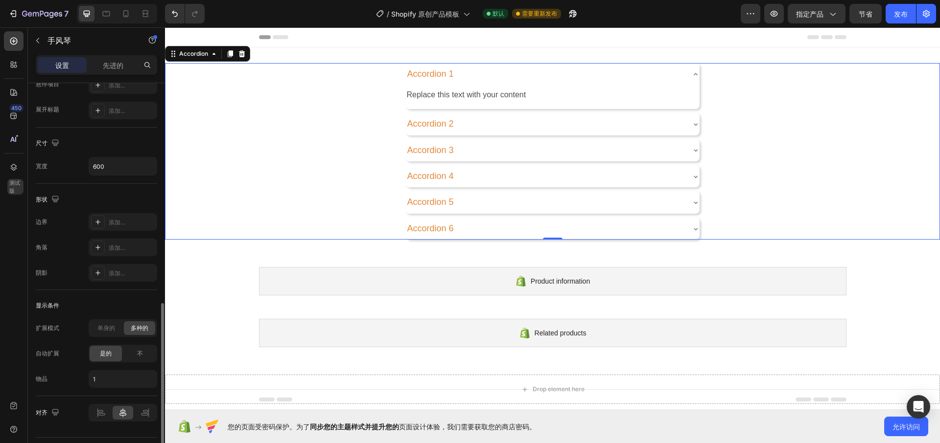
click at [109, 337] on div "扩展模式 单身的 多种的 自动扩展 是的 不 物品 1" at bounding box center [96, 354] width 121 height 69
click at [109, 328] on font "单身的" at bounding box center [106, 328] width 18 height 7
click at [137, 327] on font "多种的" at bounding box center [140, 328] width 18 height 7
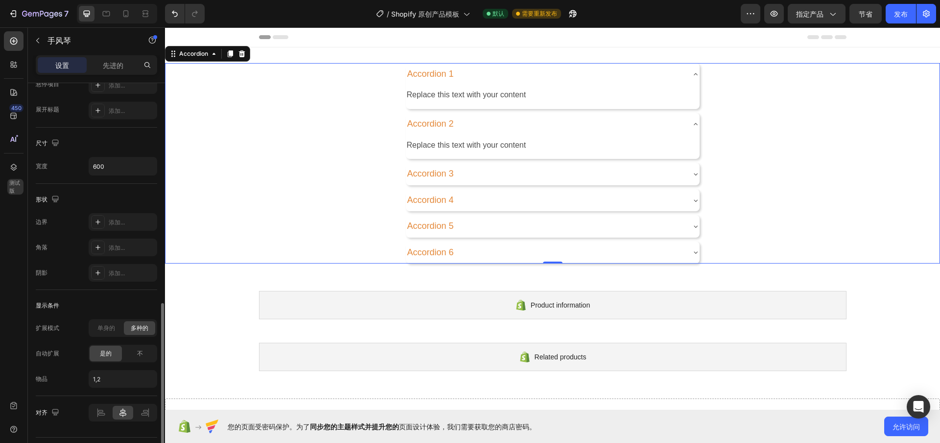
click at [87, 319] on div "显示条件 扩展模式 单身的 多种的 自动扩展 是的 不 物品 1,2" at bounding box center [96, 343] width 121 height 106
click at [110, 332] on span "单身的" at bounding box center [106, 328] width 18 height 9
type input "1"
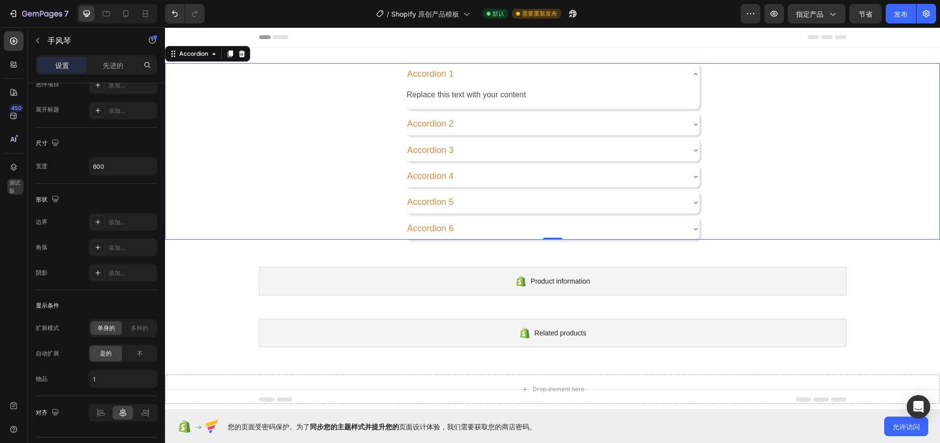
click at [694, 75] on icon at bounding box center [696, 74] width 8 height 8
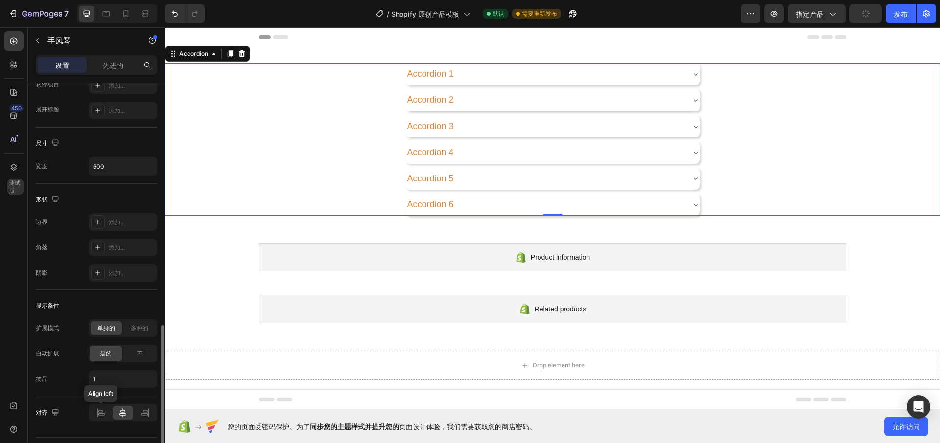
scroll to position [569, 0]
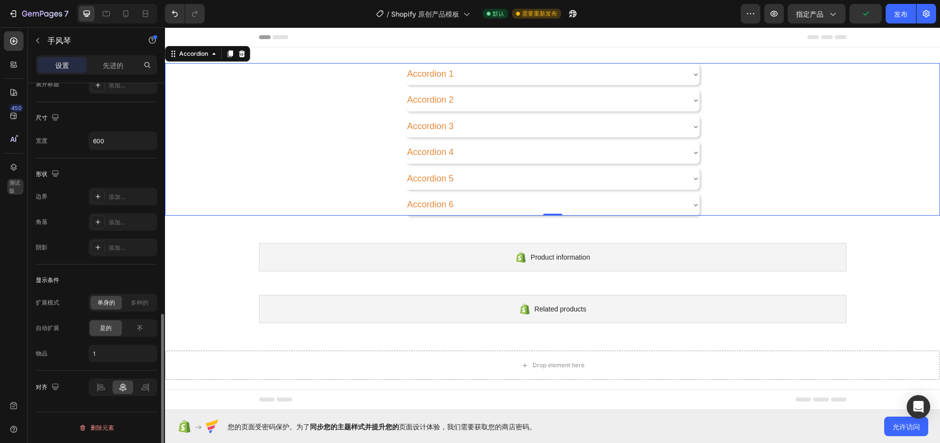
click at [89, 387] on div at bounding box center [123, 388] width 69 height 18
click at [101, 389] on icon at bounding box center [101, 388] width 10 height 10
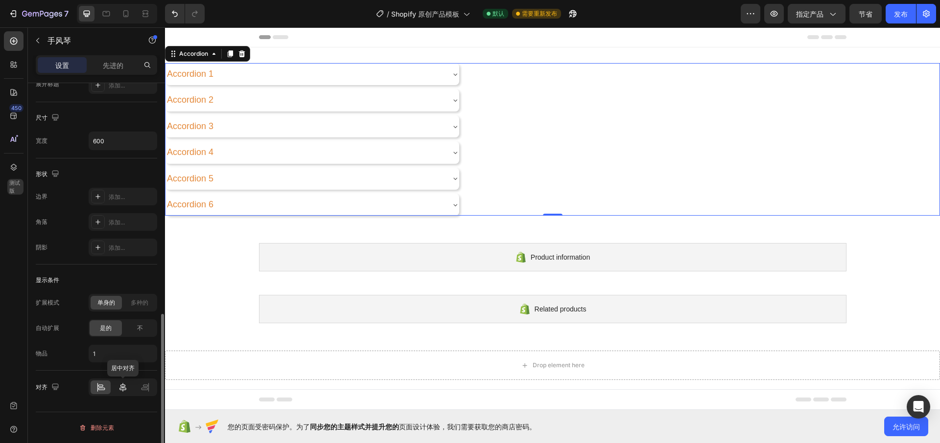
click at [119, 389] on icon at bounding box center [123, 388] width 10 height 10
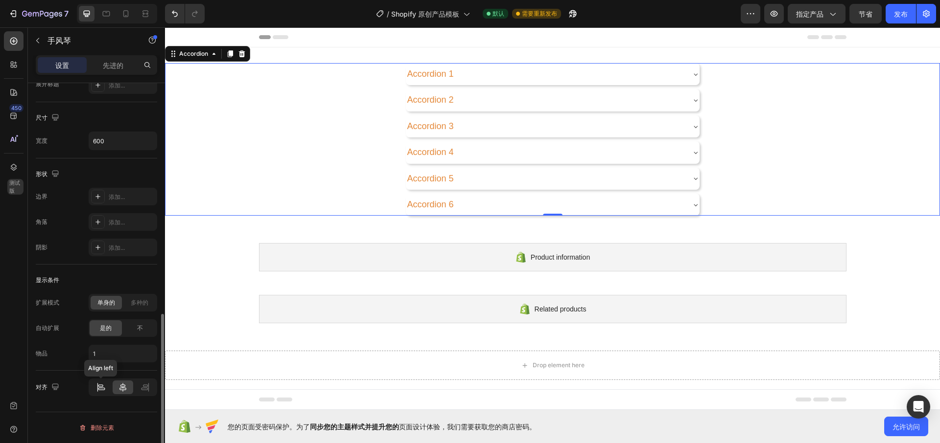
click at [92, 389] on div at bounding box center [101, 388] width 20 height 14
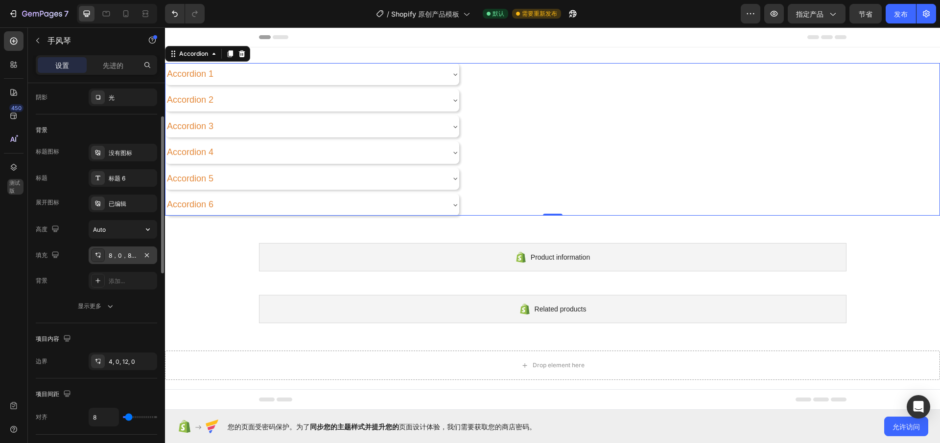
scroll to position [0, 0]
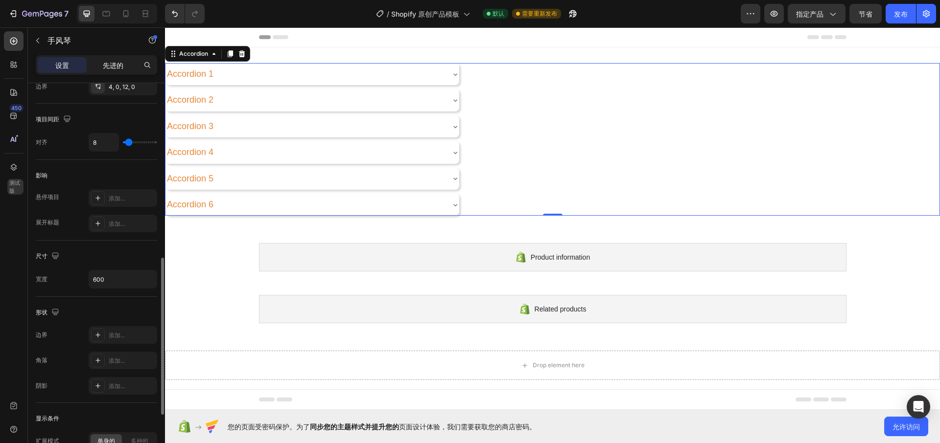
click at [123, 64] on font "先进的" at bounding box center [113, 65] width 21 height 8
type input "100%"
type input "100"
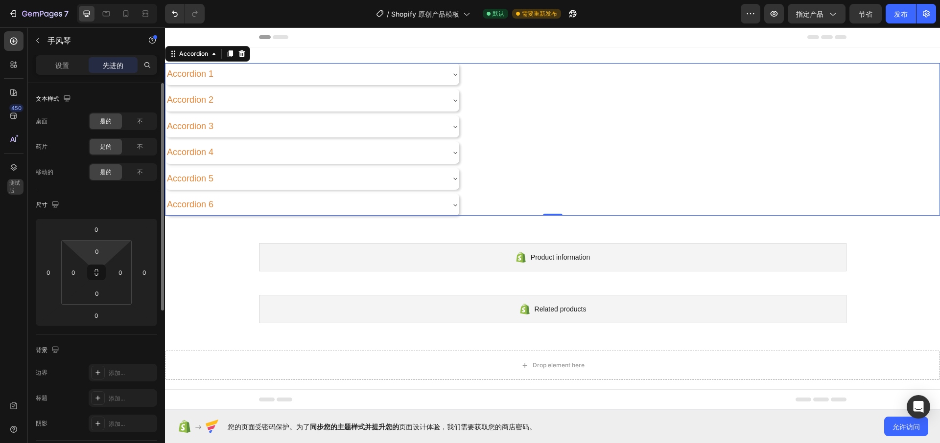
scroll to position [274, 0]
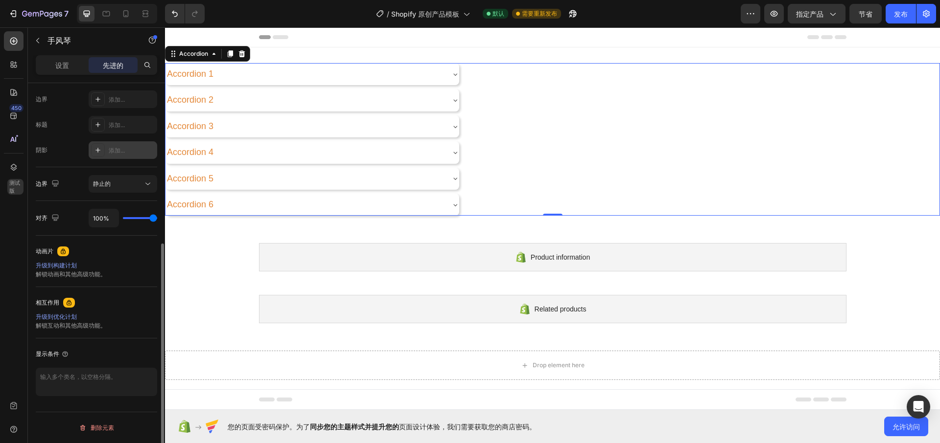
click at [98, 154] on icon at bounding box center [98, 150] width 8 height 8
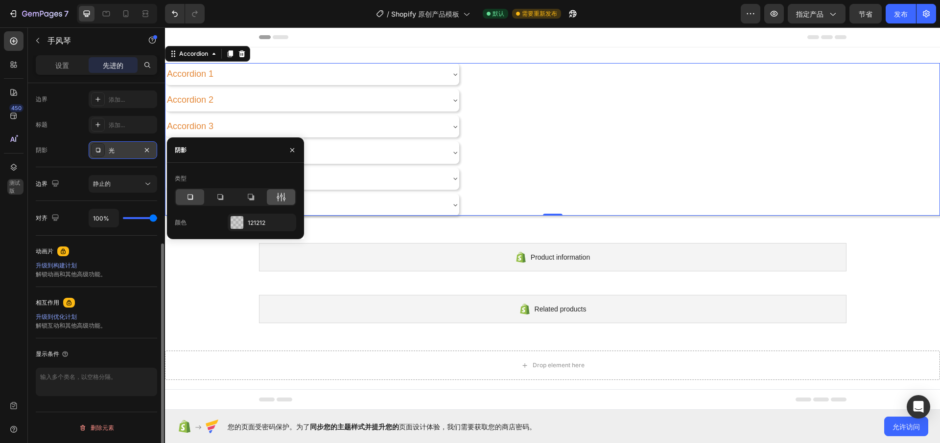
click at [275, 199] on div at bounding box center [281, 197] width 28 height 16
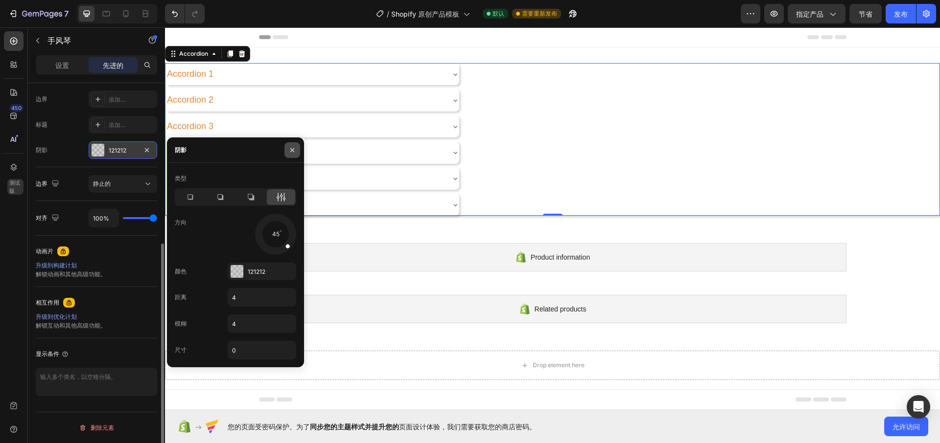
click at [292, 146] on icon "button" at bounding box center [292, 150] width 8 height 8
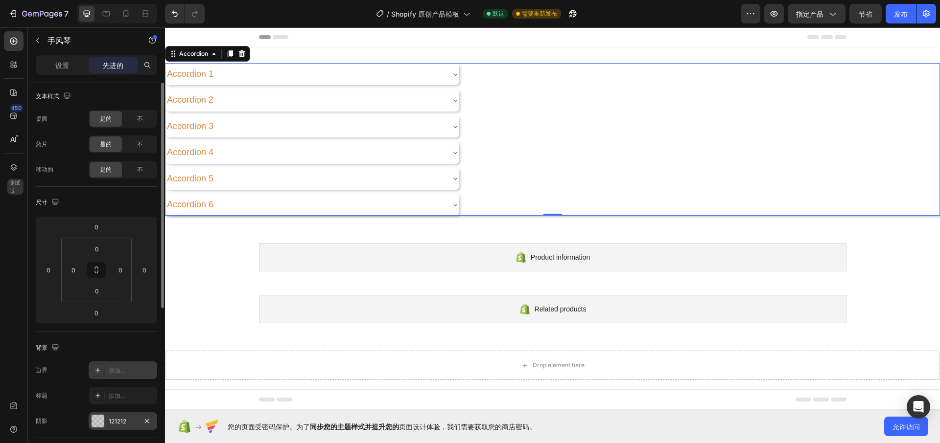
scroll to position [0, 0]
click at [558, 116] on div "Accordion 3" at bounding box center [552, 127] width 774 height 22
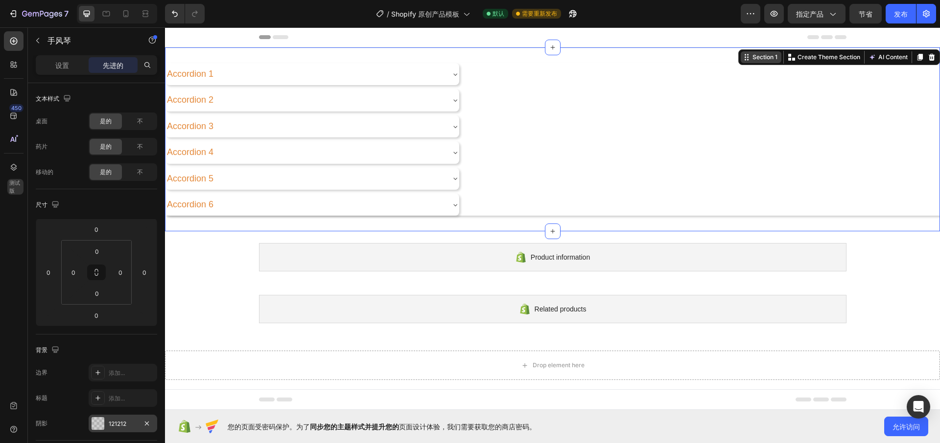
click at [909, 54] on div "Section 1 You can create reusable sections Create Theme Section AI Content Writ…" at bounding box center [839, 57] width 202 height 16
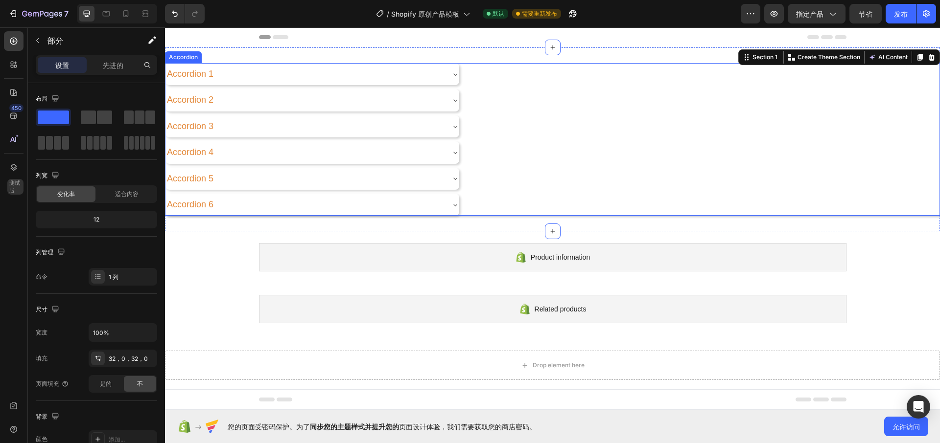
click at [185, 52] on div "Accordion" at bounding box center [183, 57] width 37 height 12
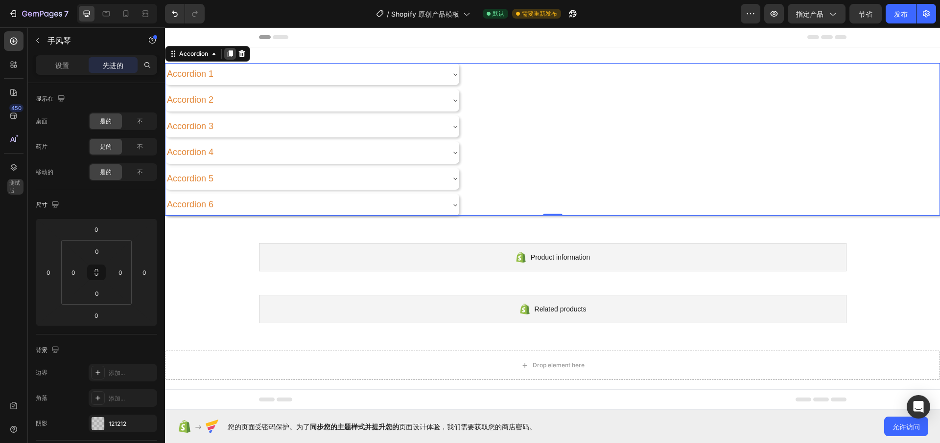
click at [232, 53] on icon at bounding box center [230, 53] width 5 height 7
click at [631, 180] on div "Accordion 5" at bounding box center [552, 179] width 774 height 22
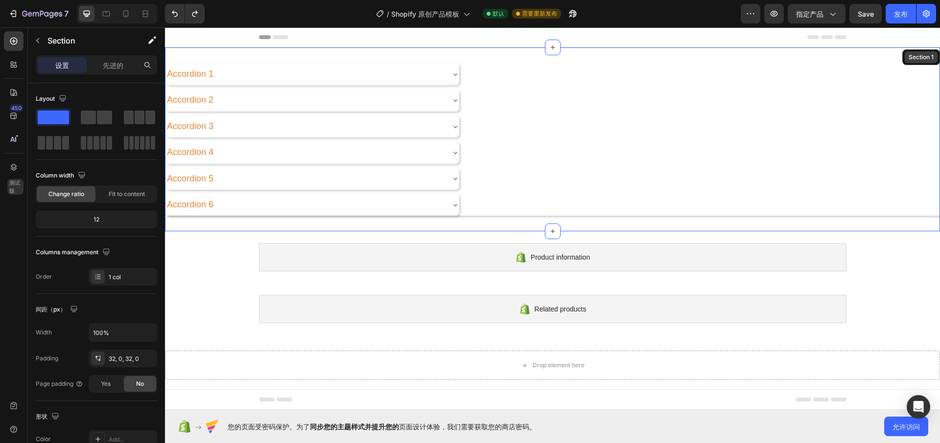
click at [917, 53] on div "Section 1" at bounding box center [921, 57] width 38 height 16
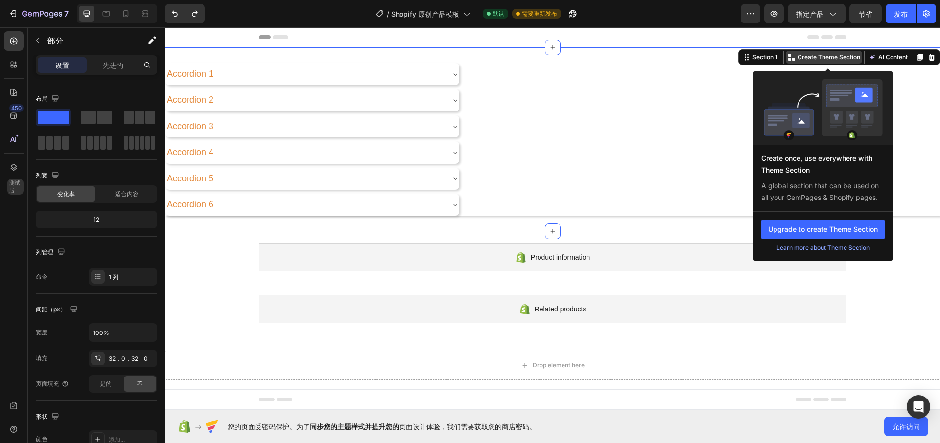
click at [818, 53] on p "Create Theme Section" at bounding box center [828, 57] width 63 height 9
click at [807, 233] on button "Upgrade to create Theme Section" at bounding box center [822, 230] width 123 height 20
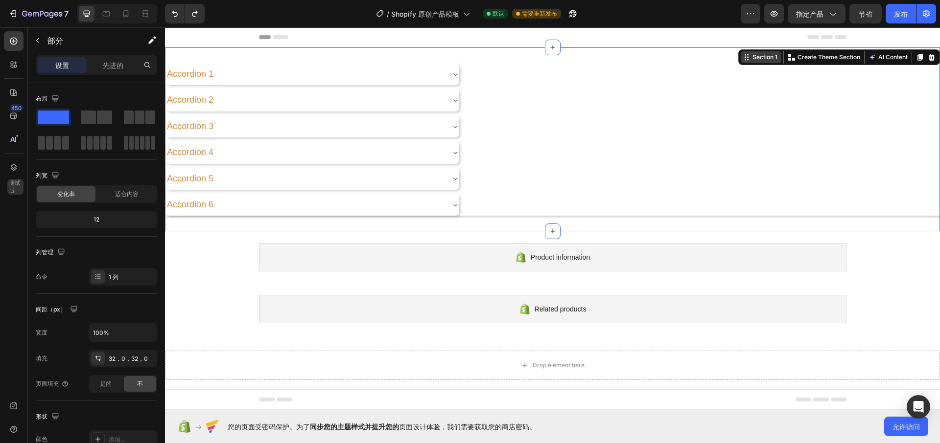
click at [759, 59] on div "Section 1" at bounding box center [764, 57] width 29 height 9
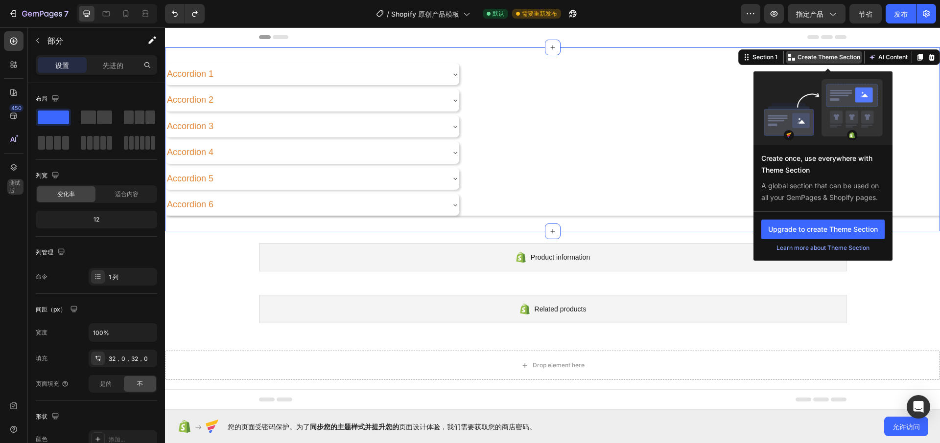
click at [808, 60] on p "Create Theme Section" at bounding box center [828, 57] width 63 height 9
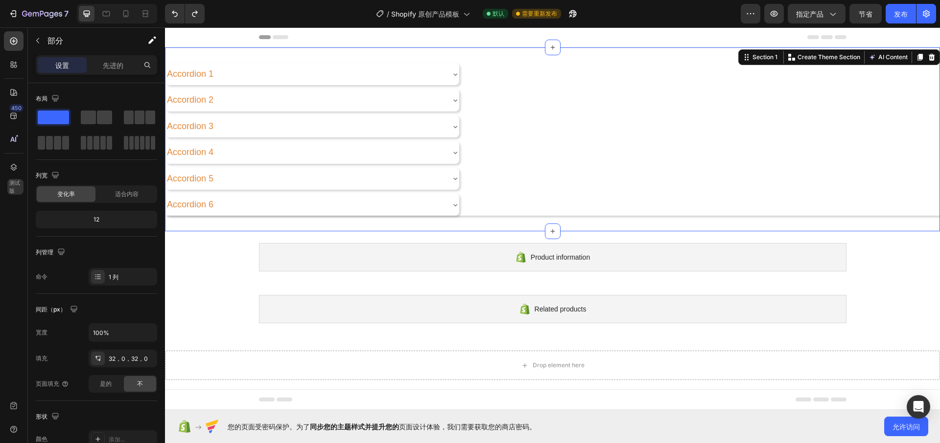
click at [907, 220] on div "Accordion 1 Accordion 2 Accordion 3 Accordion 4 Accordion 5 Accordion 6 Accordi…" at bounding box center [552, 139] width 775 height 184
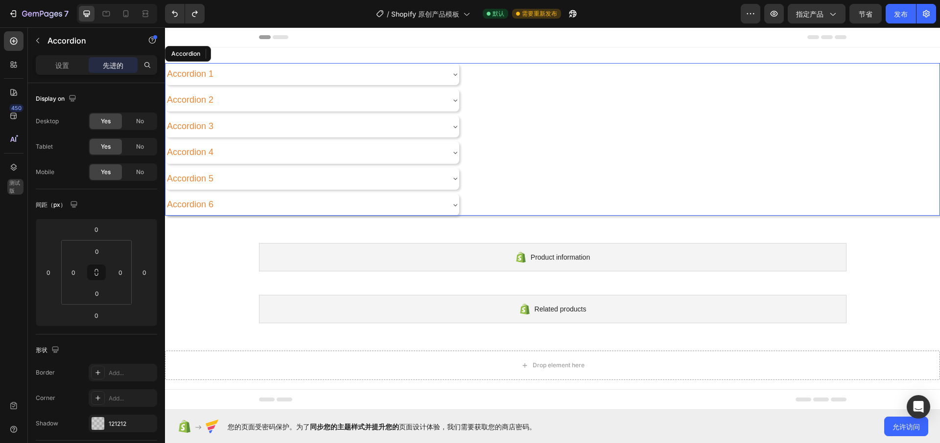
click at [550, 136] on div "Accordion 3" at bounding box center [552, 127] width 774 height 22
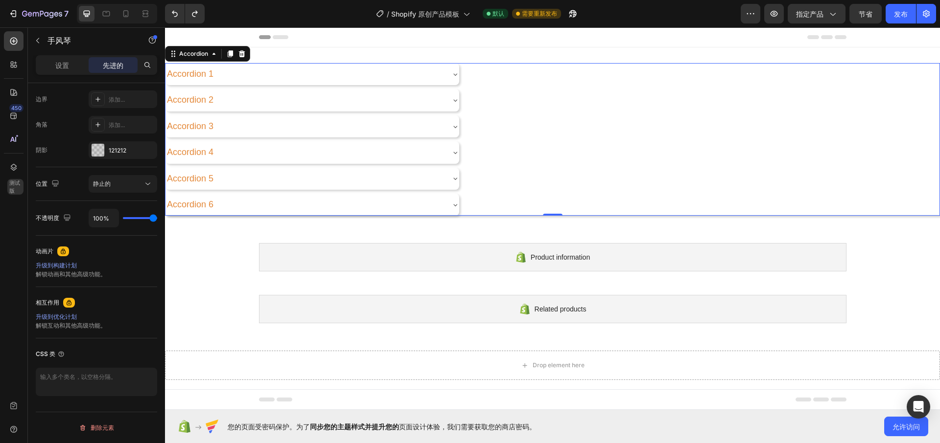
click at [455, 153] on icon at bounding box center [455, 153] width 8 height 8
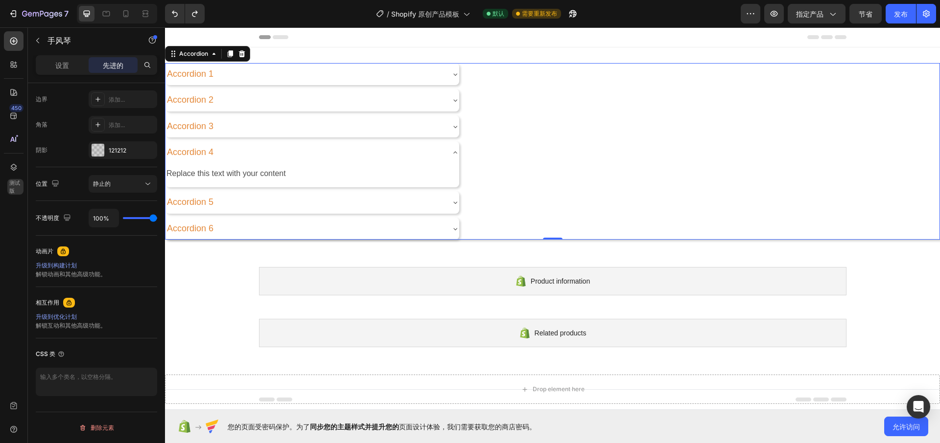
click at [455, 153] on icon at bounding box center [455, 153] width 8 height 8
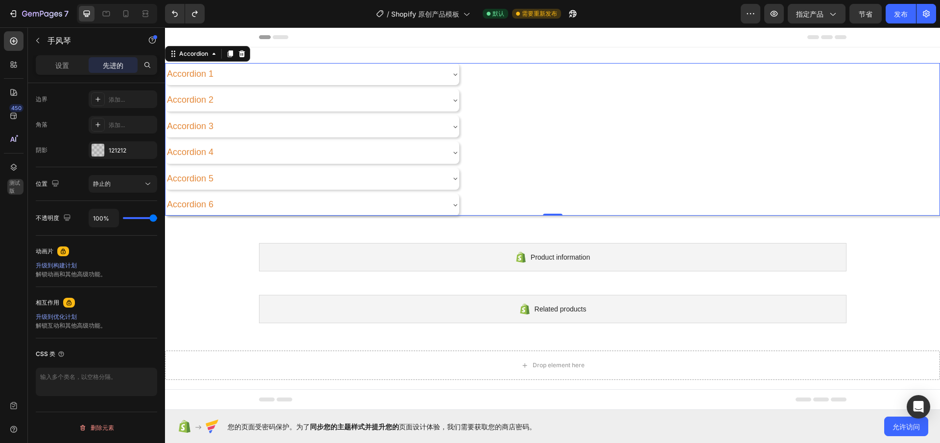
click at [455, 153] on icon at bounding box center [455, 153] width 8 height 8
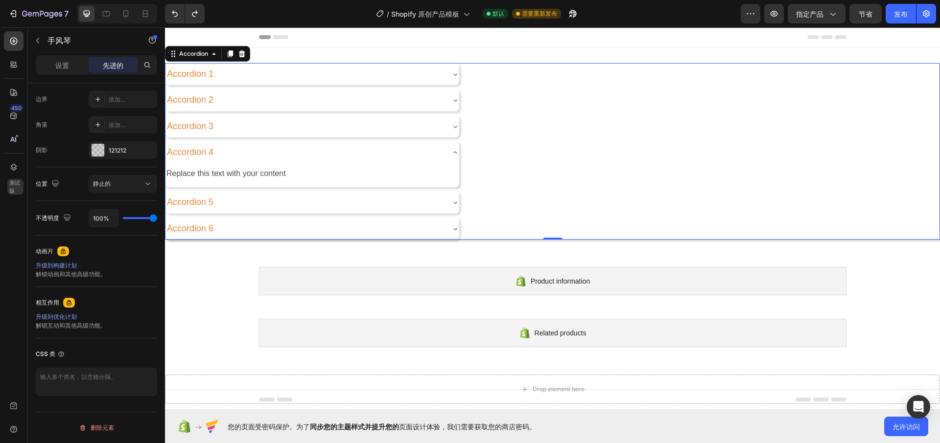
click at [458, 124] on icon at bounding box center [455, 127] width 8 height 8
click at [456, 107] on div "Accordion 2" at bounding box center [312, 100] width 294 height 22
click at [453, 75] on icon at bounding box center [455, 74] width 8 height 8
click at [478, 92] on div "Accordion 1 Replace this text with your content Text Block" at bounding box center [552, 86] width 774 height 46
click at [453, 134] on div "Accordion 2" at bounding box center [312, 124] width 294 height 22
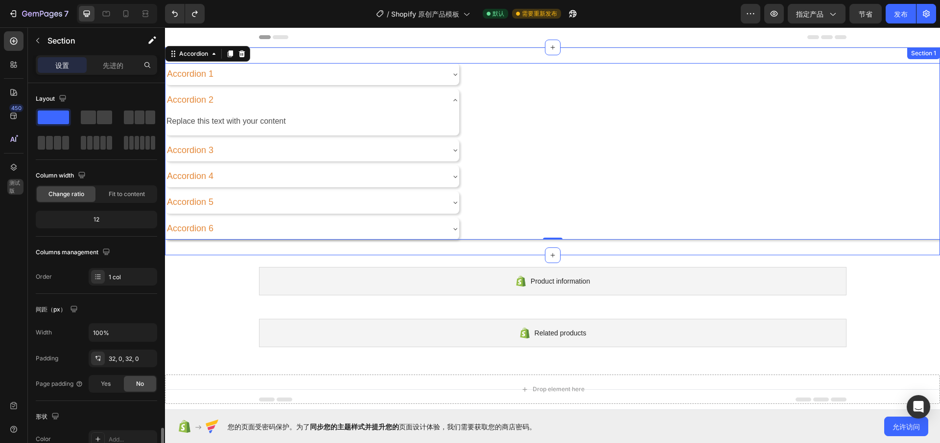
click at [916, 56] on div "Section 1" at bounding box center [923, 53] width 33 height 12
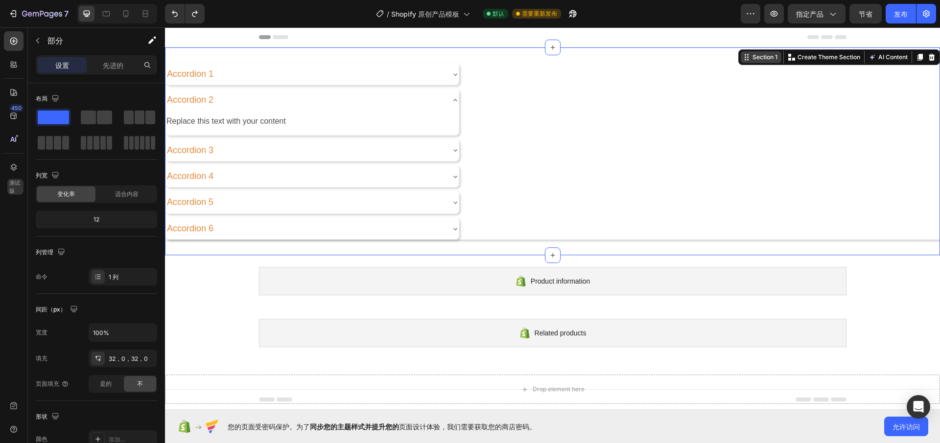
click at [750, 61] on div "Section 1" at bounding box center [764, 57] width 29 height 9
click at [839, 15] on button "指定产品" at bounding box center [817, 14] width 58 height 20
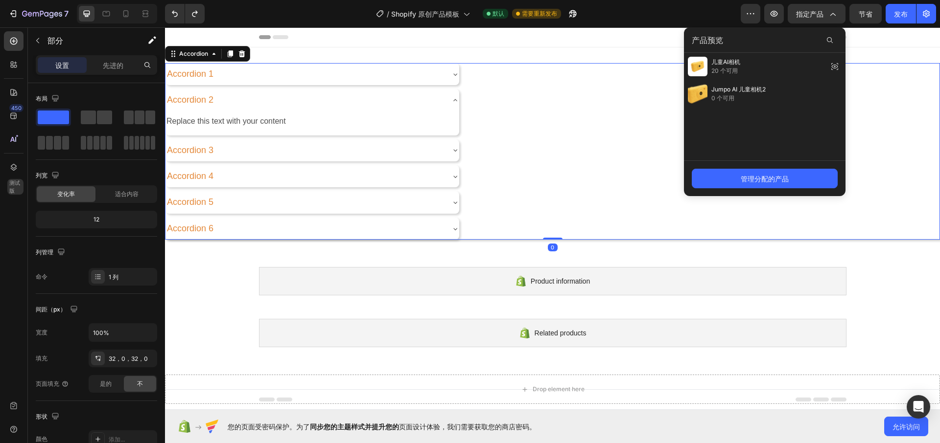
click at [868, 127] on div "Accordion 2 Replace this text with your content Text Block" at bounding box center [552, 112] width 774 height 46
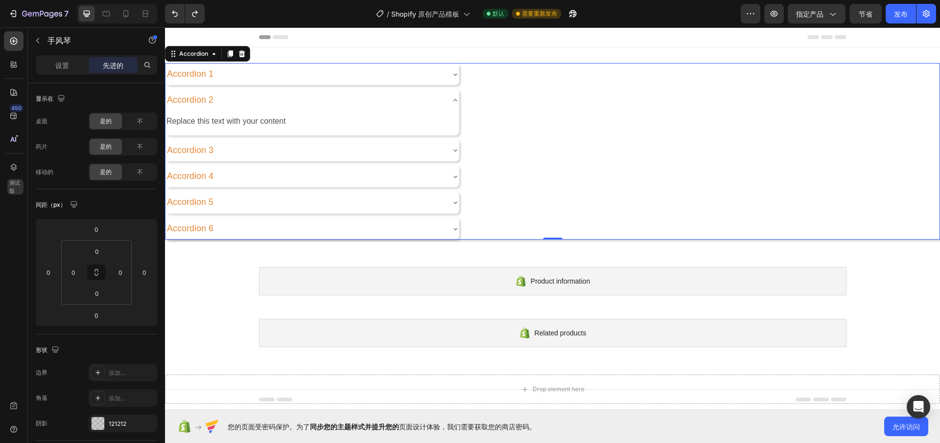
click at [629, 158] on div "Accordion 3" at bounding box center [552, 151] width 774 height 22
click at [897, 11] on font "发布" at bounding box center [901, 14] width 14 height 8
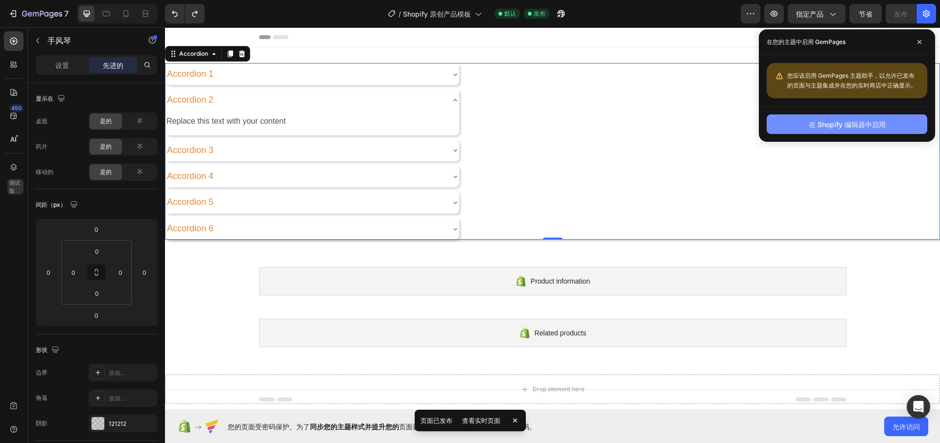
click at [834, 124] on font "在 Shopify 编辑器中启用" at bounding box center [847, 124] width 77 height 8
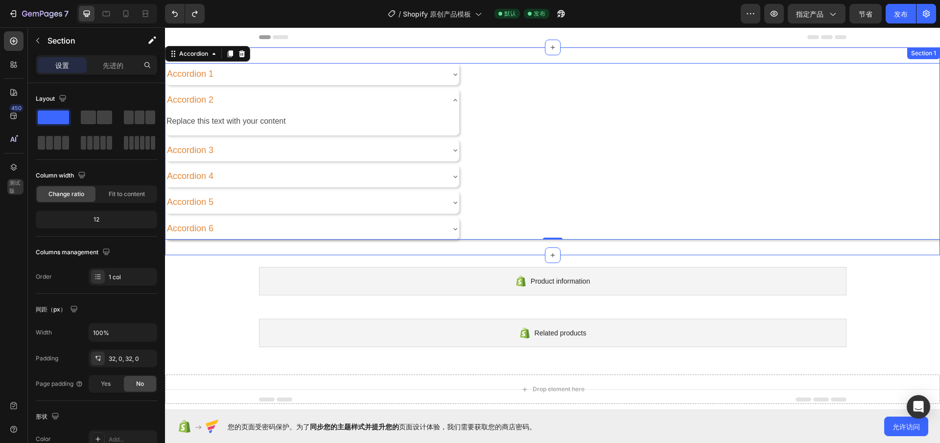
click at [909, 56] on div "Section 1" at bounding box center [923, 53] width 33 height 12
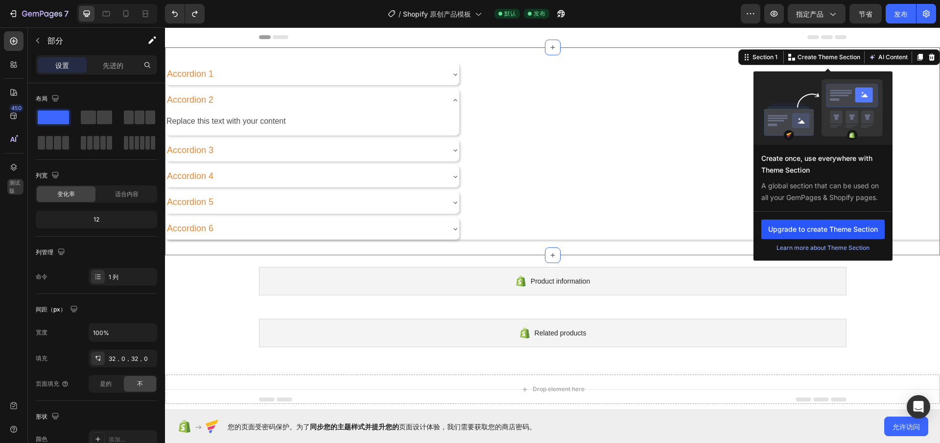
click at [822, 224] on button "Upgrade to create Theme Section" at bounding box center [822, 230] width 123 height 20
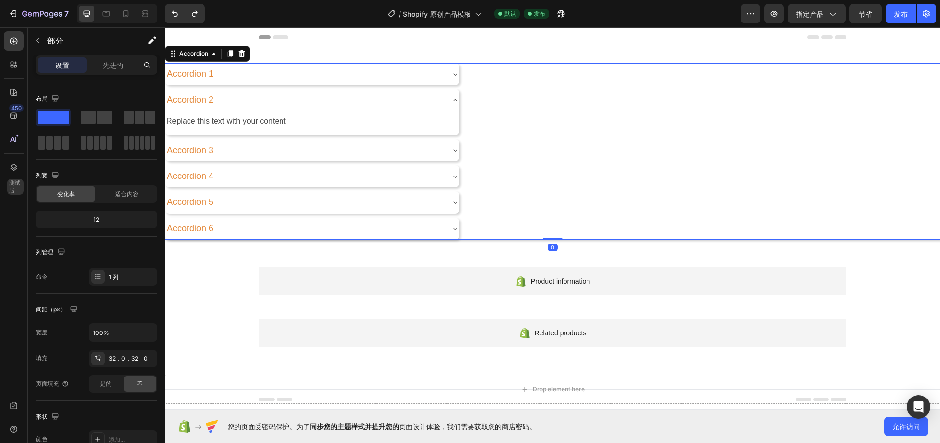
click at [563, 185] on div "Accordion 4" at bounding box center [552, 176] width 774 height 22
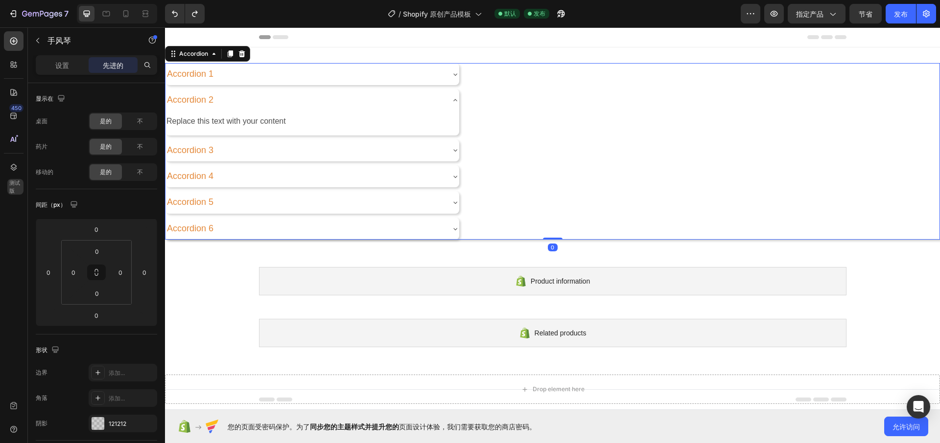
click at [590, 118] on div "Accordion 2 Replace this text with your content Text Block" at bounding box center [552, 112] width 774 height 46
click at [39, 42] on icon "button" at bounding box center [38, 41] width 8 height 8
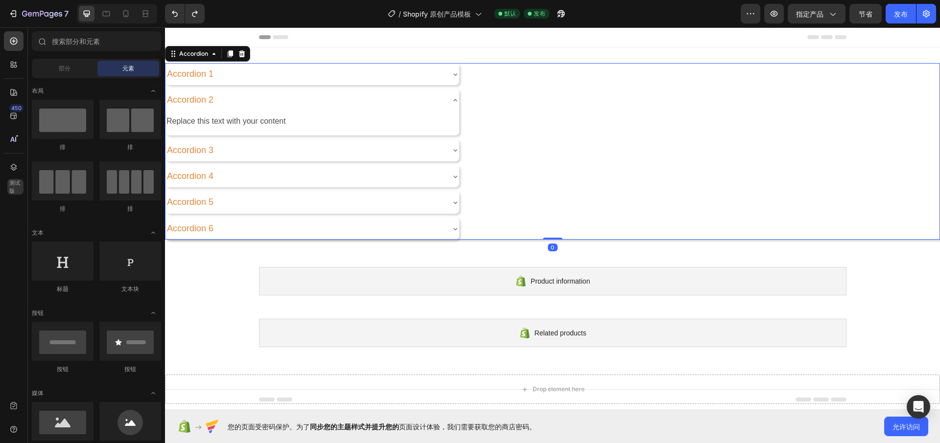
click at [513, 107] on div "Accordion 2 Replace this text with your content Text Block" at bounding box center [552, 112] width 774 height 46
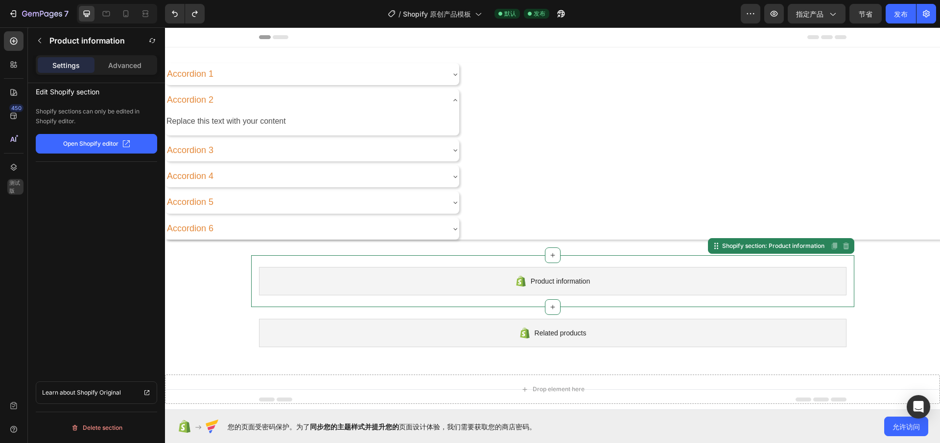
click at [600, 286] on div "Product information" at bounding box center [552, 281] width 587 height 28
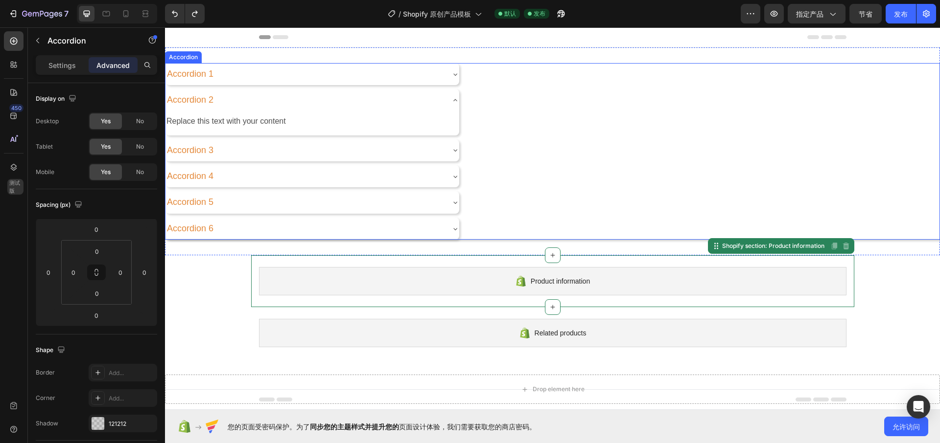
click at [517, 184] on div "Accordion 4" at bounding box center [552, 176] width 774 height 22
click at [544, 286] on span "Product information" at bounding box center [560, 282] width 59 height 12
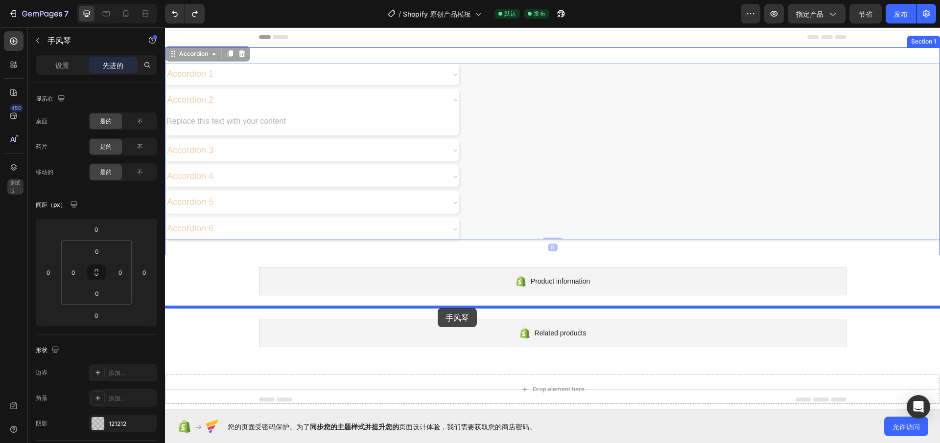
drag, startPoint x: 377, startPoint y: 66, endPoint x: 437, endPoint y: 309, distance: 250.4
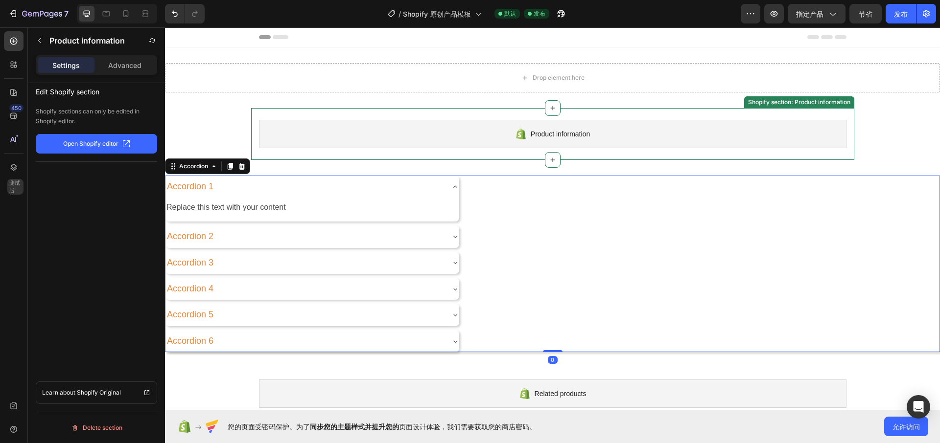
click at [582, 129] on span "Product information" at bounding box center [560, 134] width 59 height 12
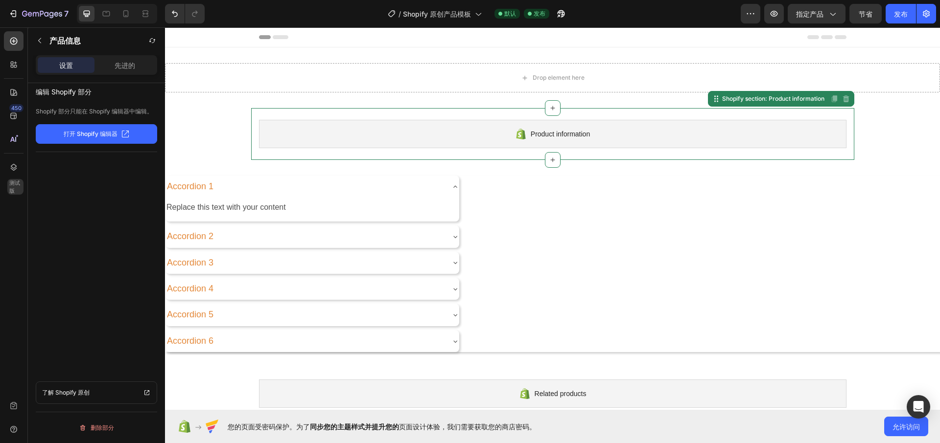
click at [144, 131] on button "打开 Shopify 编辑器" at bounding box center [96, 134] width 121 height 20
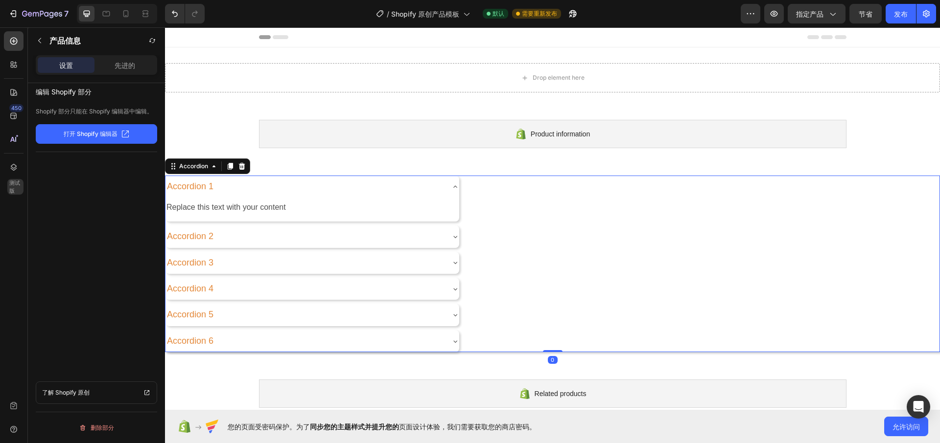
click at [456, 190] on icon at bounding box center [455, 187] width 8 height 8
